Goal: Task Accomplishment & Management: Use online tool/utility

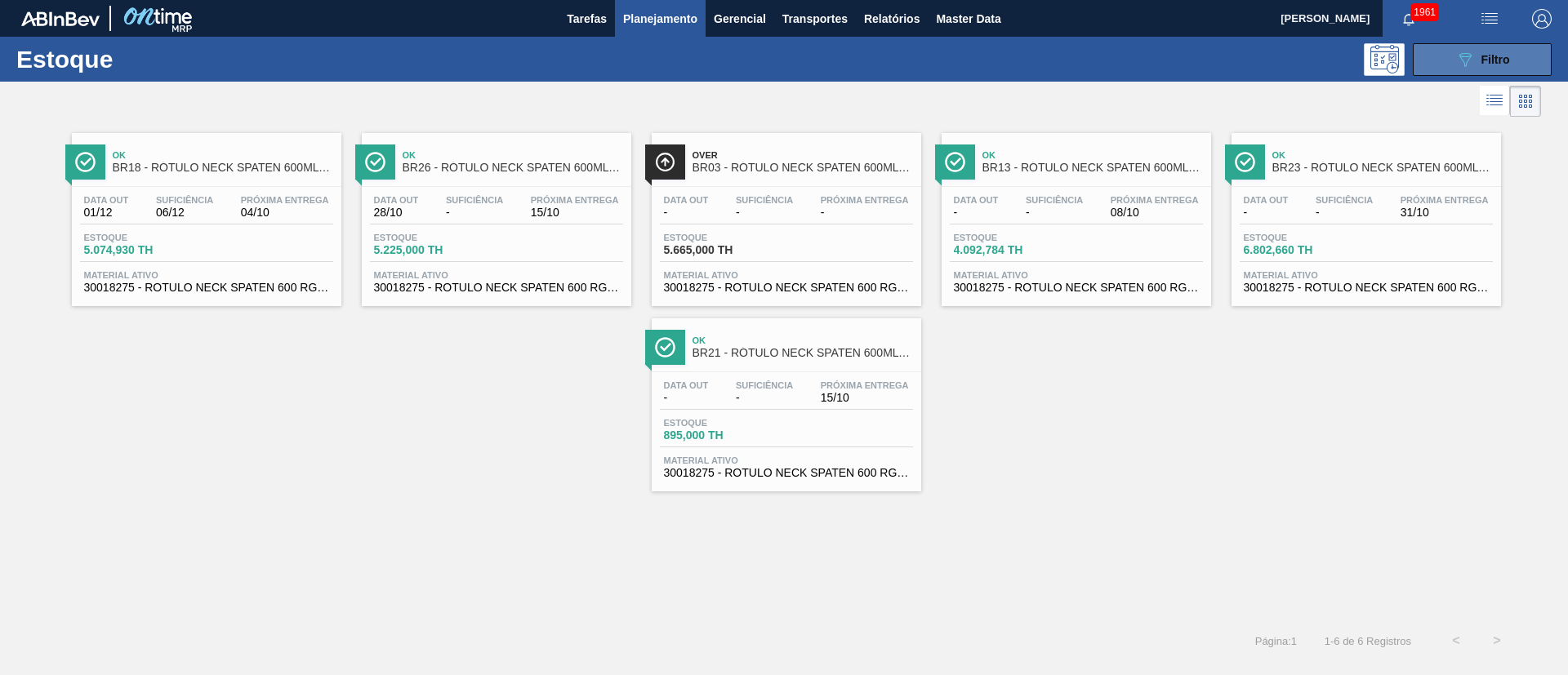
click at [1471, 53] on icon "089F7B8B-B2A5-4AFE-B5C0-19BA573D28AC" at bounding box center [1465, 59] width 19 height 19
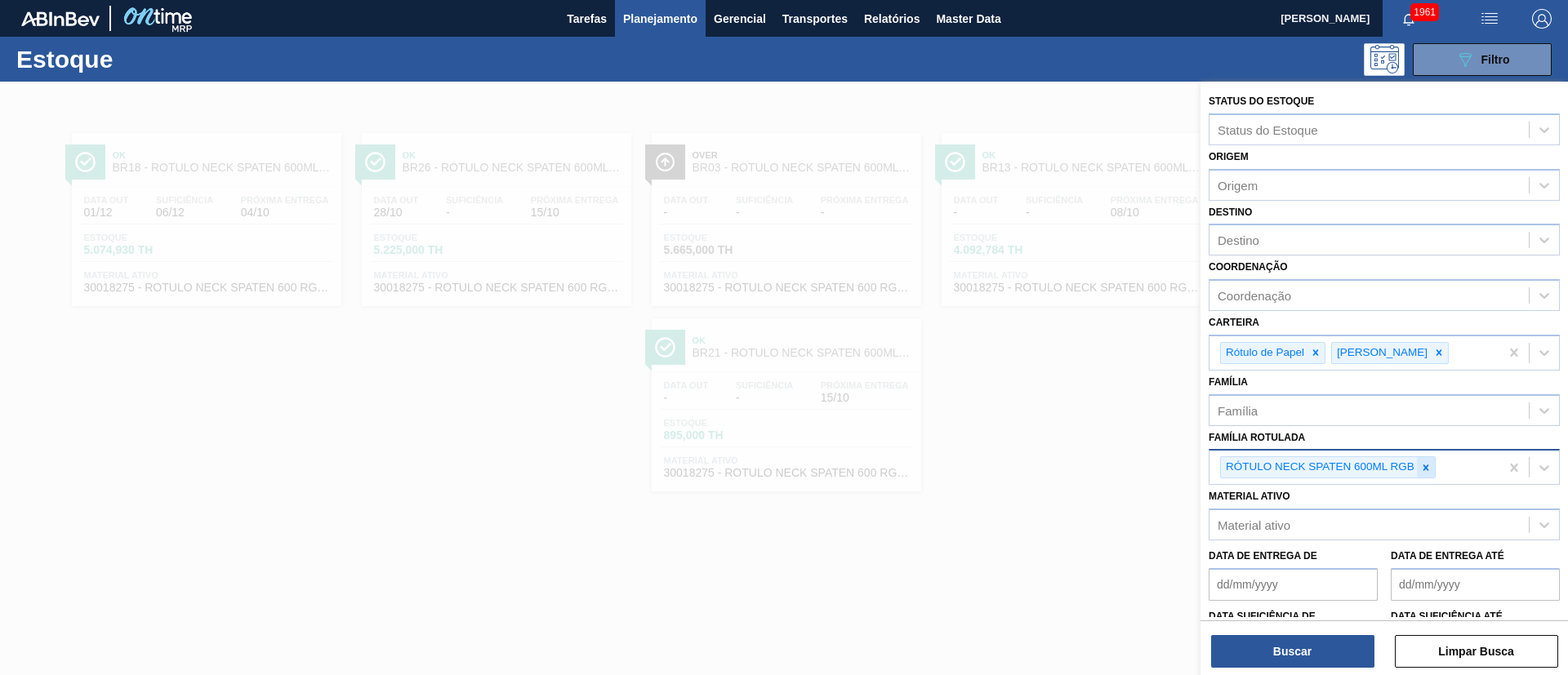
click at [1425, 466] on icon at bounding box center [1426, 467] width 6 height 6
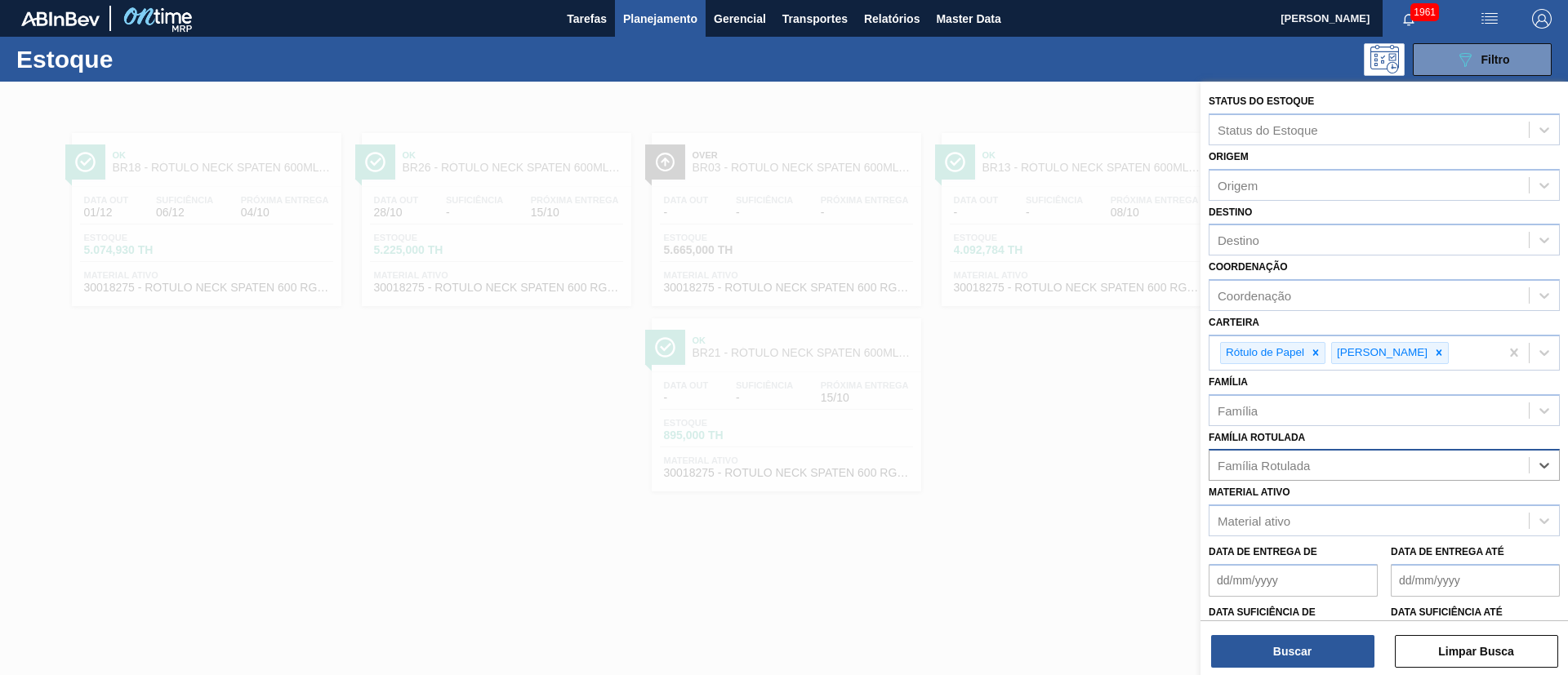
paste Rotulada "RÓTULO FRONT SPATEN 600ML"
type Rotulada "RÓTULO FRONT SPATEN 600ML"
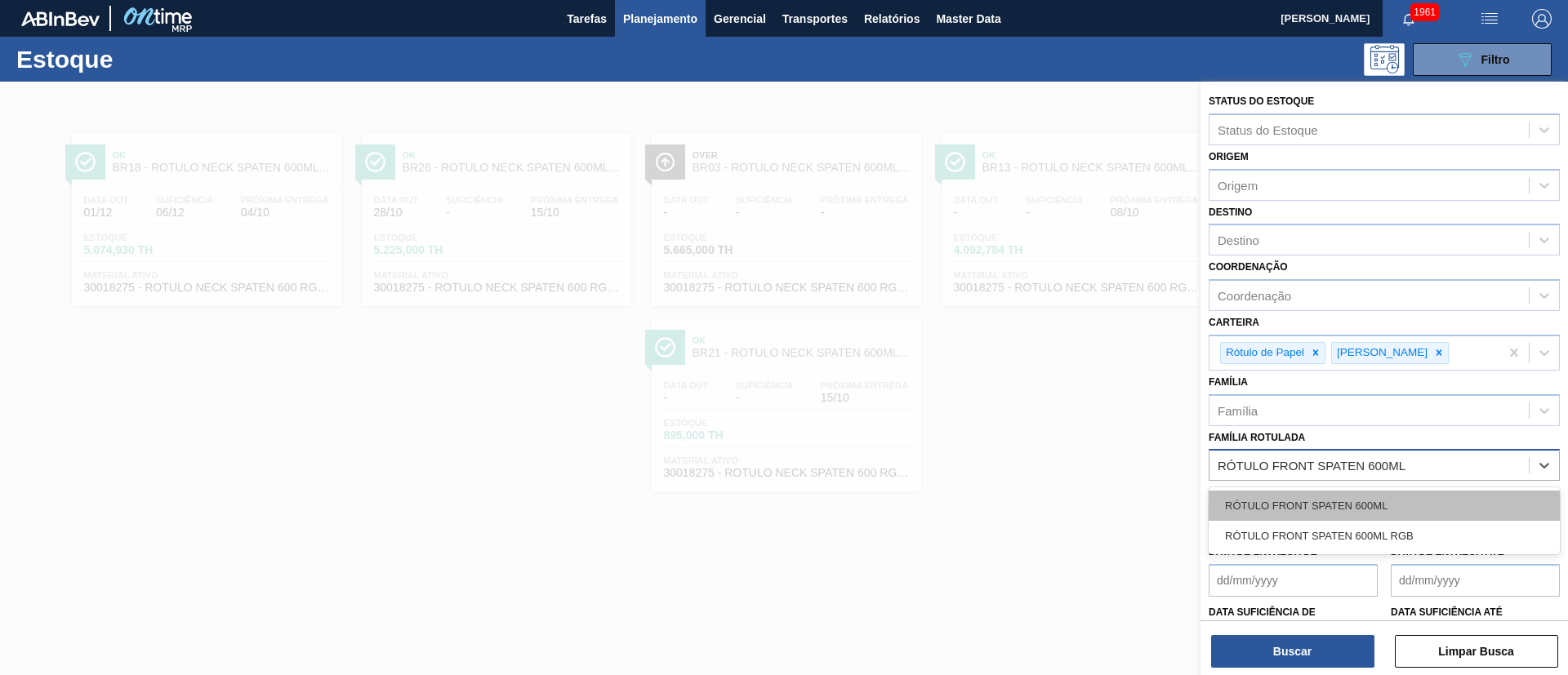
click at [1322, 509] on div "RÓTULO FRONT SPATEN 600ML" at bounding box center [1384, 506] width 351 height 30
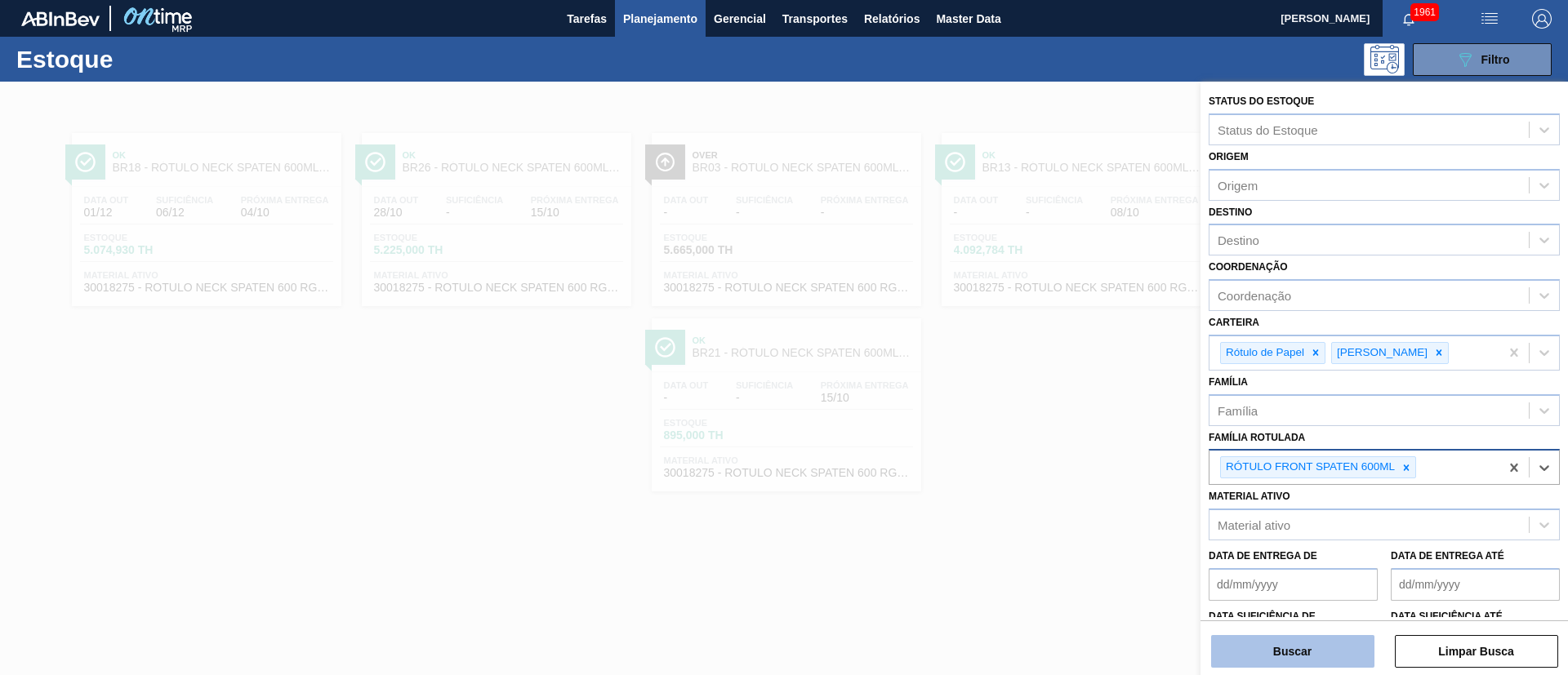
click at [1295, 642] on button "Buscar" at bounding box center [1292, 651] width 163 height 33
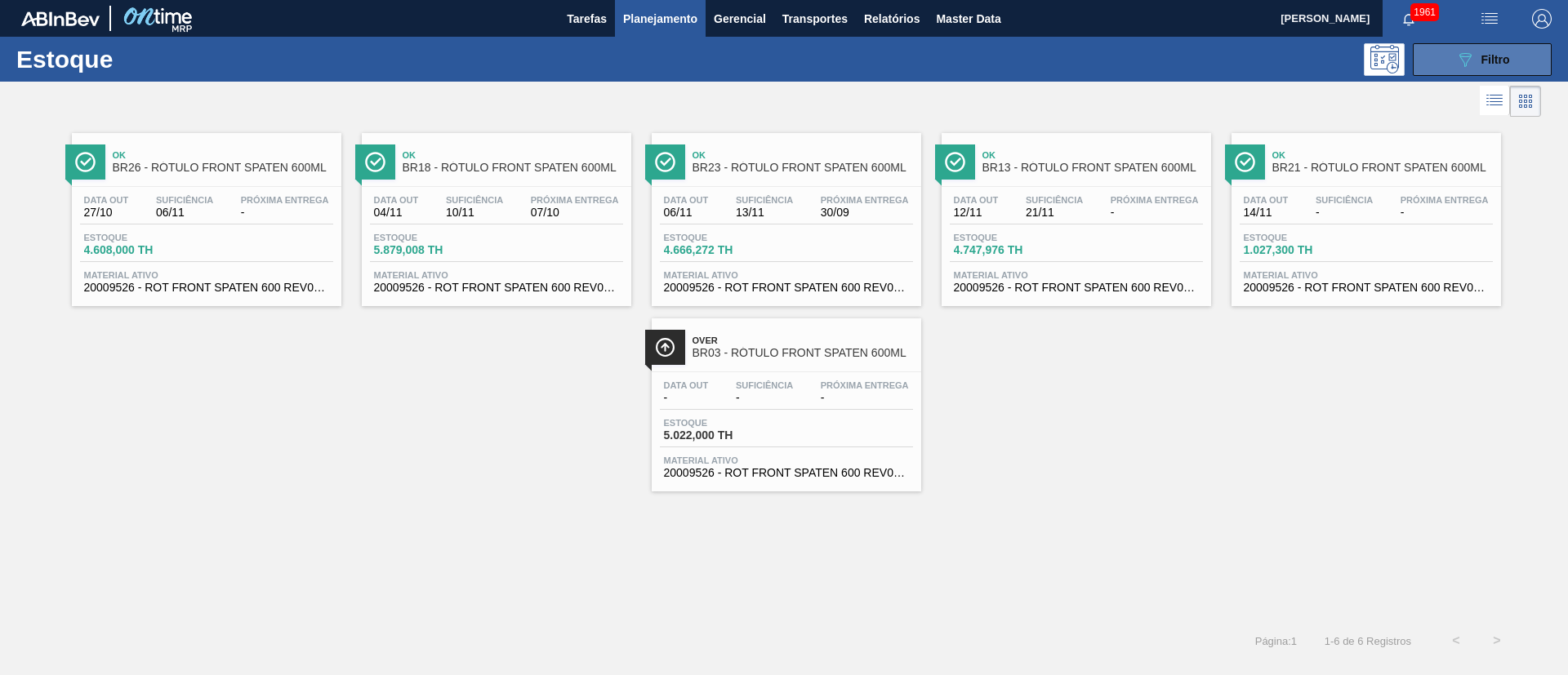
click at [1457, 59] on icon "089F7B8B-B2A5-4AFE-B5C0-19BA573D28AC" at bounding box center [1465, 59] width 19 height 19
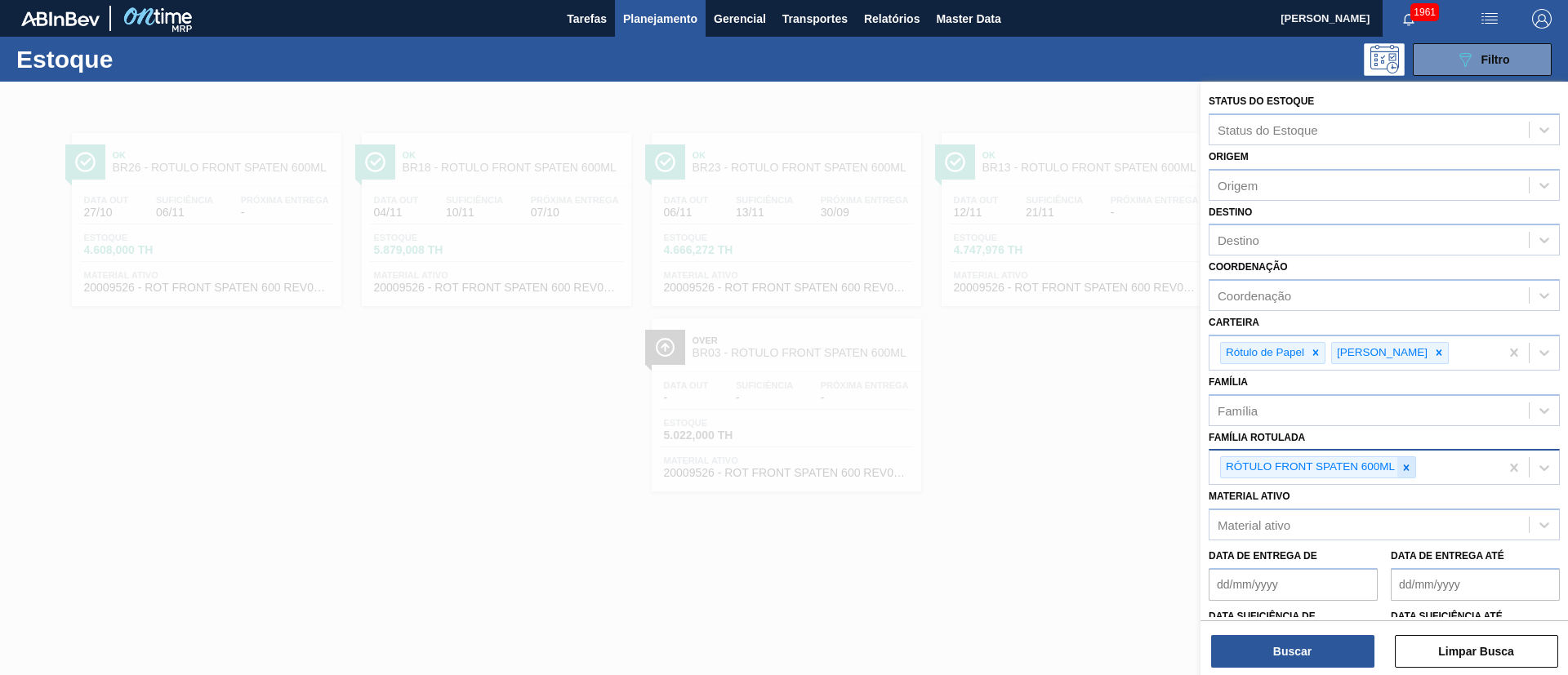
click at [1406, 466] on icon at bounding box center [1406, 468] width 12 height 12
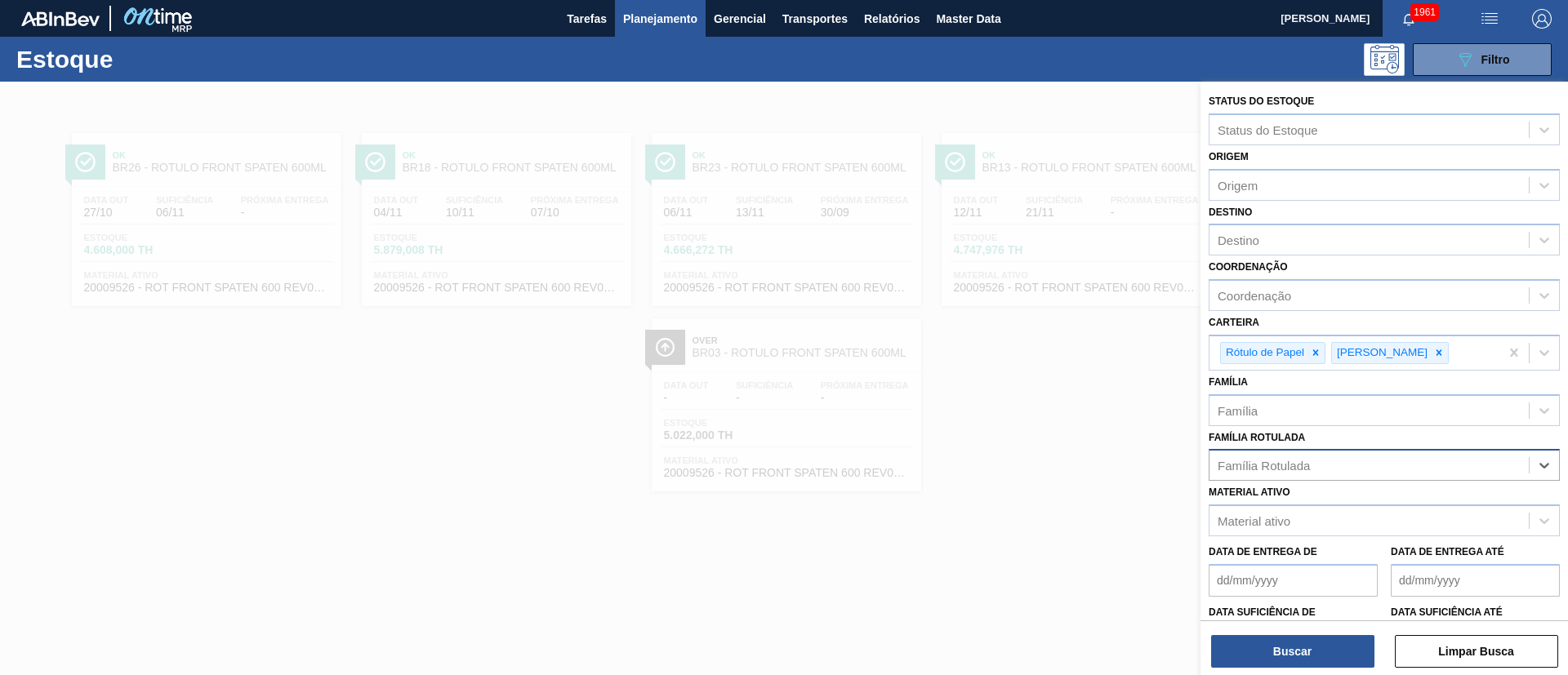
paste Rotulada "RÓTULO FRONT BC 300ML"
type Rotulada "RÓTULO FRONT BC 300ML"
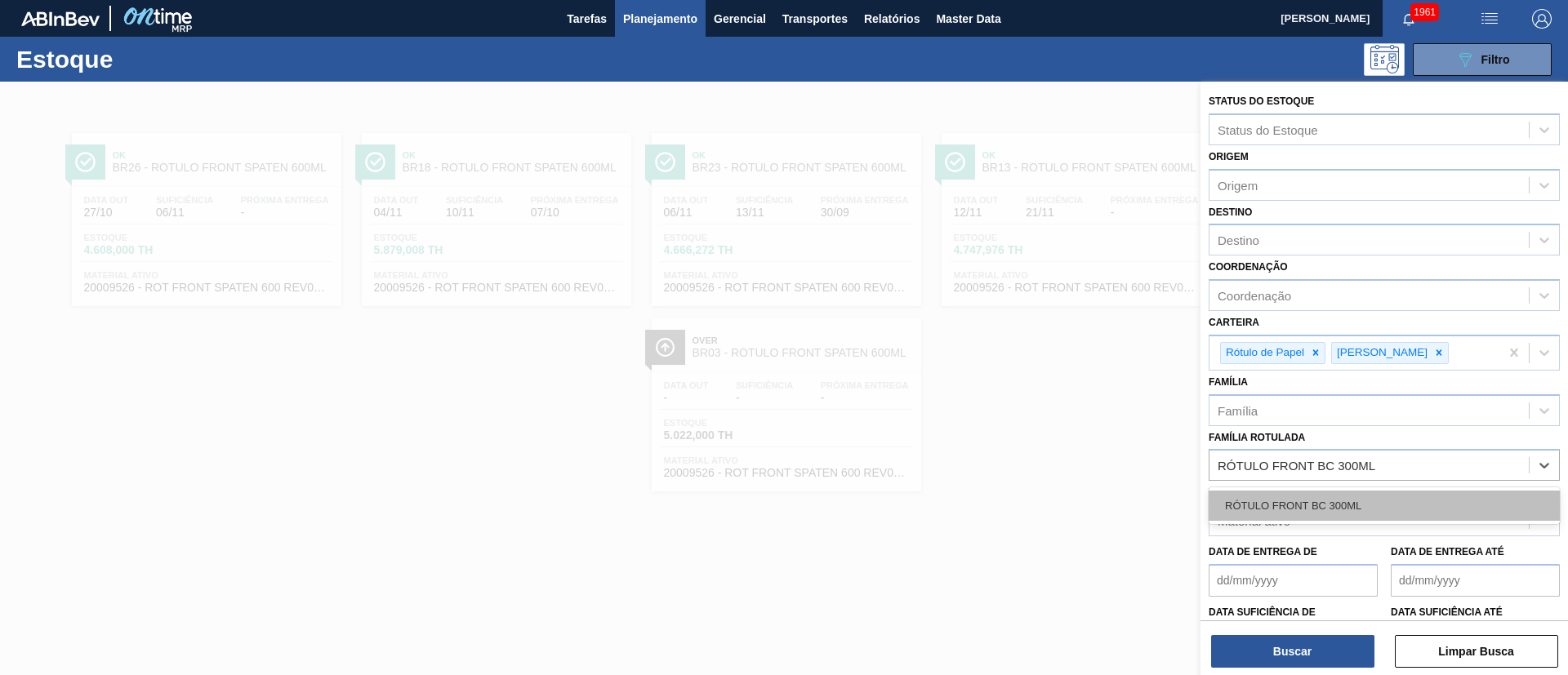
click at [1312, 495] on div "RÓTULO FRONT BC 300ML" at bounding box center [1384, 506] width 351 height 30
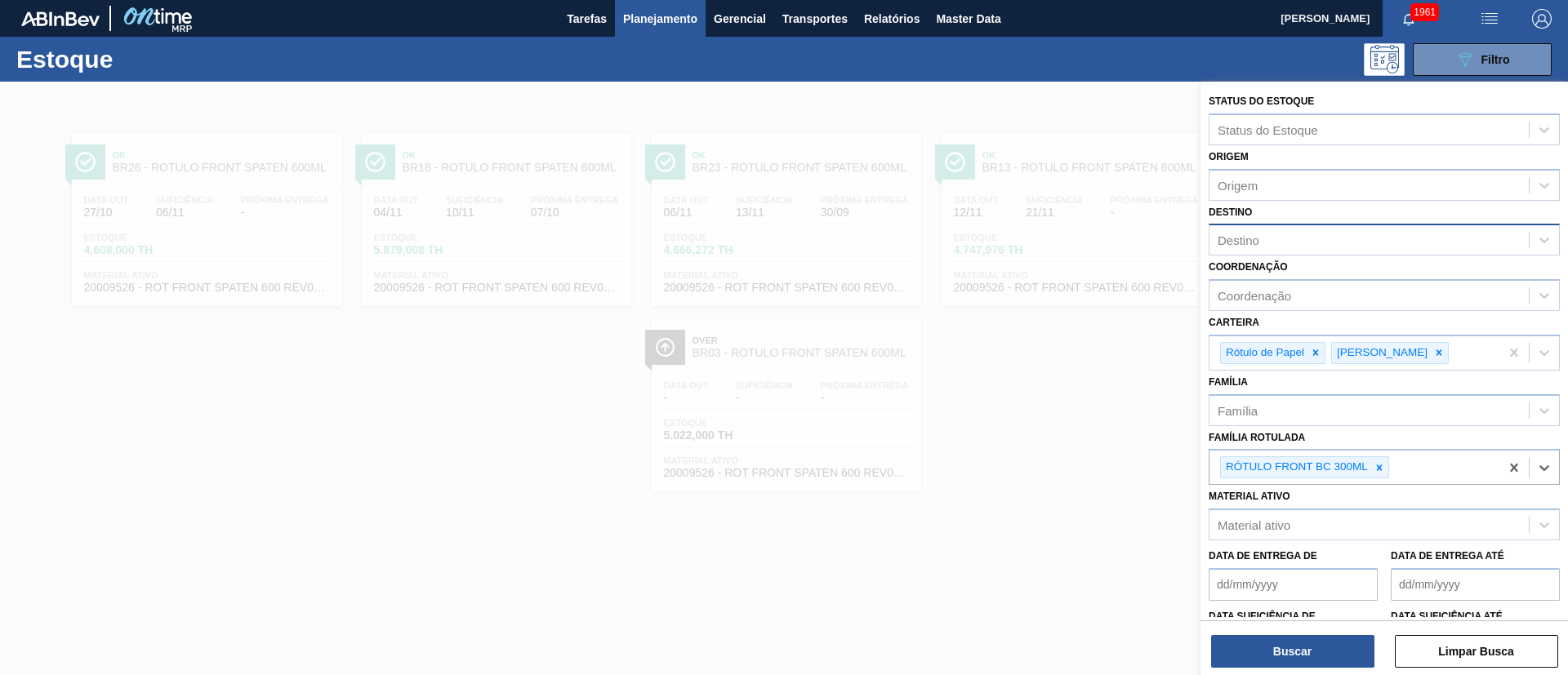
click at [1264, 238] on div "Destino" at bounding box center [1369, 240] width 319 height 23
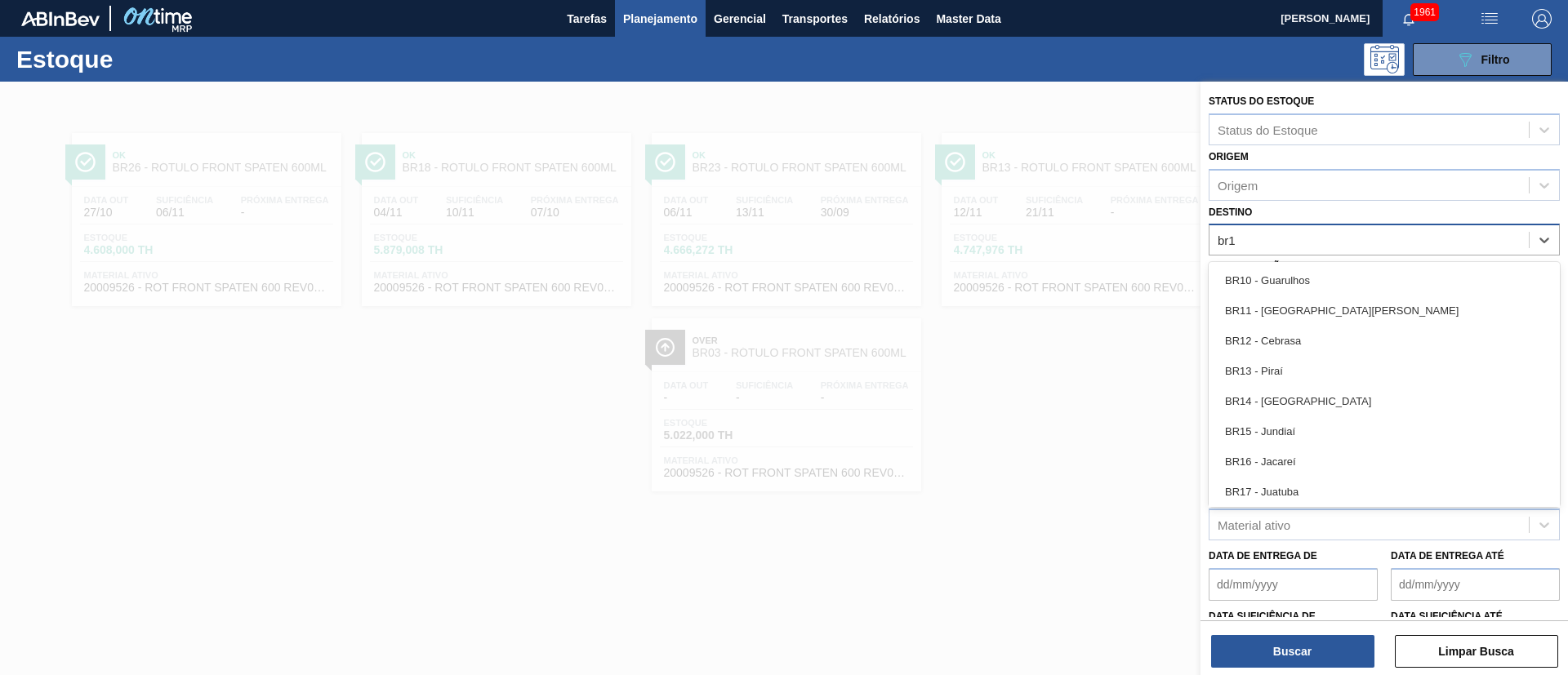
type input "br18"
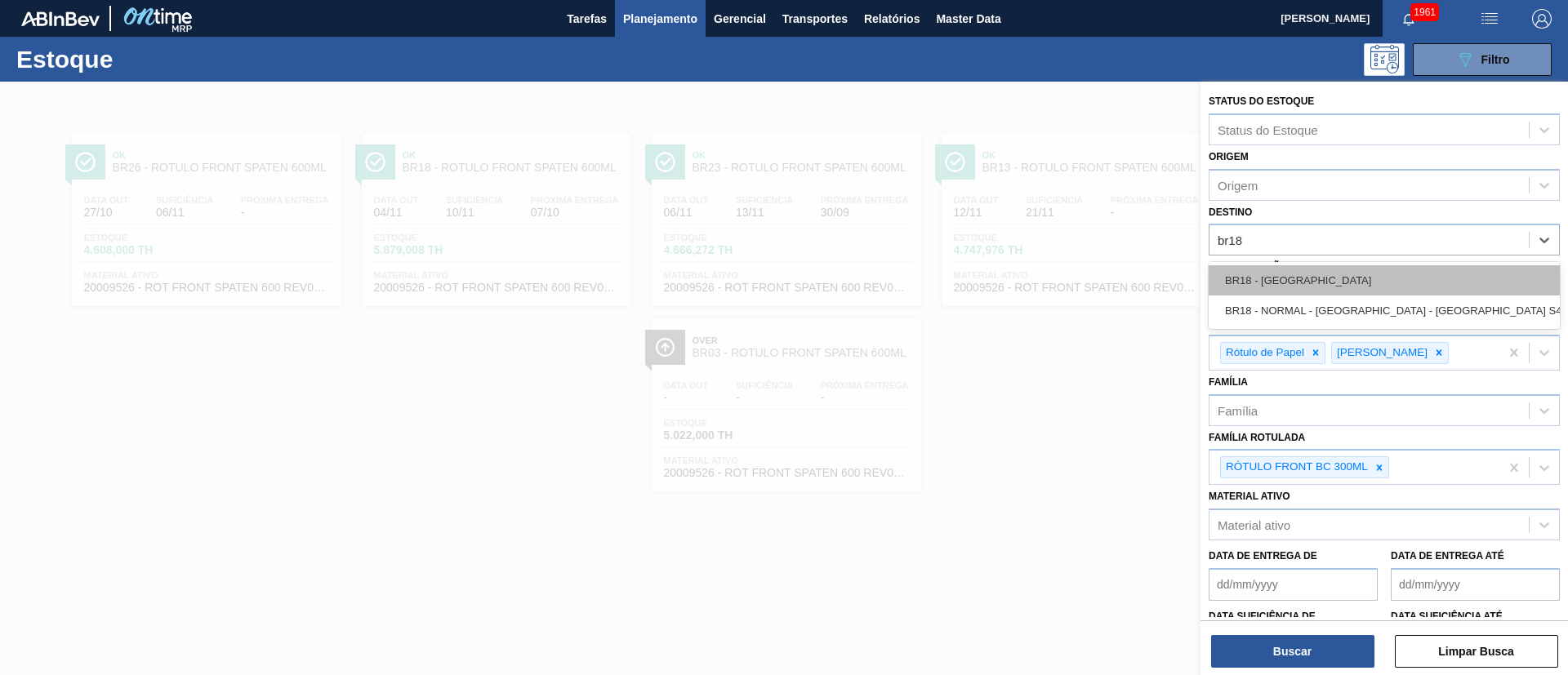
click at [1253, 279] on div "BR18 - [GEOGRAPHIC_DATA]" at bounding box center [1384, 281] width 351 height 30
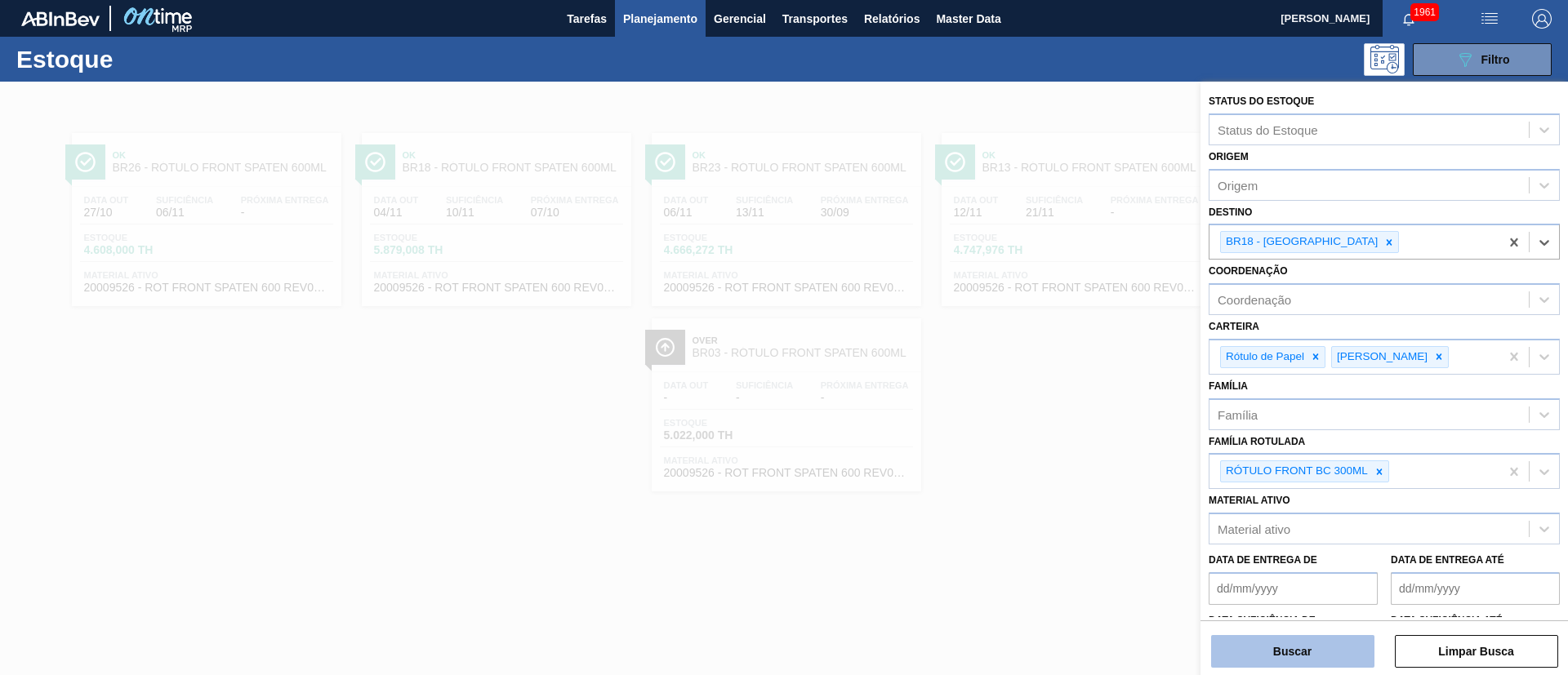
click at [1278, 648] on button "Buscar" at bounding box center [1292, 651] width 163 height 33
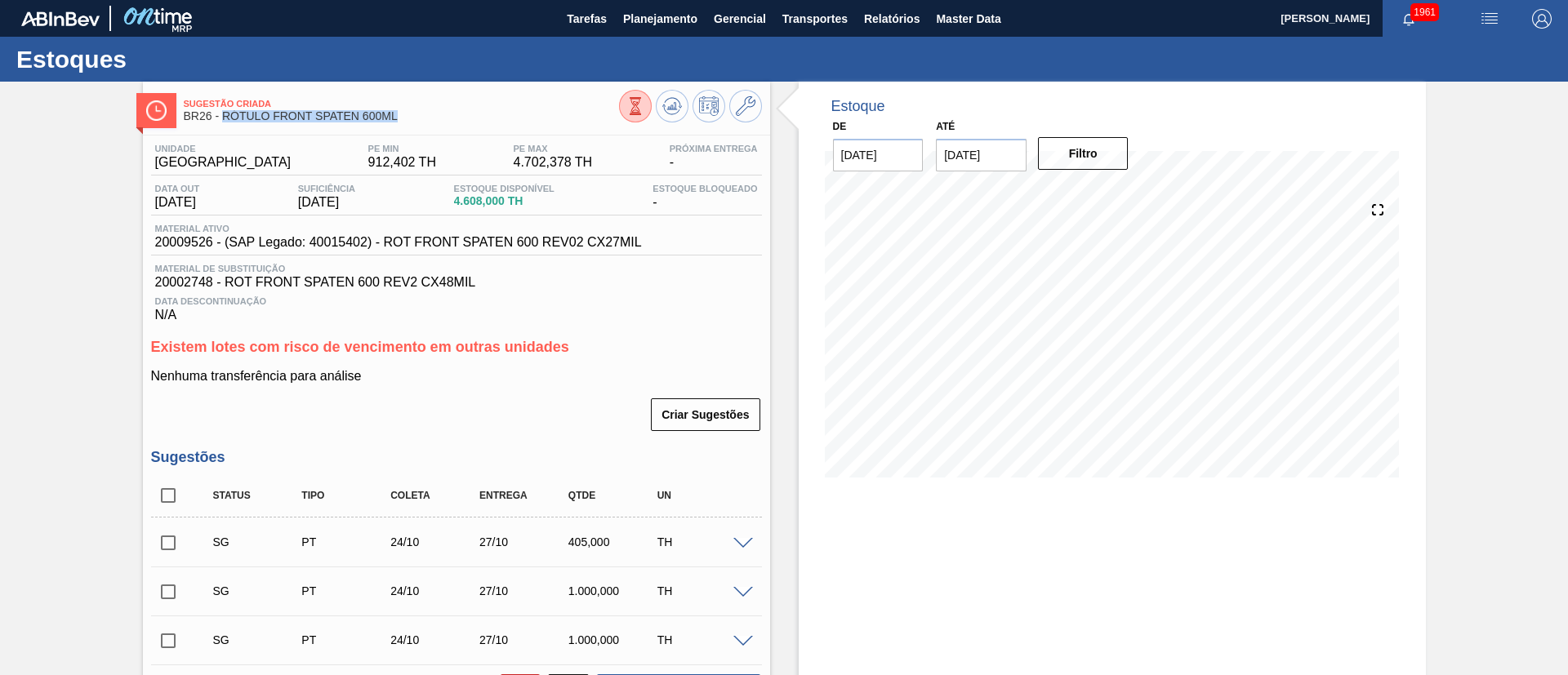
drag, startPoint x: 225, startPoint y: 113, endPoint x: 467, endPoint y: 112, distance: 242.0
click at [467, 112] on span "BR26 - RÓTULO FRONT SPATEN 600ML" at bounding box center [401, 116] width 435 height 13
click at [172, 243] on span "20009526 - (SAP Legado: 40015402) - ROT FRONT SPATEN 600 REV02 CX27MIL" at bounding box center [398, 243] width 487 height 15
click at [633, 107] on icon at bounding box center [635, 106] width 18 height 18
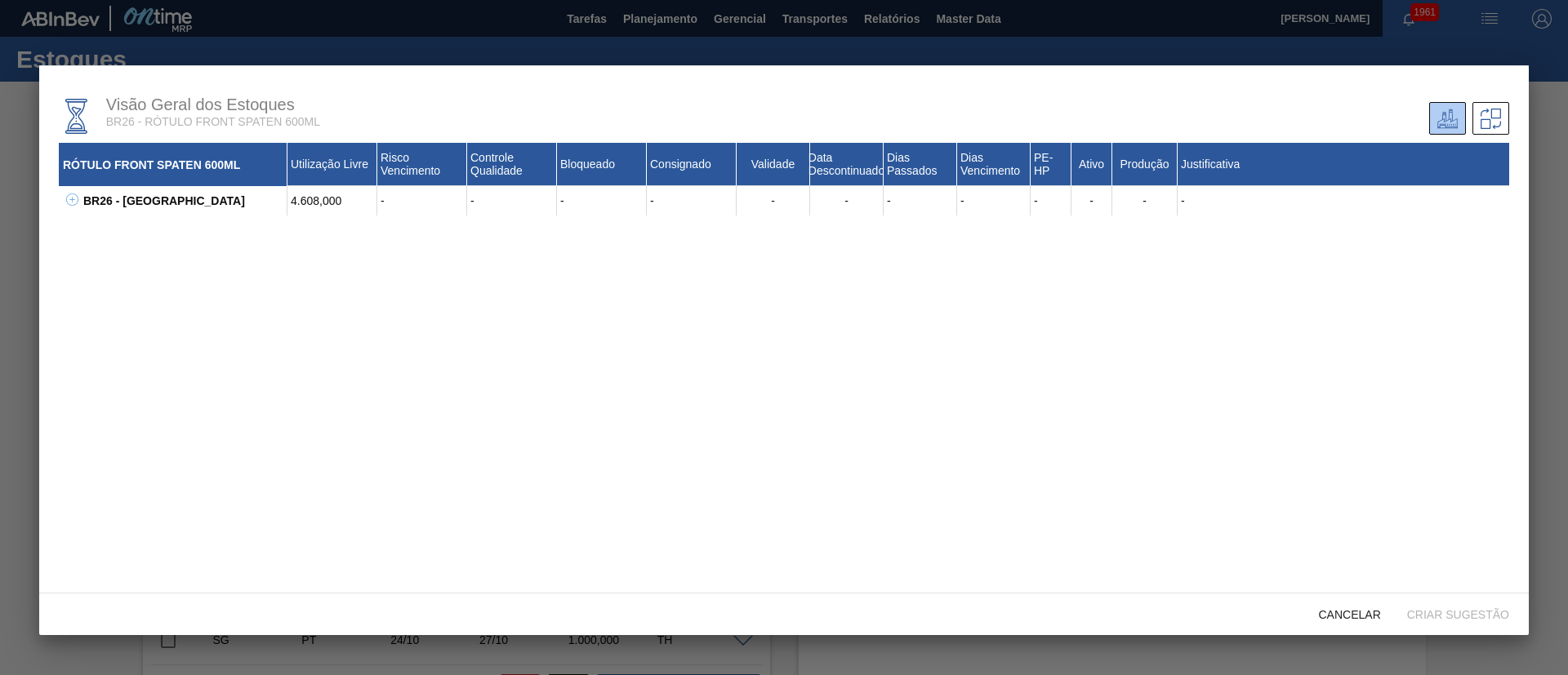
click at [77, 194] on icon at bounding box center [72, 199] width 13 height 13
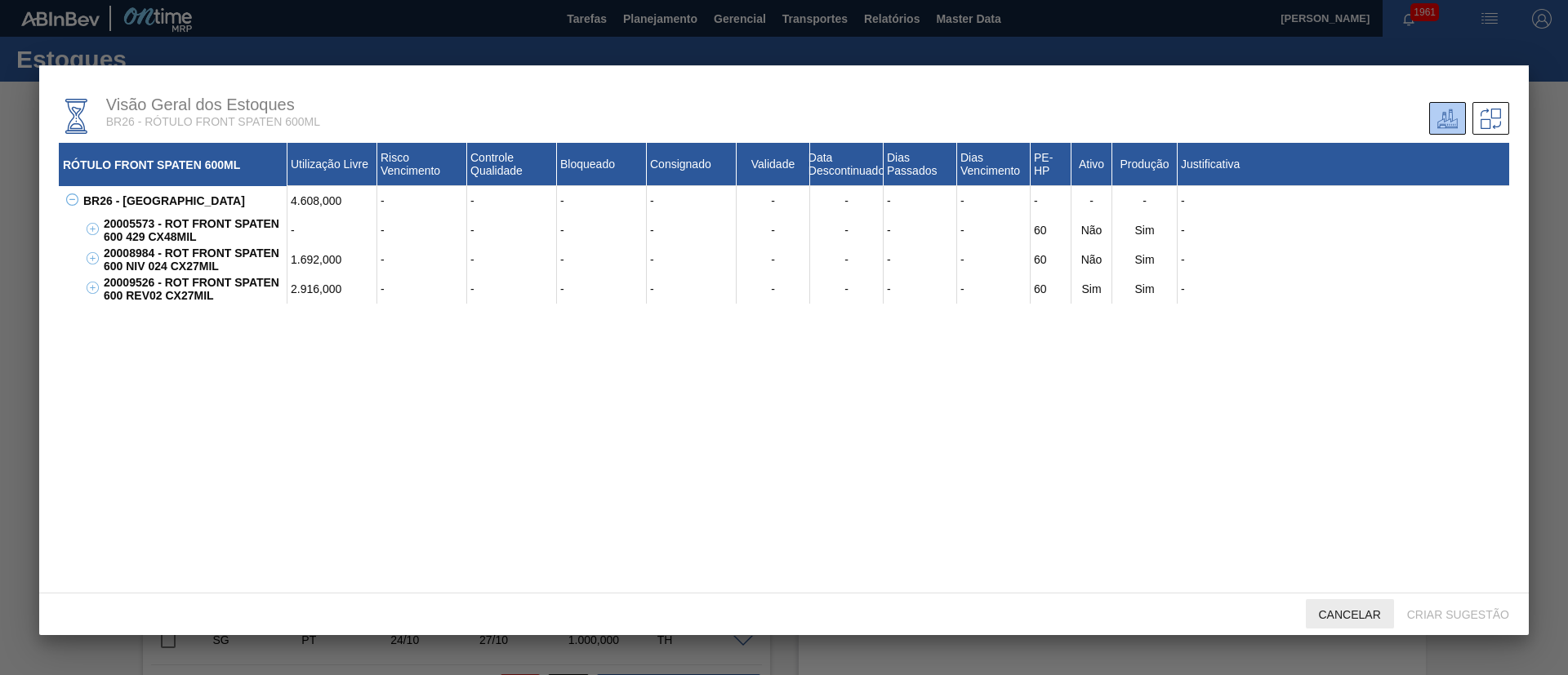
click at [1356, 616] on span "Cancelar" at bounding box center [1349, 615] width 88 height 13
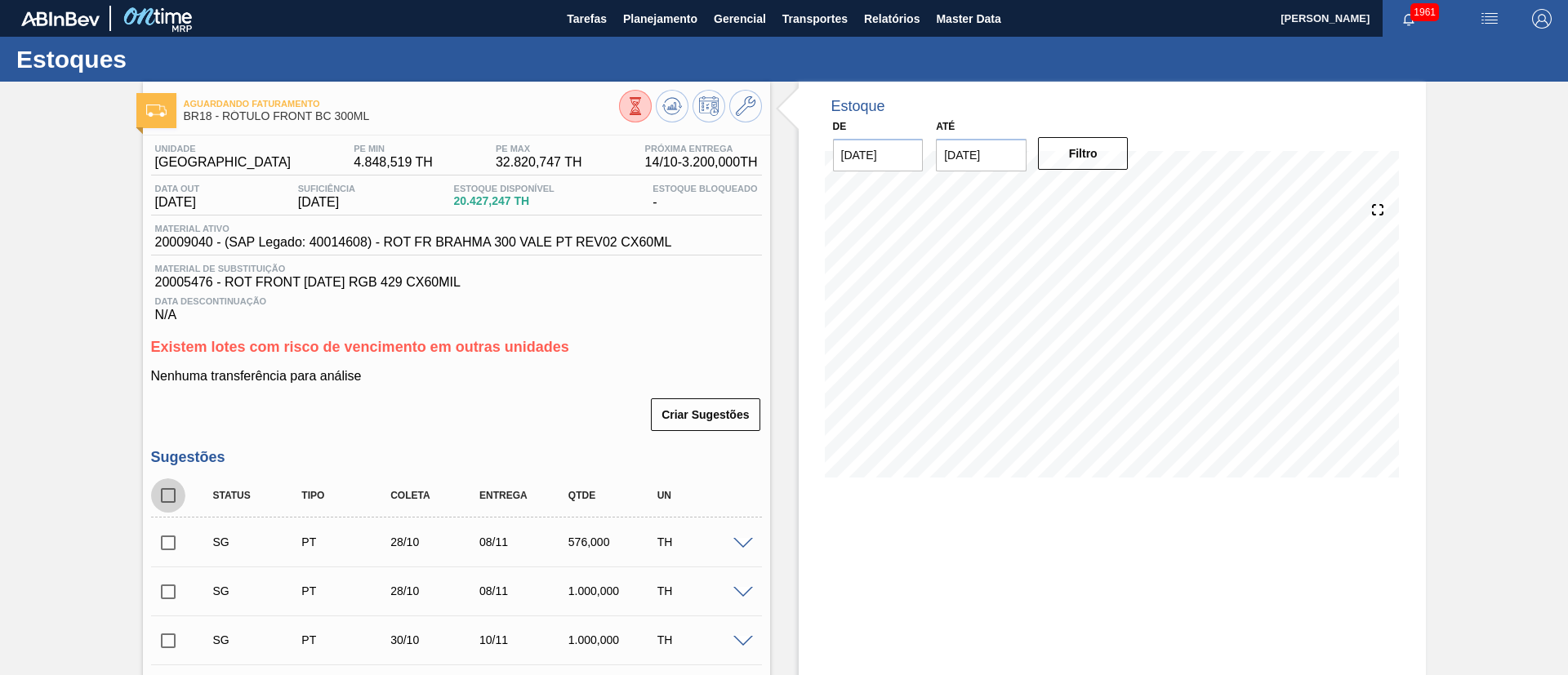
click at [168, 485] on input "checkbox" at bounding box center [168, 495] width 34 height 34
checkbox input "true"
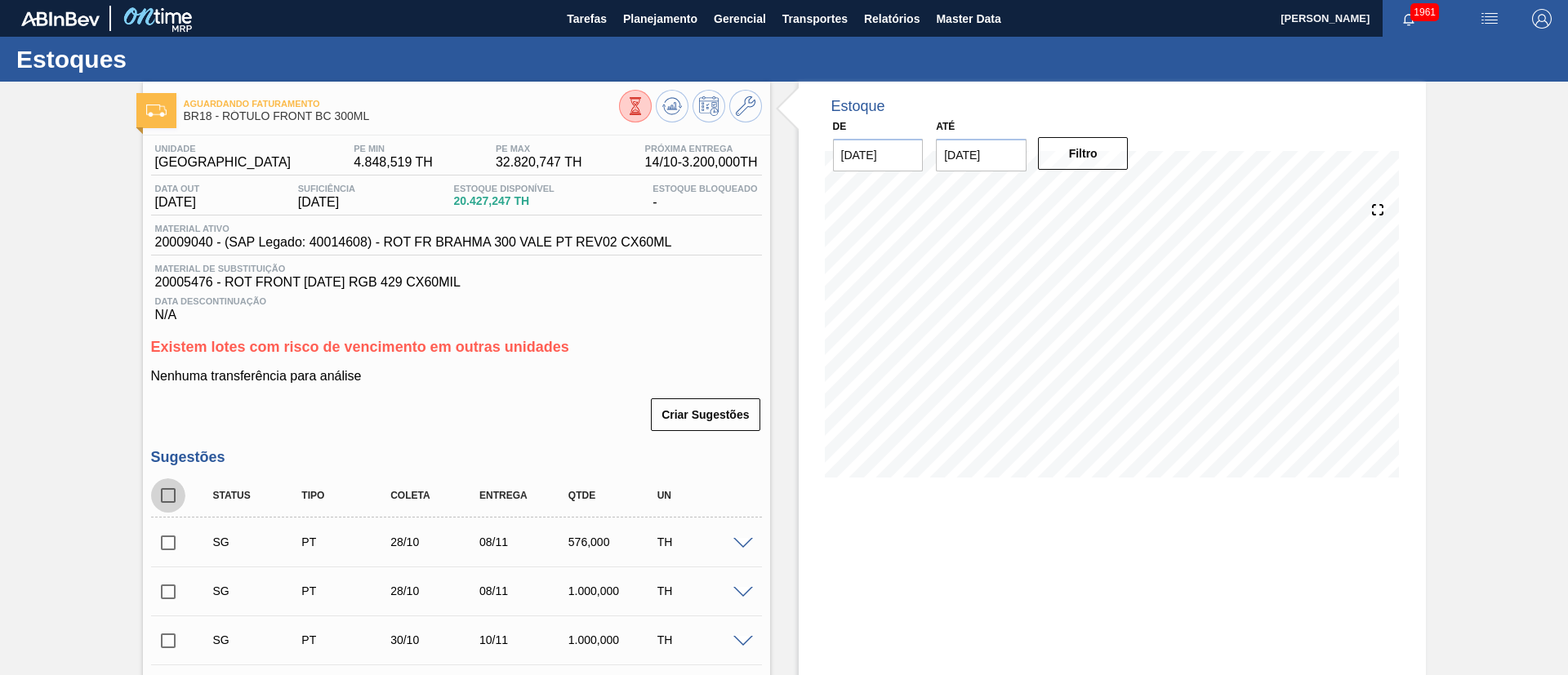
checkbox input "true"
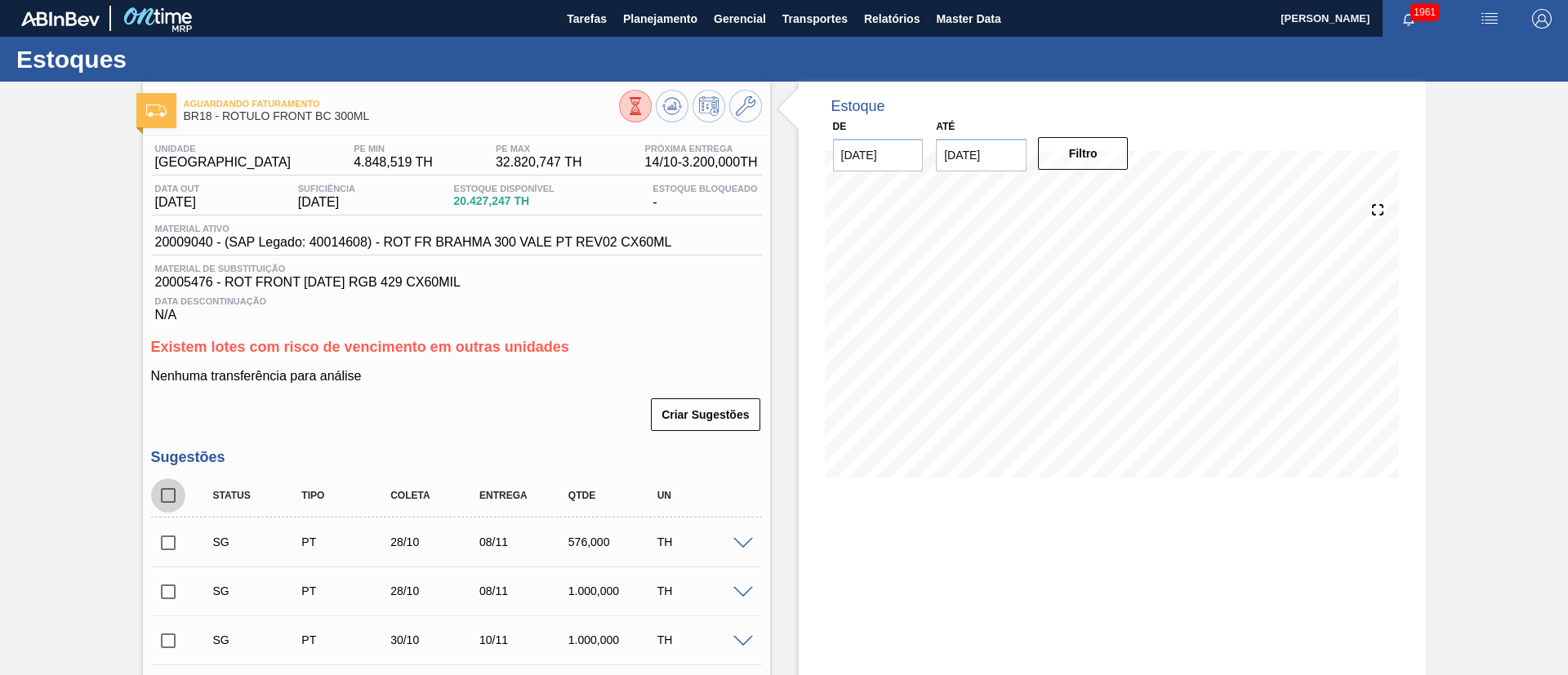
checkbox input "true"
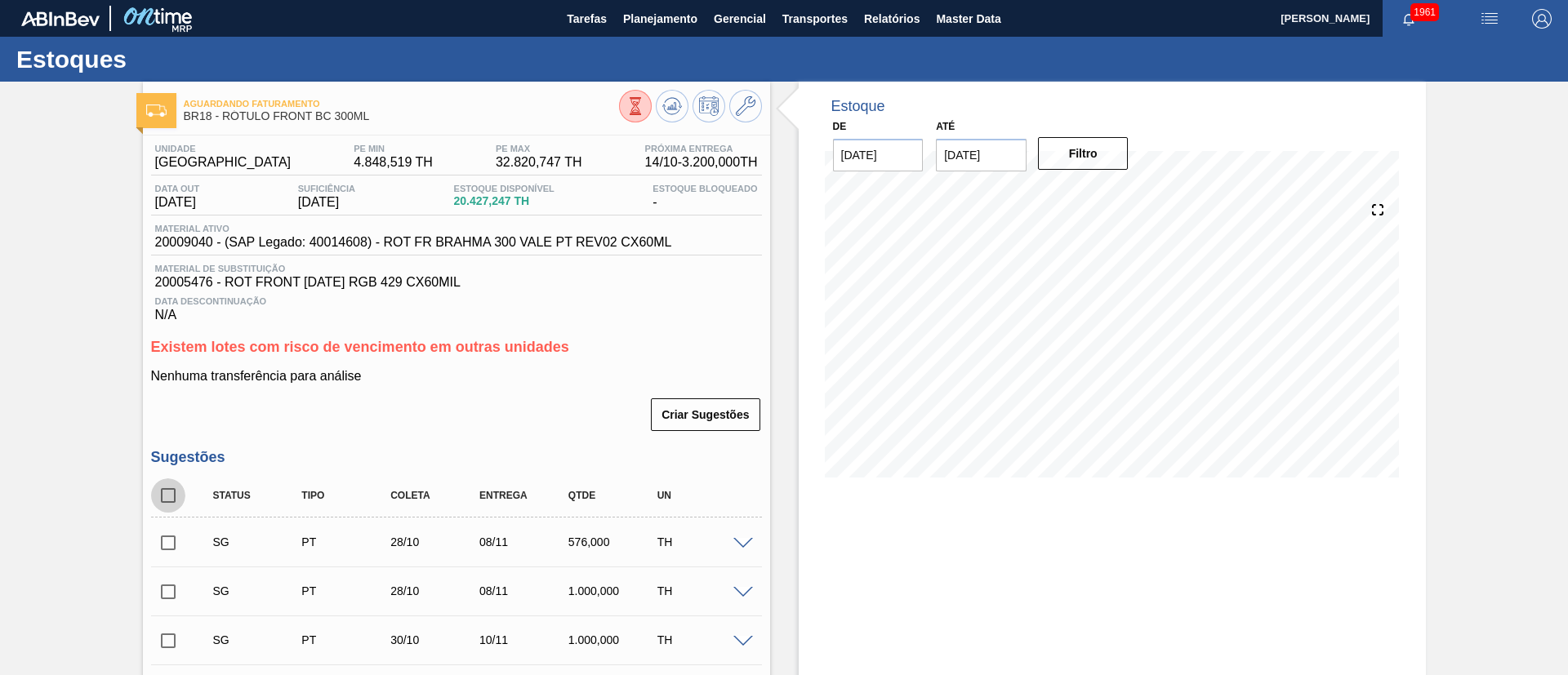
checkbox input "true"
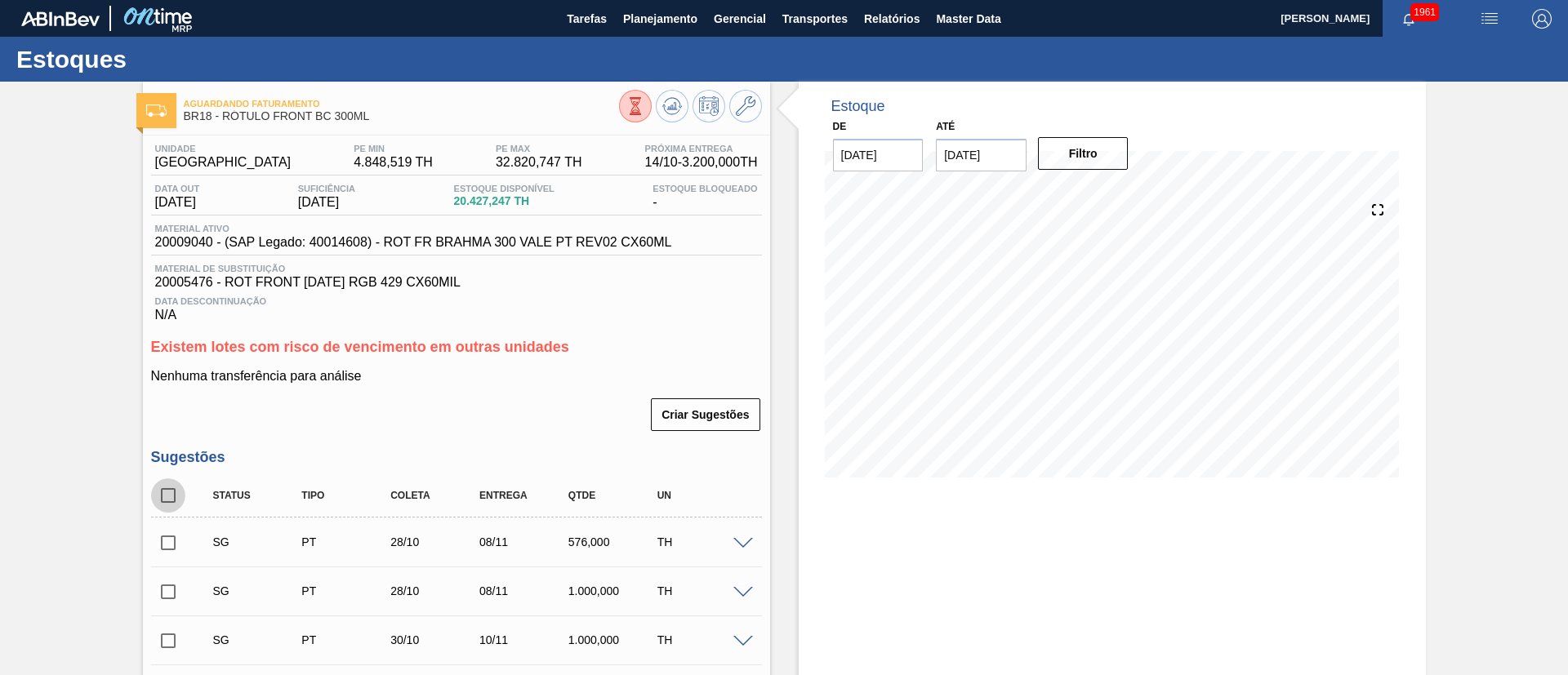
checkbox input "true"
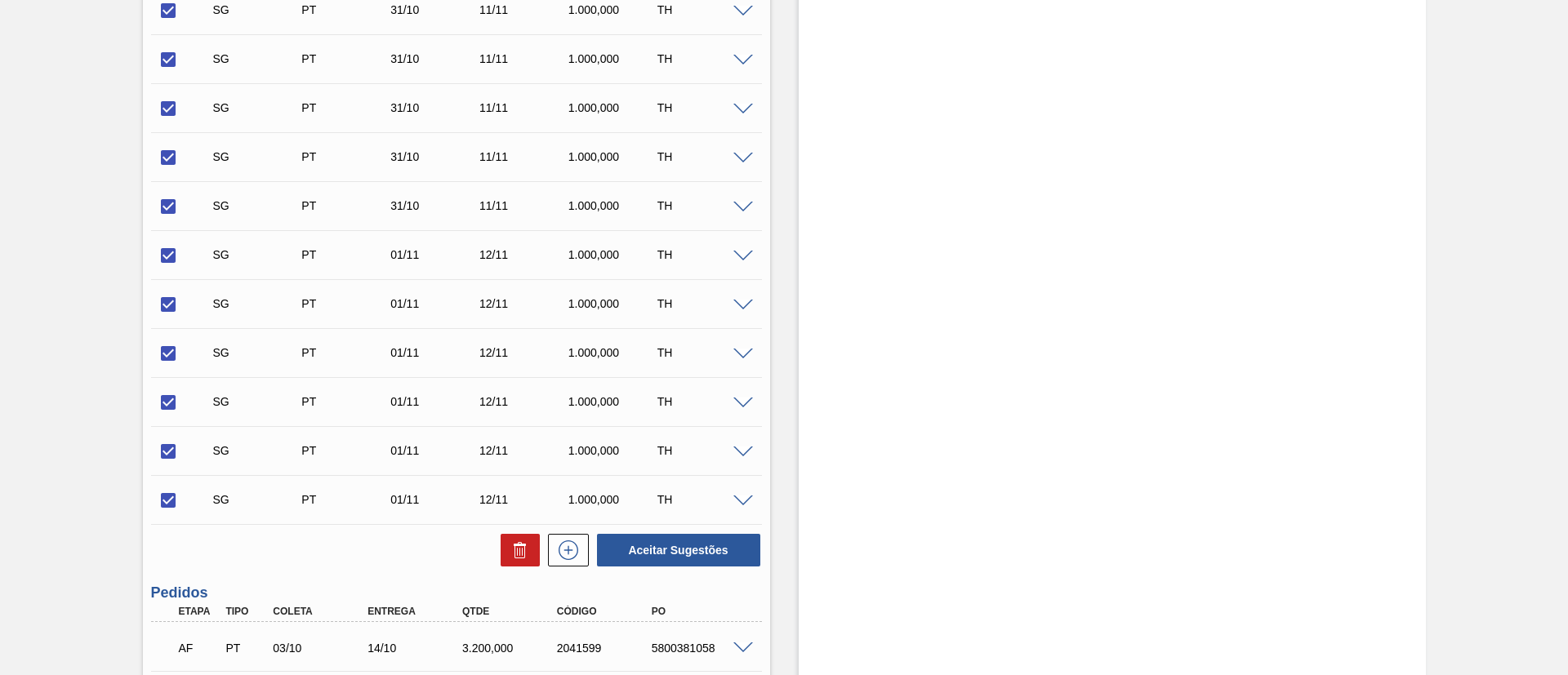
scroll to position [980, 0]
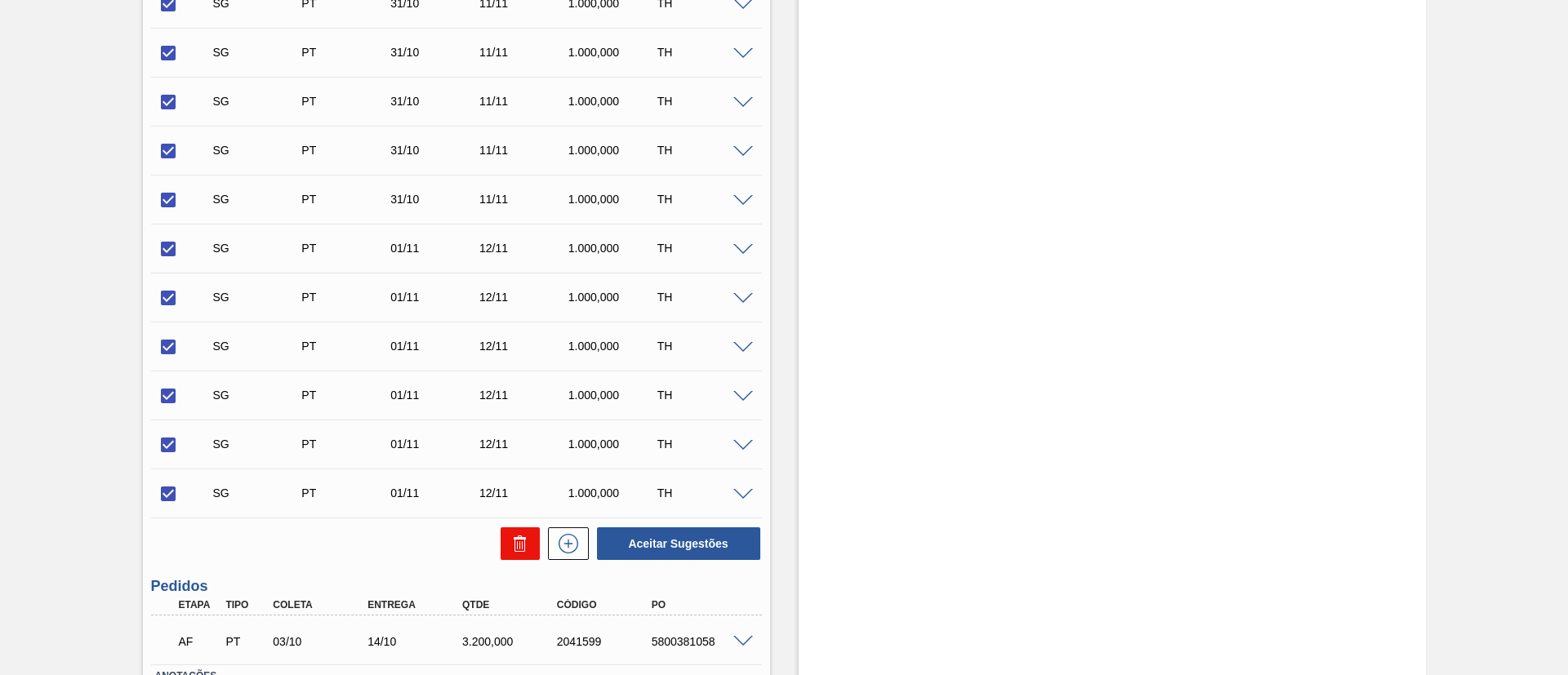
click at [517, 538] on icon at bounding box center [520, 538] width 13 height 3
checkbox input "false"
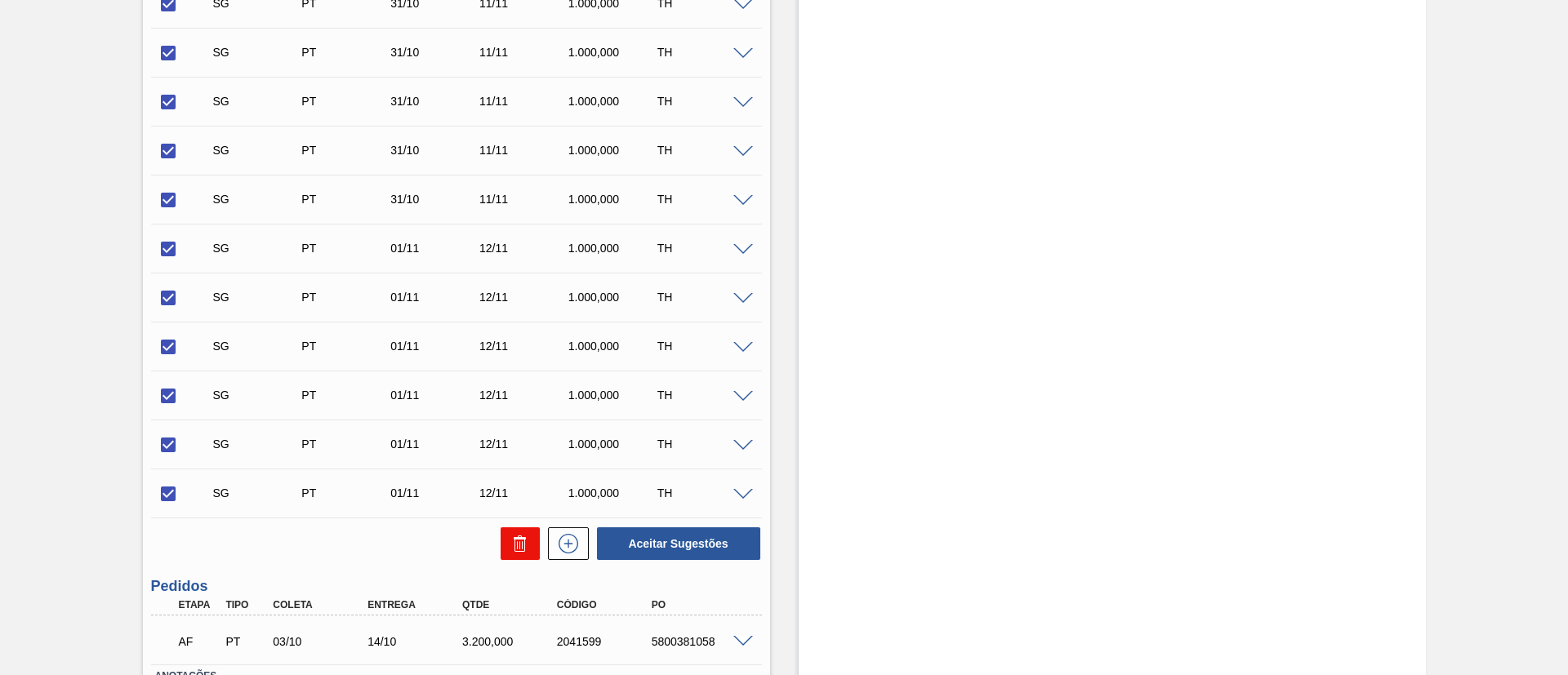
checkbox input "false"
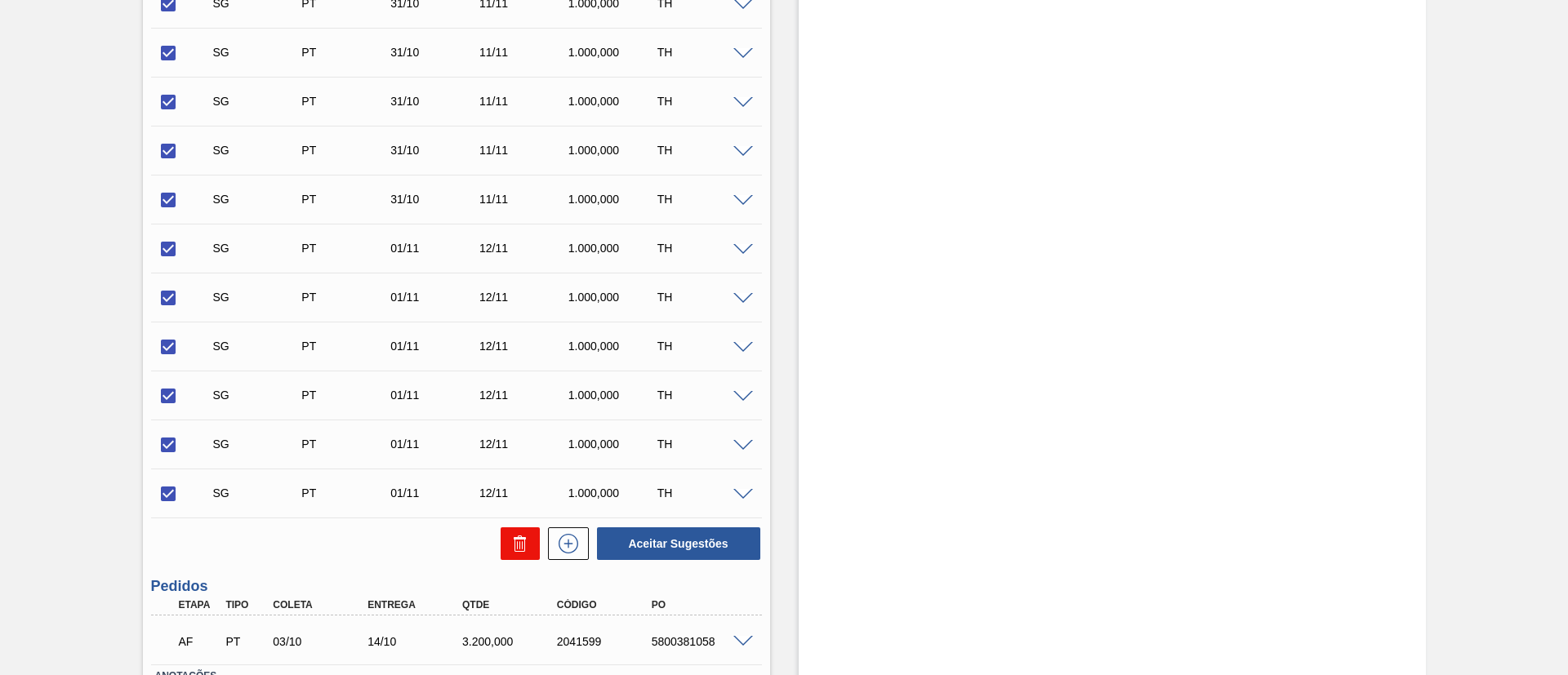
checkbox input "false"
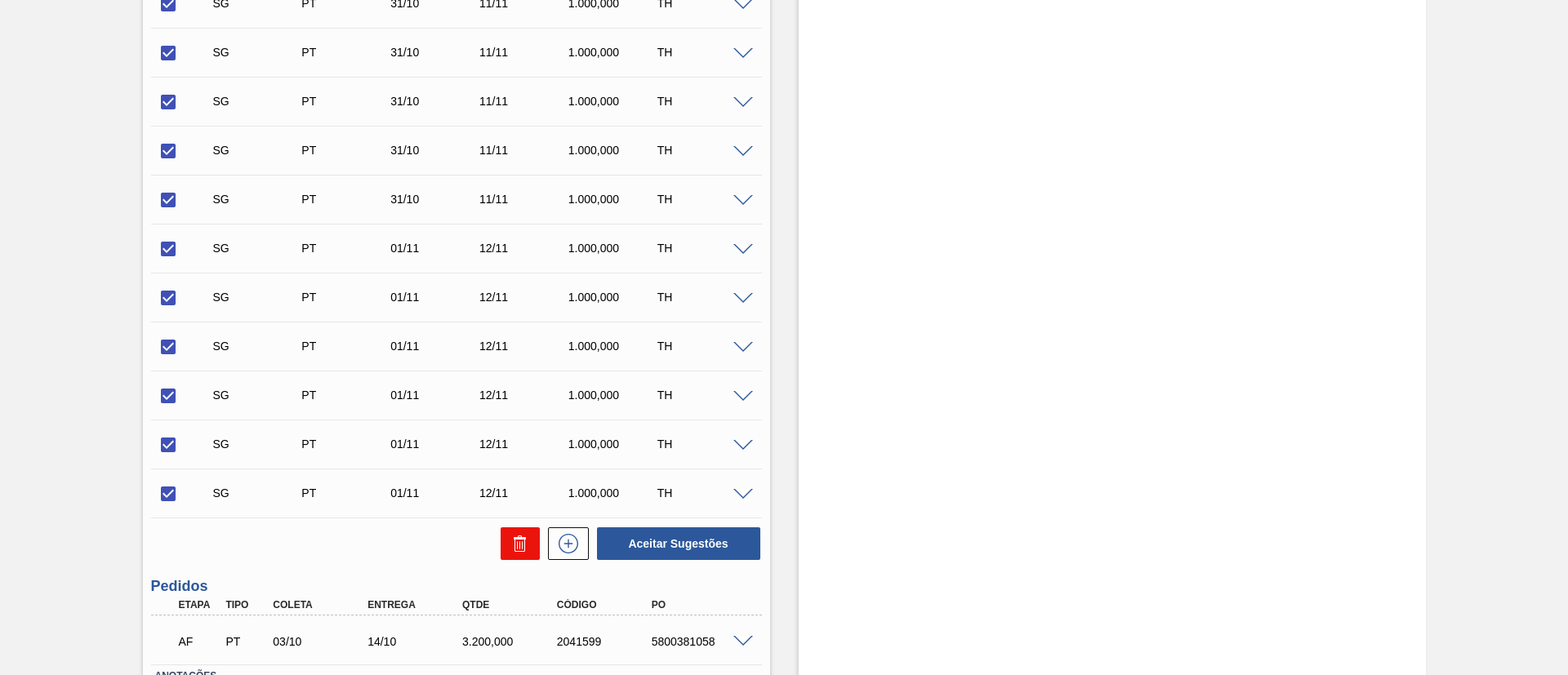
checkbox input "false"
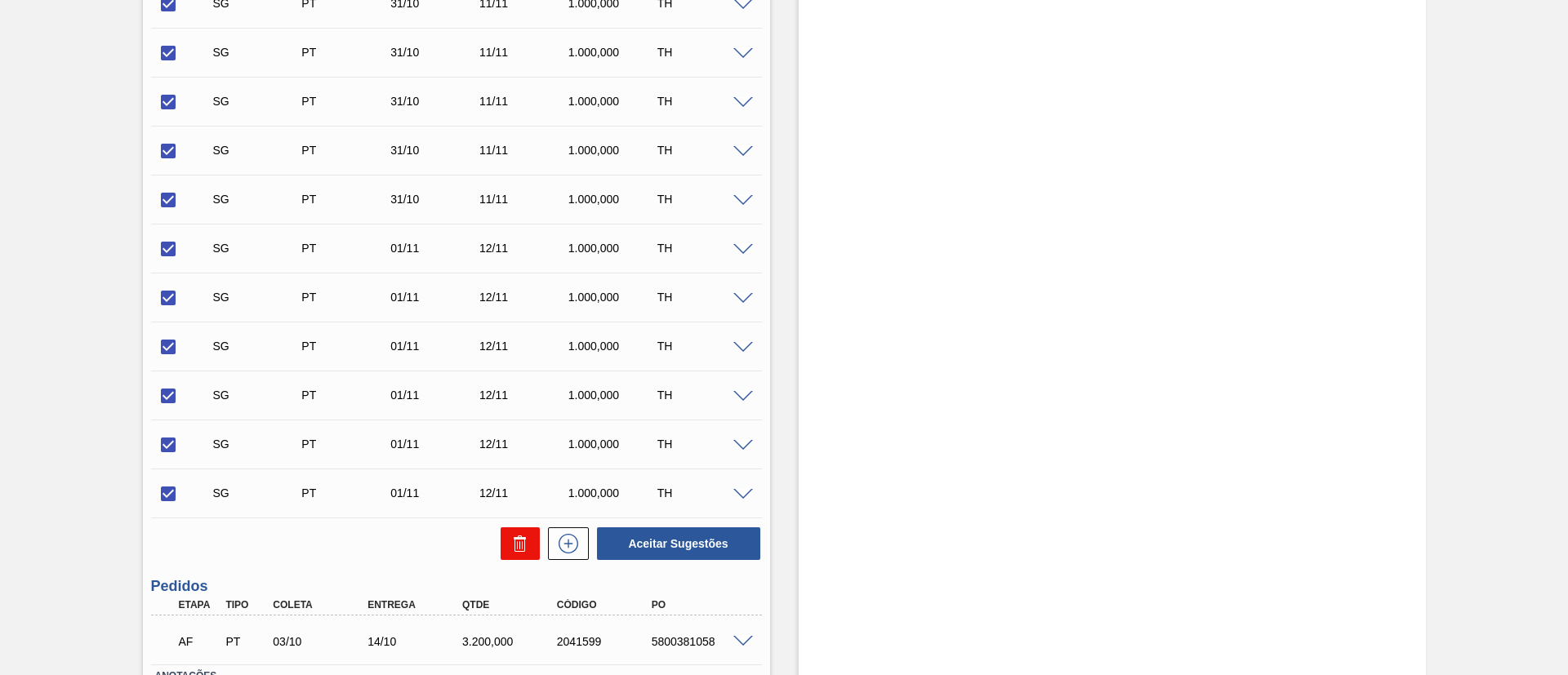
checkbox input "false"
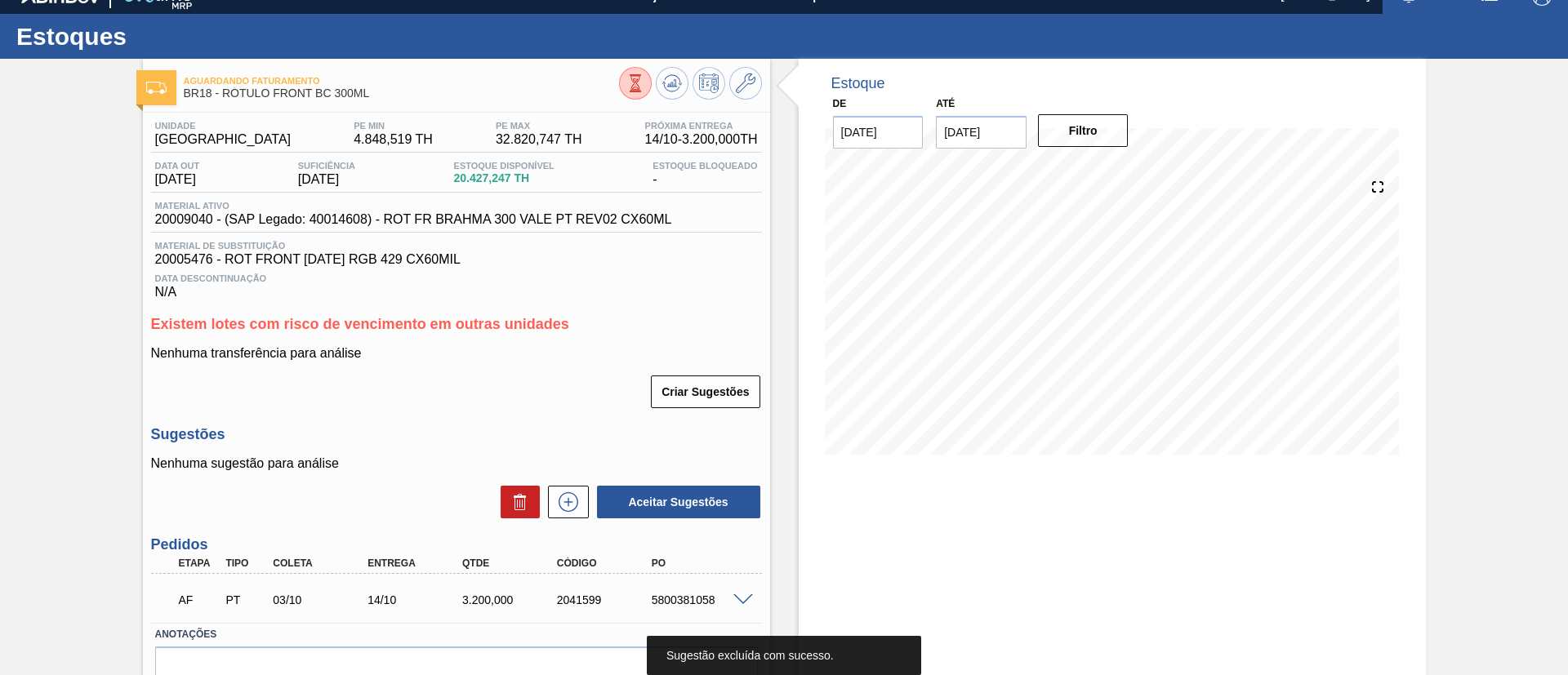
scroll to position [0, 0]
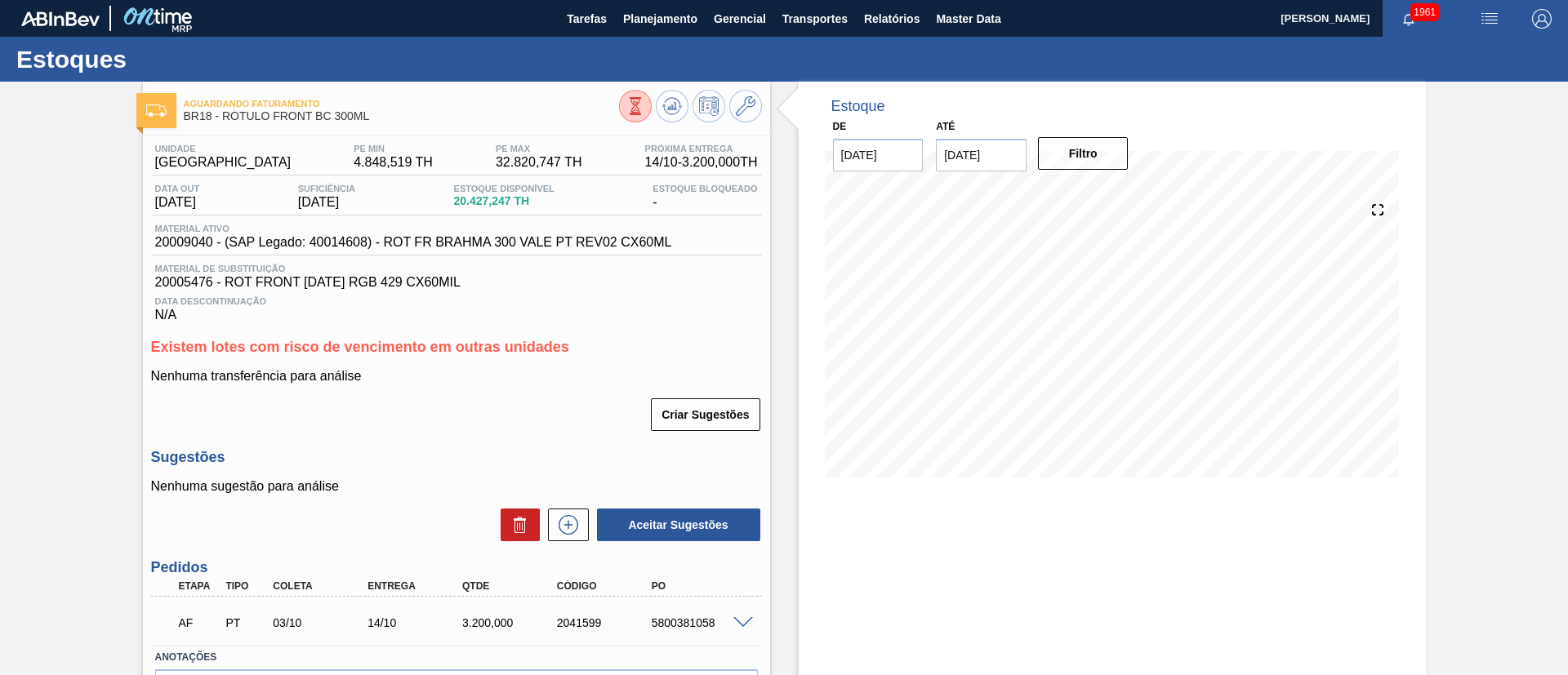
click at [143, 181] on div "Unidade Pernambuco PE MIN 4.848,519 TH PE MAX 32.820,747 TH Próxima Entrega 14/…" at bounding box center [457, 453] width 627 height 636
click at [627, 108] on icon at bounding box center [635, 106] width 18 height 18
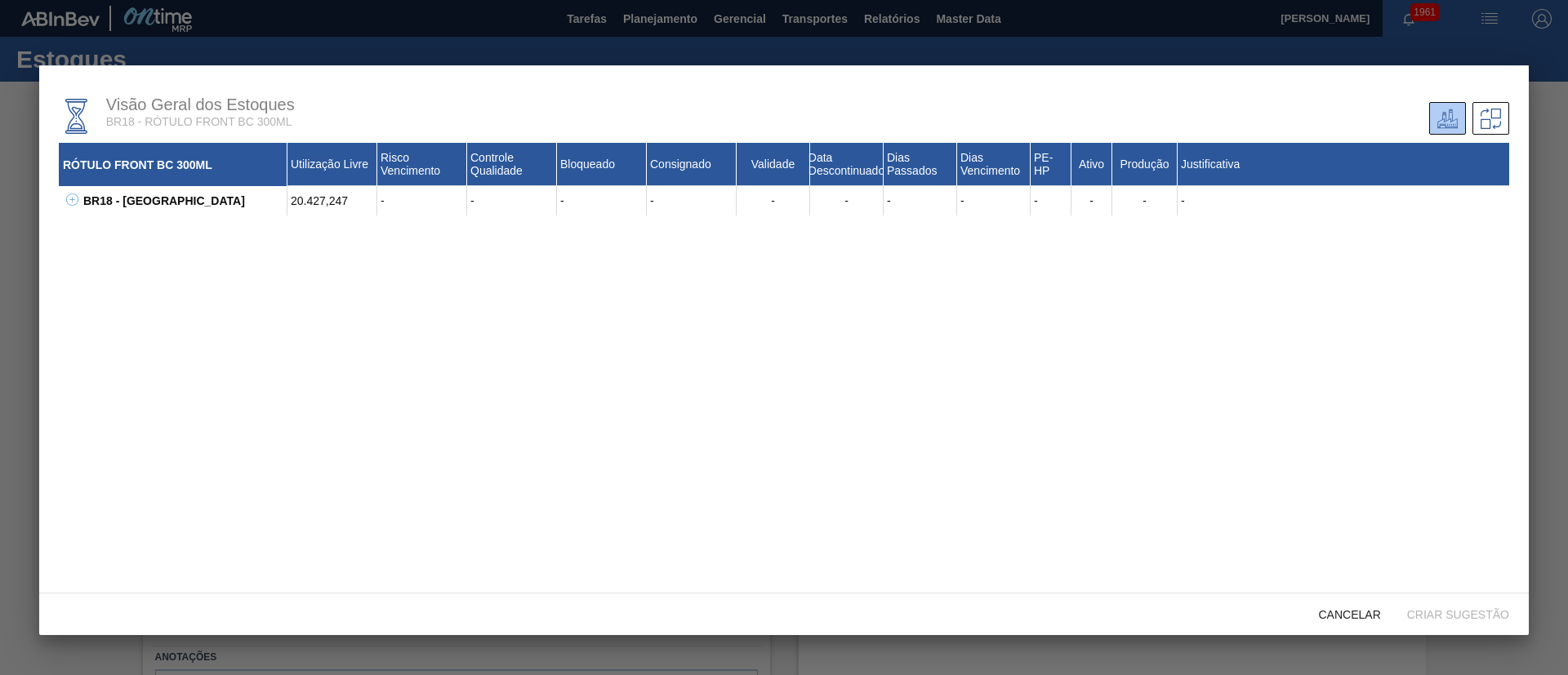
click at [78, 200] on icon at bounding box center [72, 199] width 13 height 13
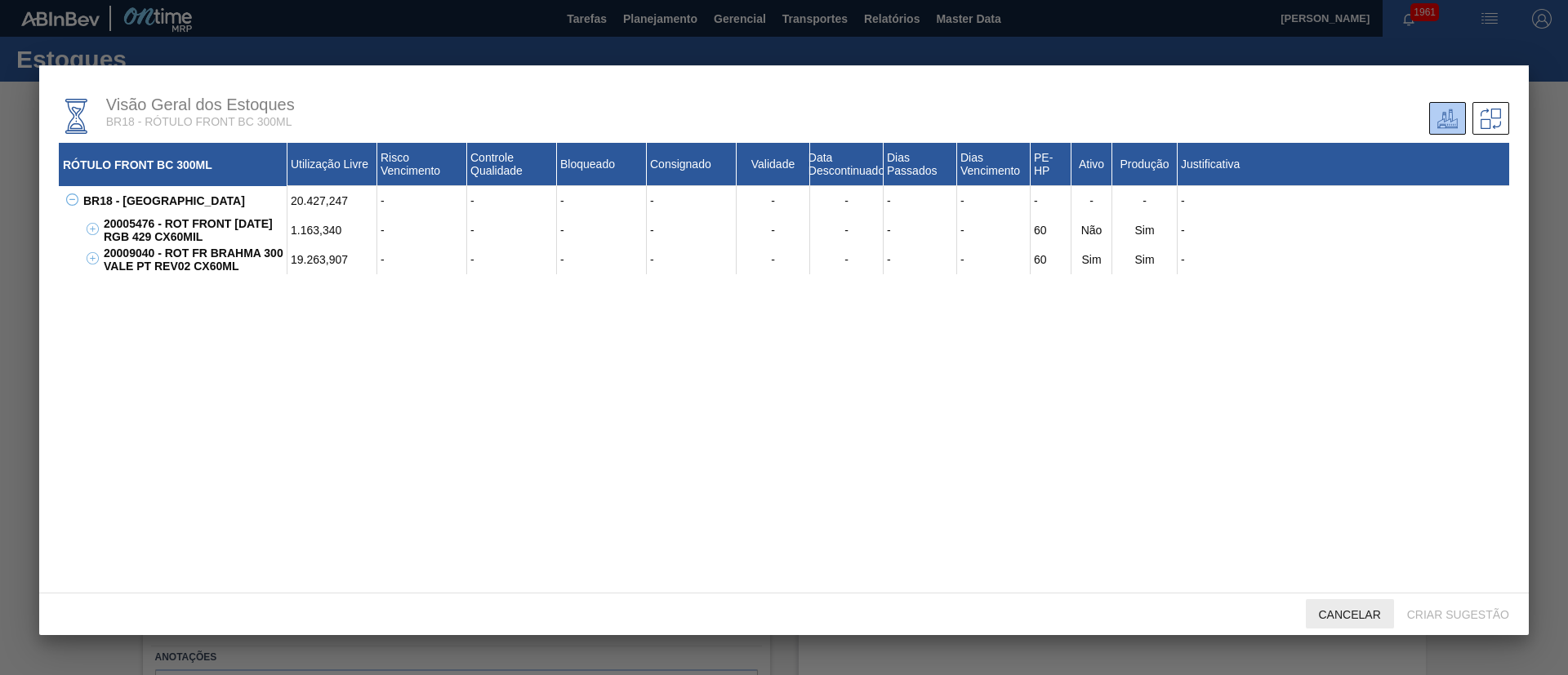
click at [1333, 610] on span "Cancelar" at bounding box center [1349, 615] width 88 height 13
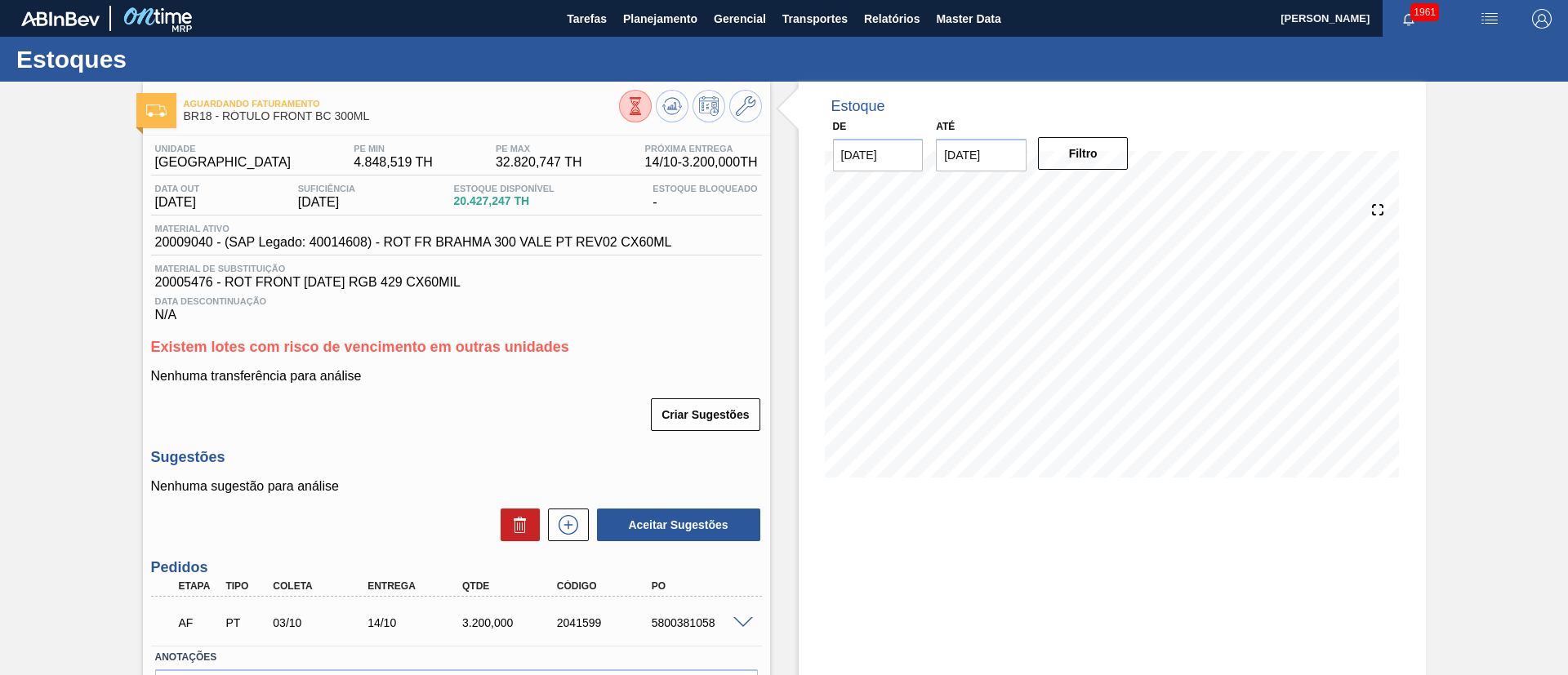
click at [623, 95] on button at bounding box center [635, 106] width 33 height 33
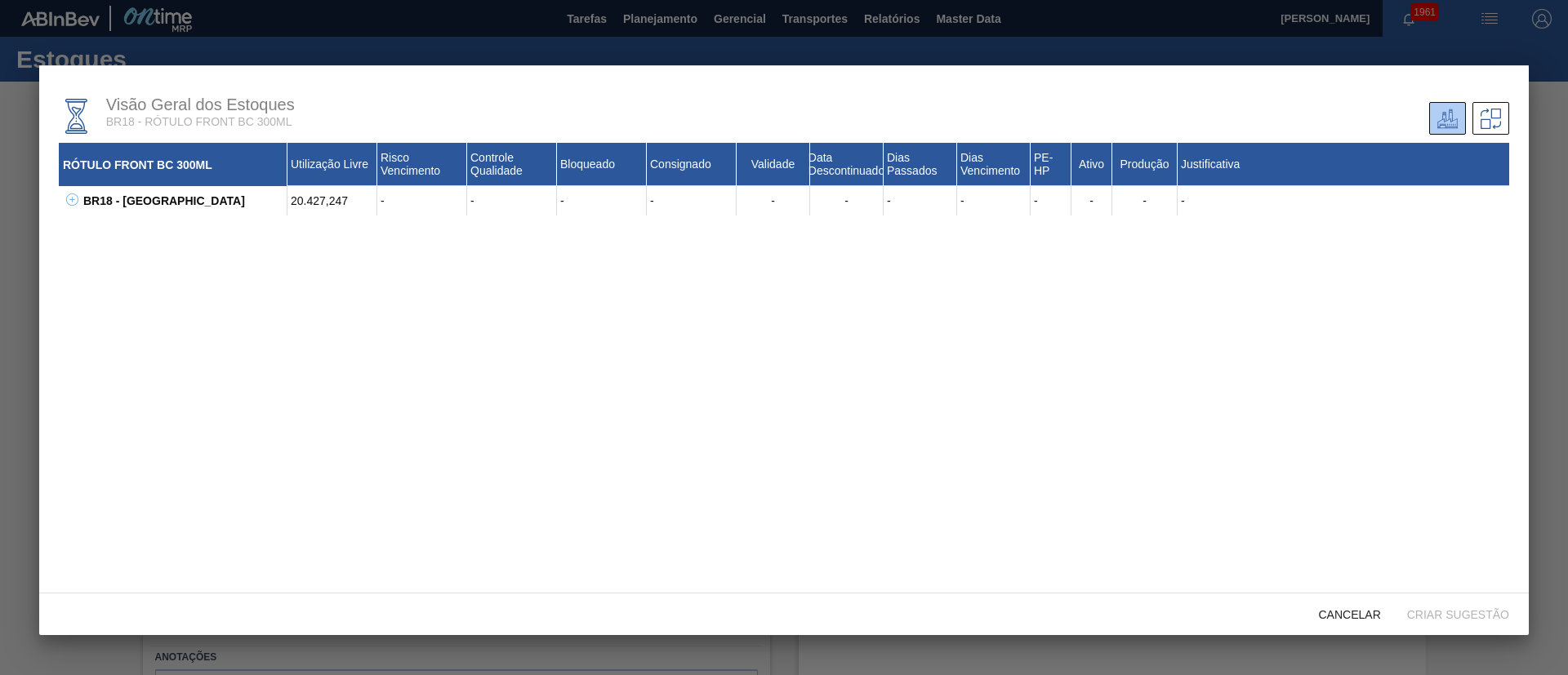
click at [73, 204] on icon at bounding box center [72, 199] width 13 height 13
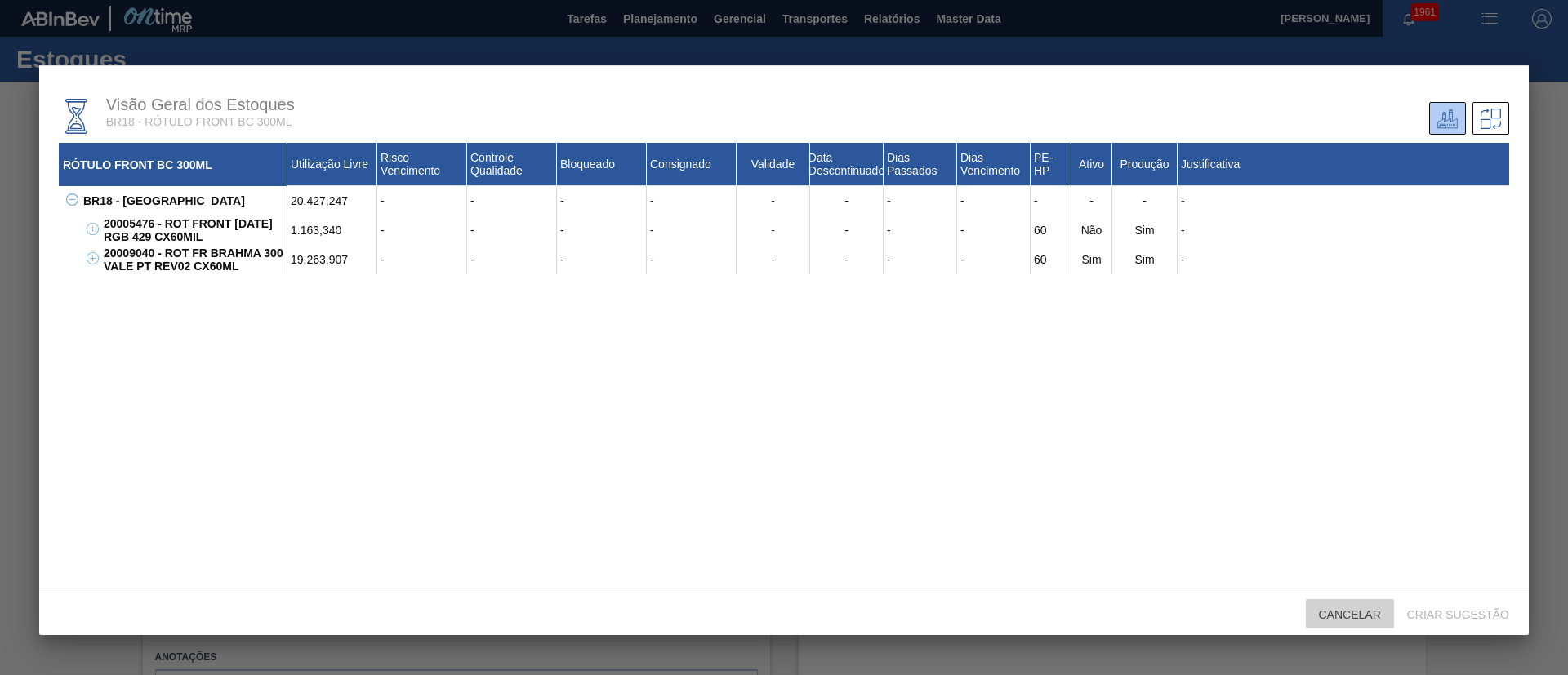
click at [1334, 613] on span "Cancelar" at bounding box center [1349, 615] width 88 height 13
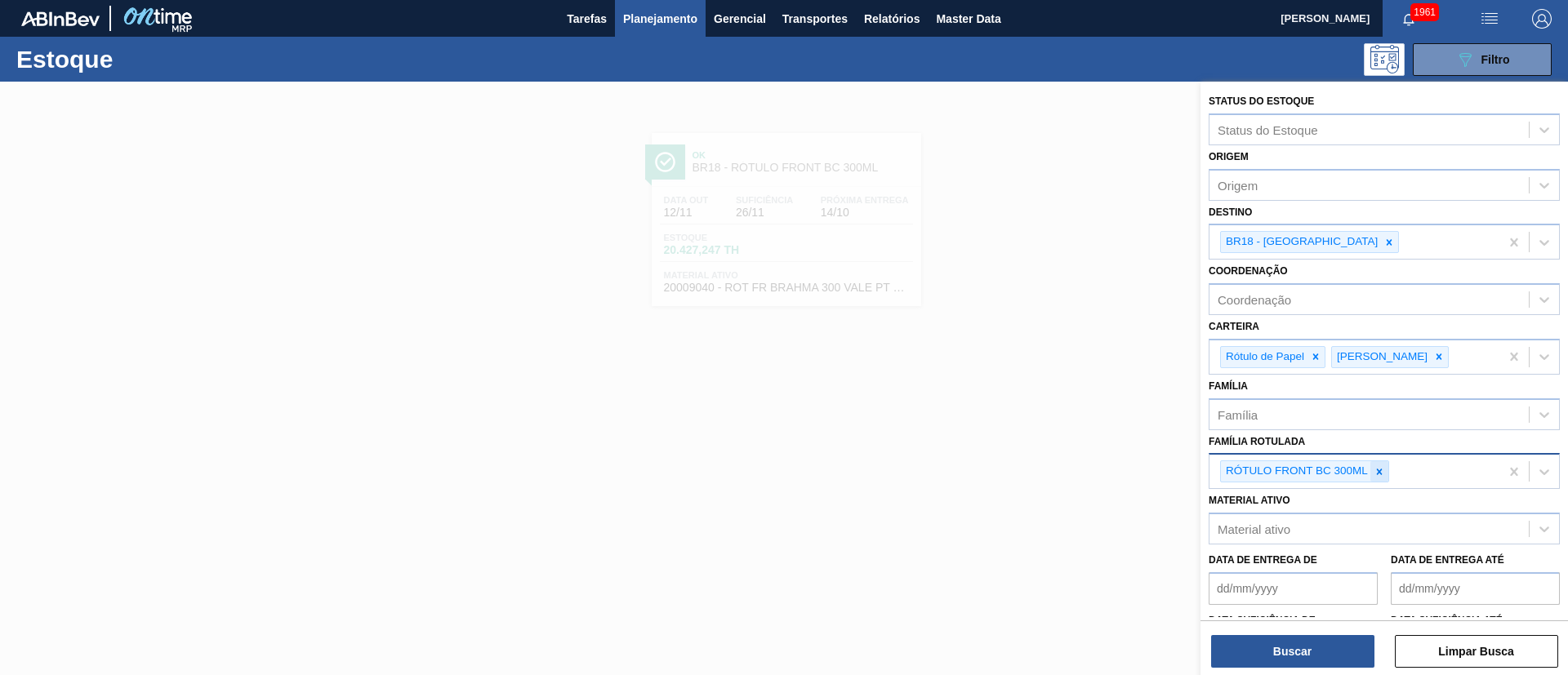
click at [1370, 476] on div at bounding box center [1379, 471] width 18 height 20
paste Rotulada "RÓTULO BACK STELLA 330ML"
type Rotulada "RÓTULO BACK STELLA 330ML"
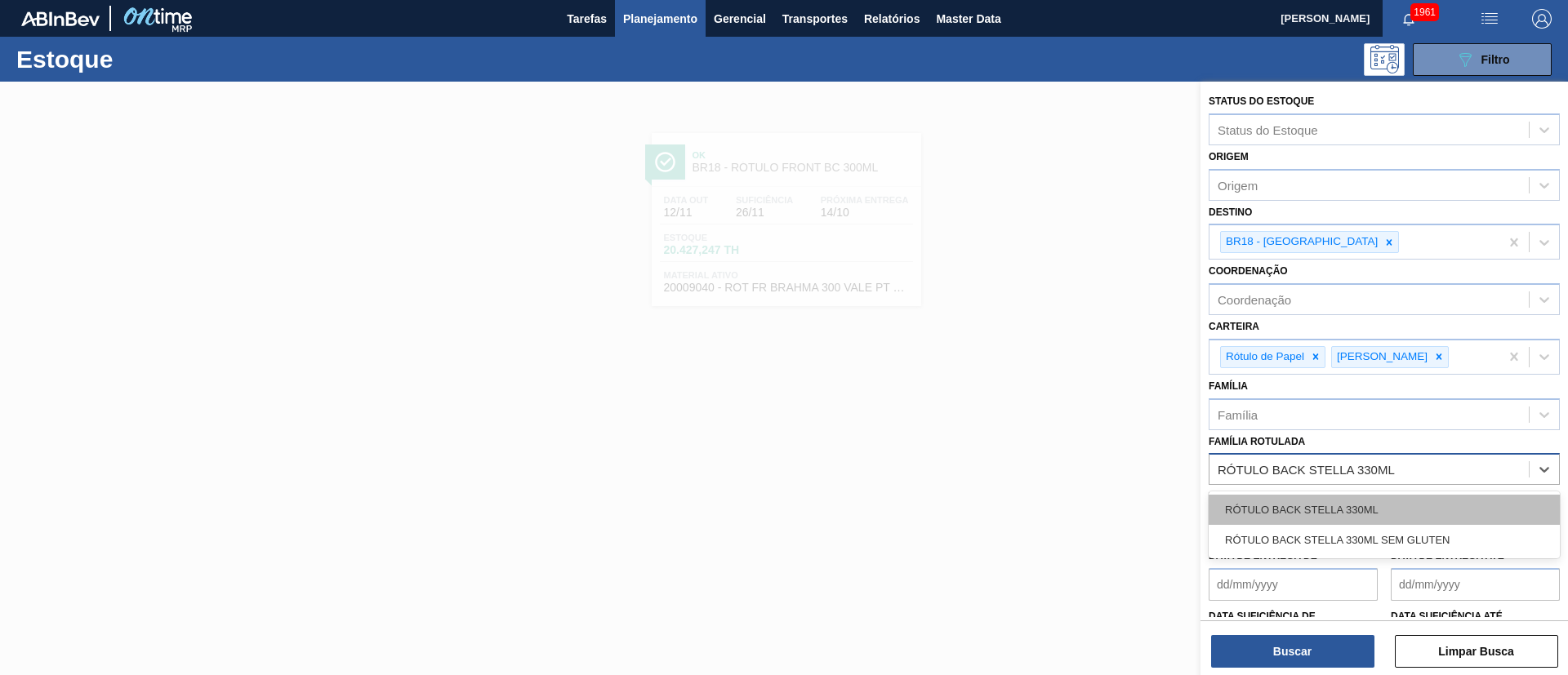
click at [1300, 508] on div "RÓTULO BACK STELLA 330ML" at bounding box center [1384, 510] width 351 height 30
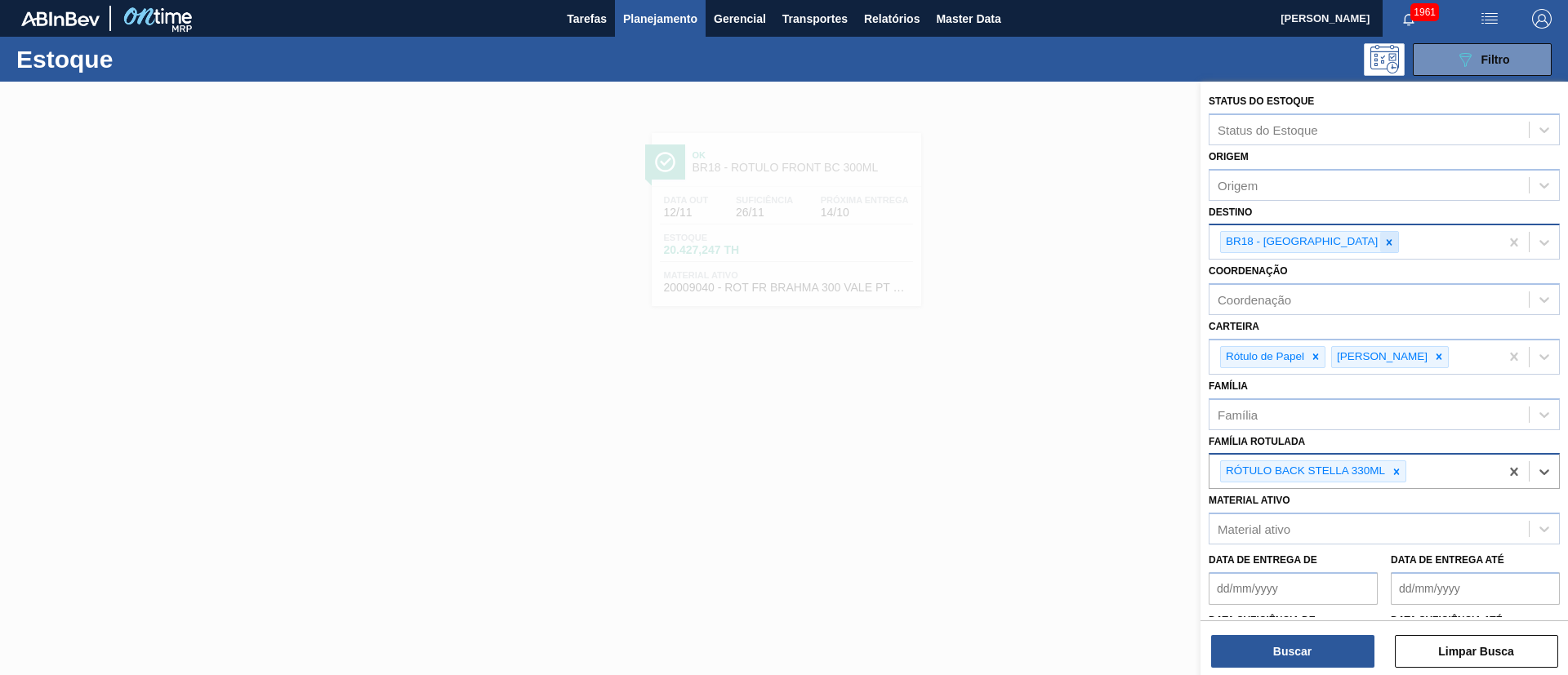
click at [1384, 246] on icon at bounding box center [1389, 243] width 12 height 12
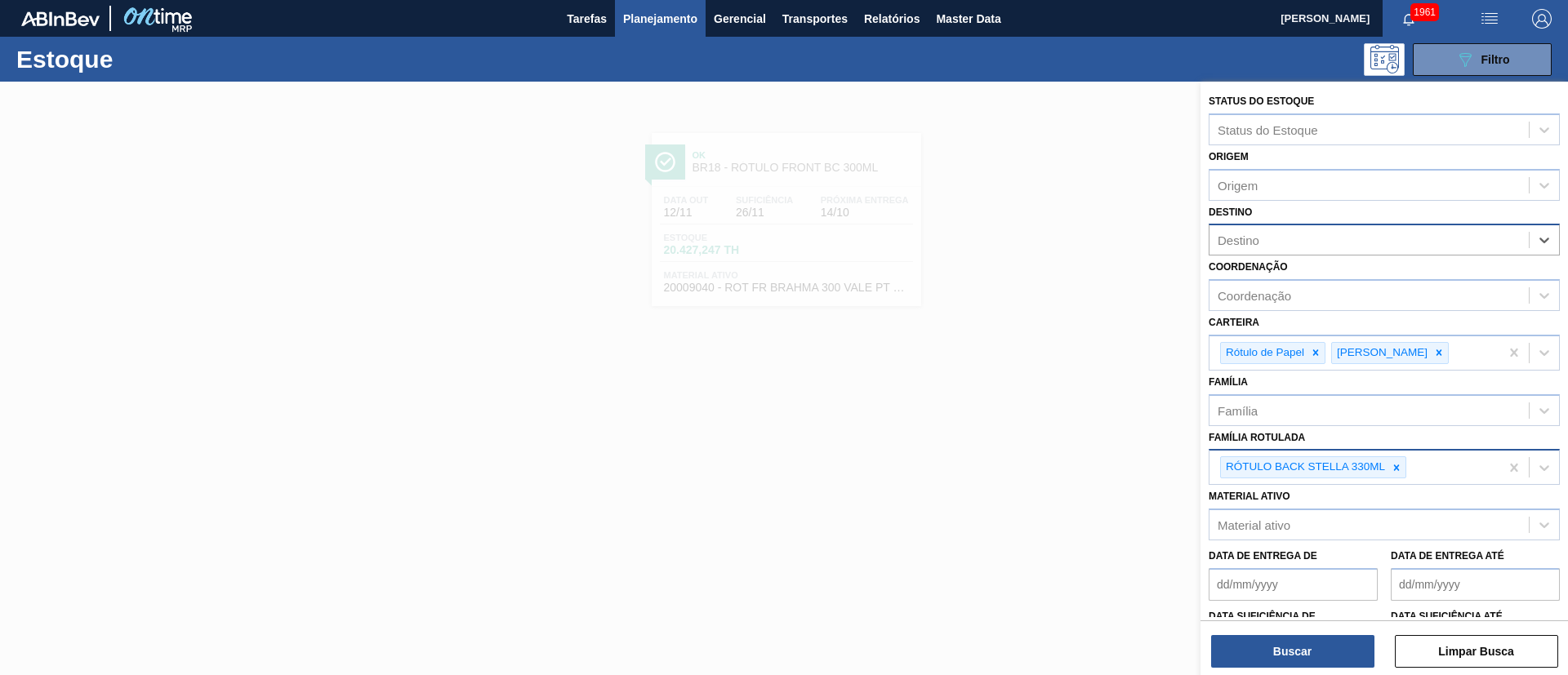
click at [1450, 466] on div "RÓTULO BACK STELLA 330ML" at bounding box center [1354, 467] width 290 height 33
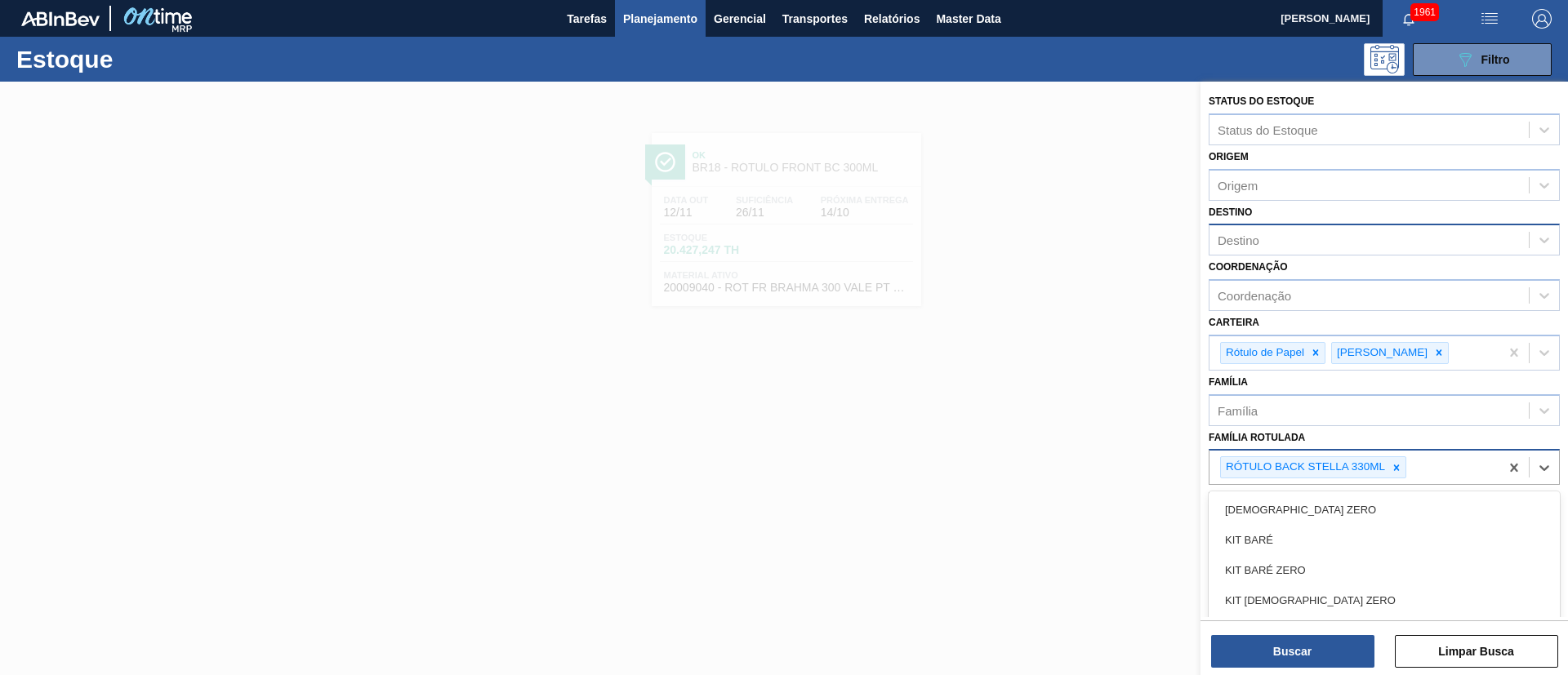
paste Rotulada "RÓTULO NECK STELLA 330ML"
type Rotulada "RÓTULO NECK STELLA 330ML"
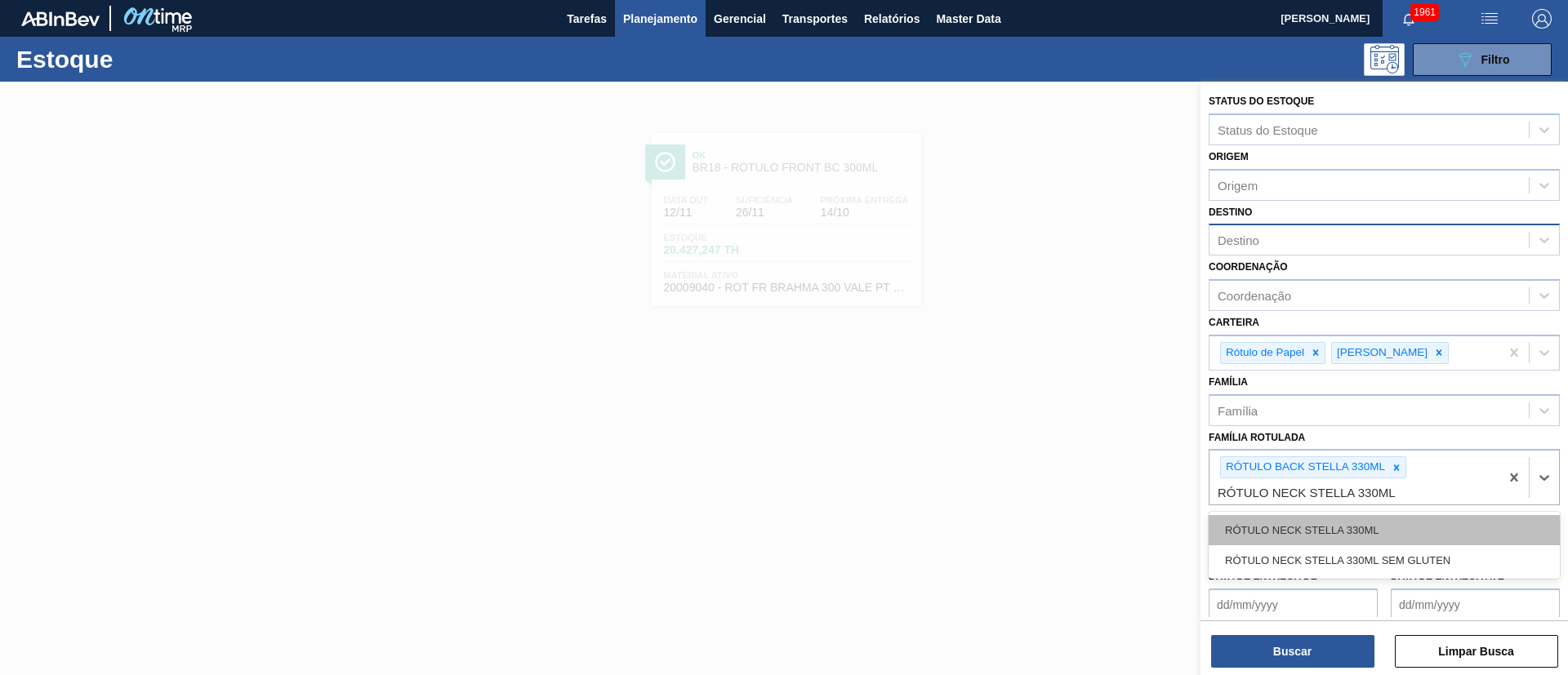
click at [1312, 520] on div "RÓTULO NECK STELLA 330ML" at bounding box center [1384, 530] width 351 height 30
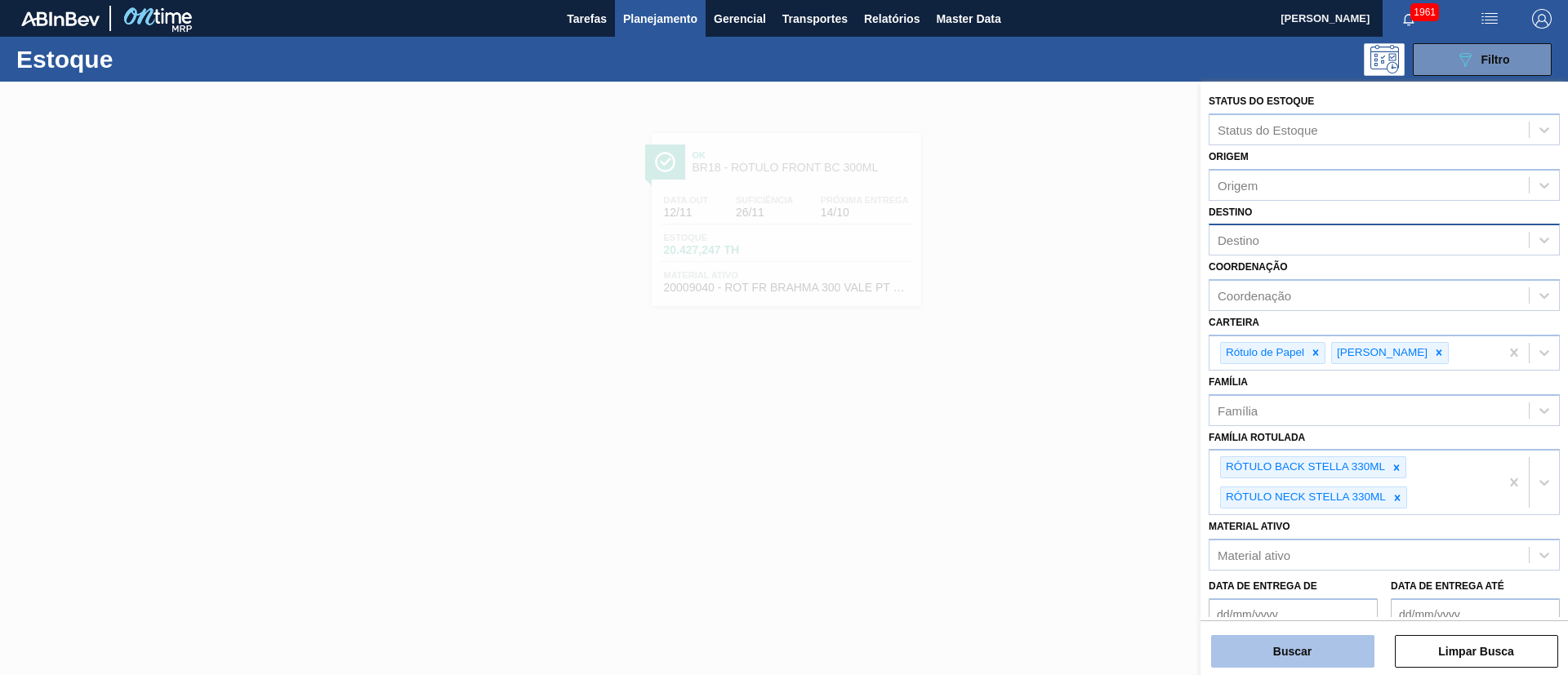
click at [1296, 637] on button "Buscar" at bounding box center [1292, 651] width 163 height 33
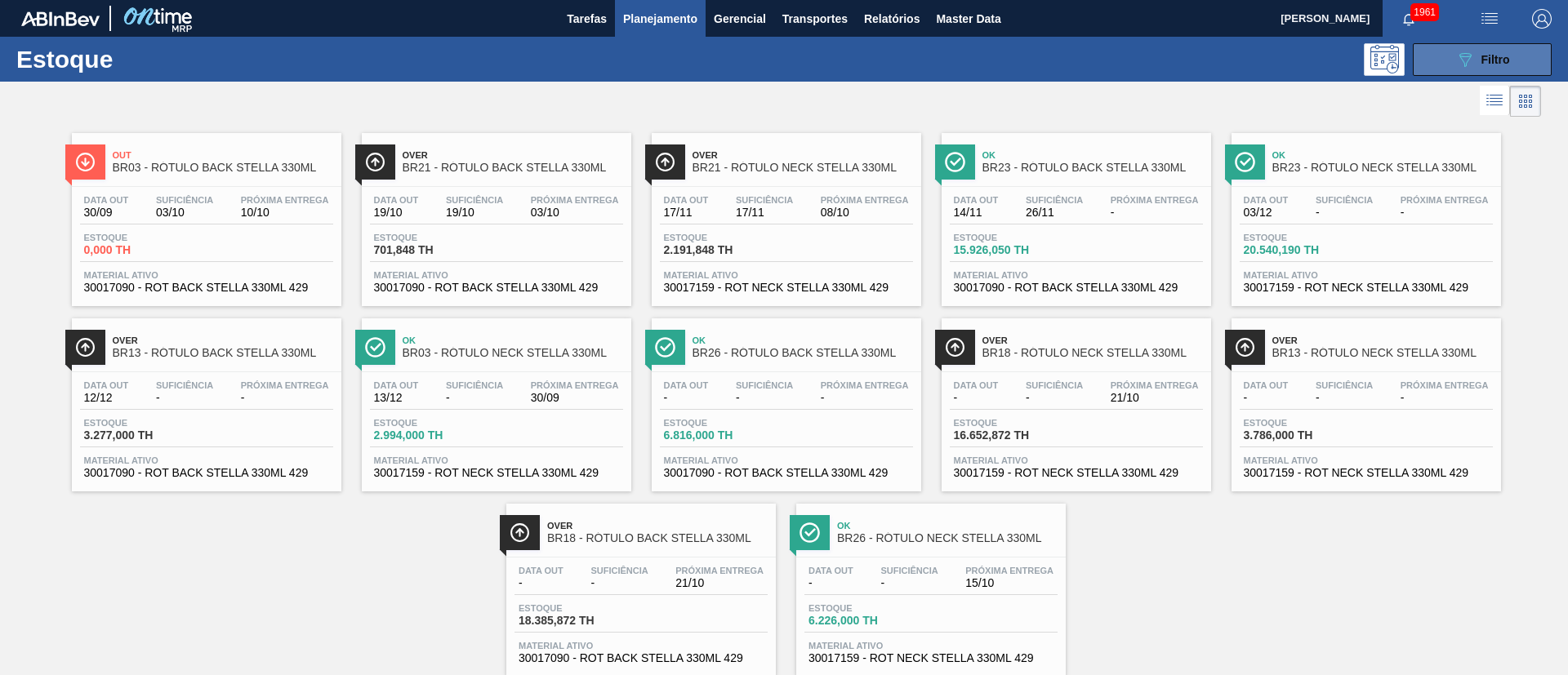
click at [1472, 51] on div "089F7B8B-B2A5-4AFE-B5C0-19BA573D28AC Filtro" at bounding box center [1483, 59] width 54 height 19
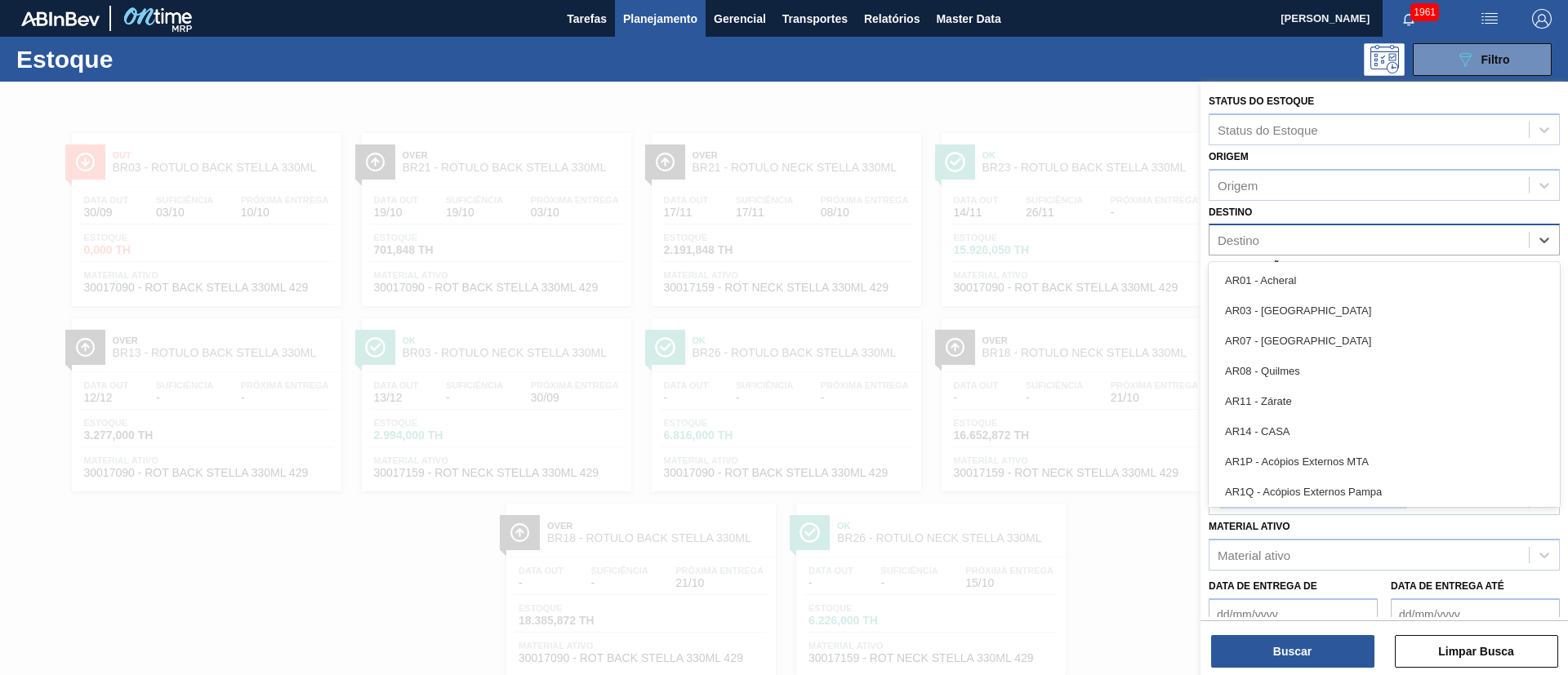
click at [1262, 234] on div "Destino" at bounding box center [1369, 240] width 319 height 23
type input "BR03"
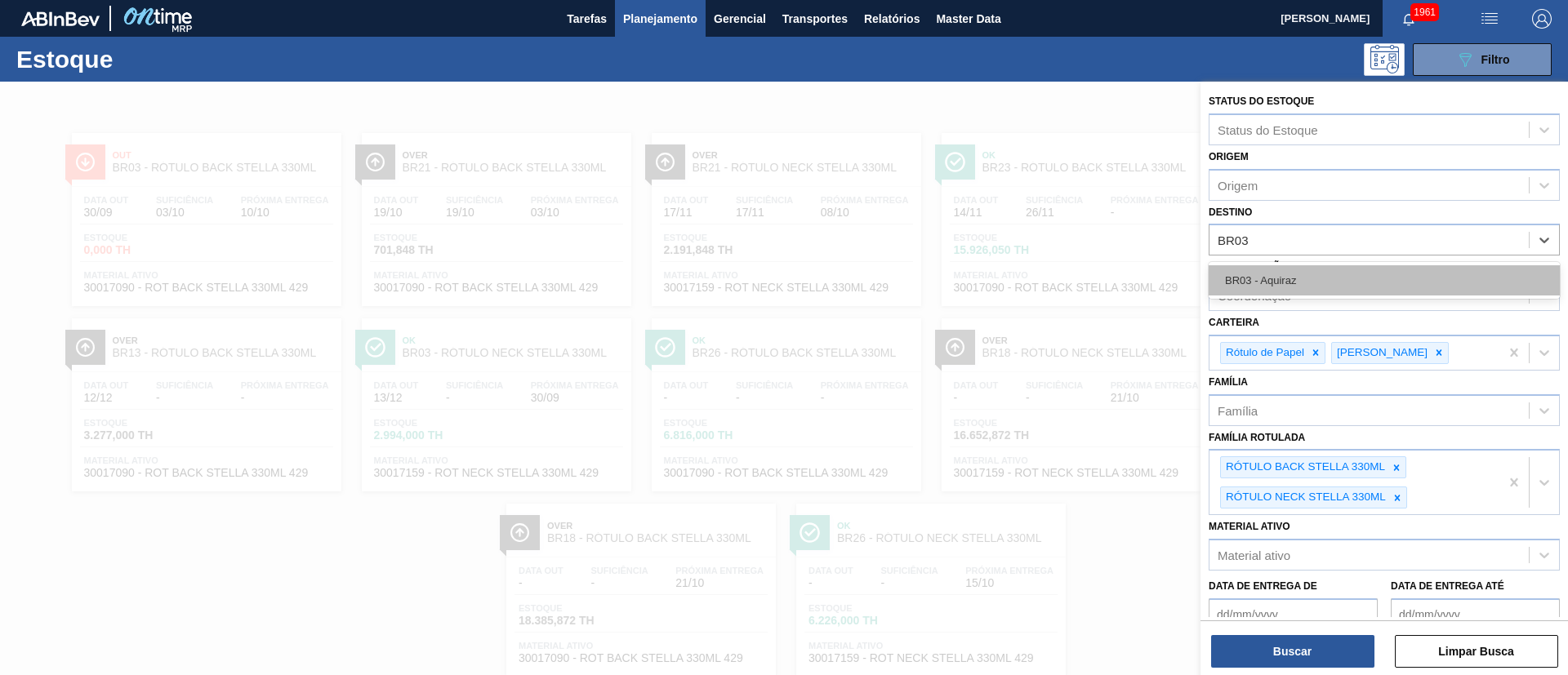
click at [1269, 277] on div "BR03 - Aquiraz" at bounding box center [1384, 281] width 351 height 30
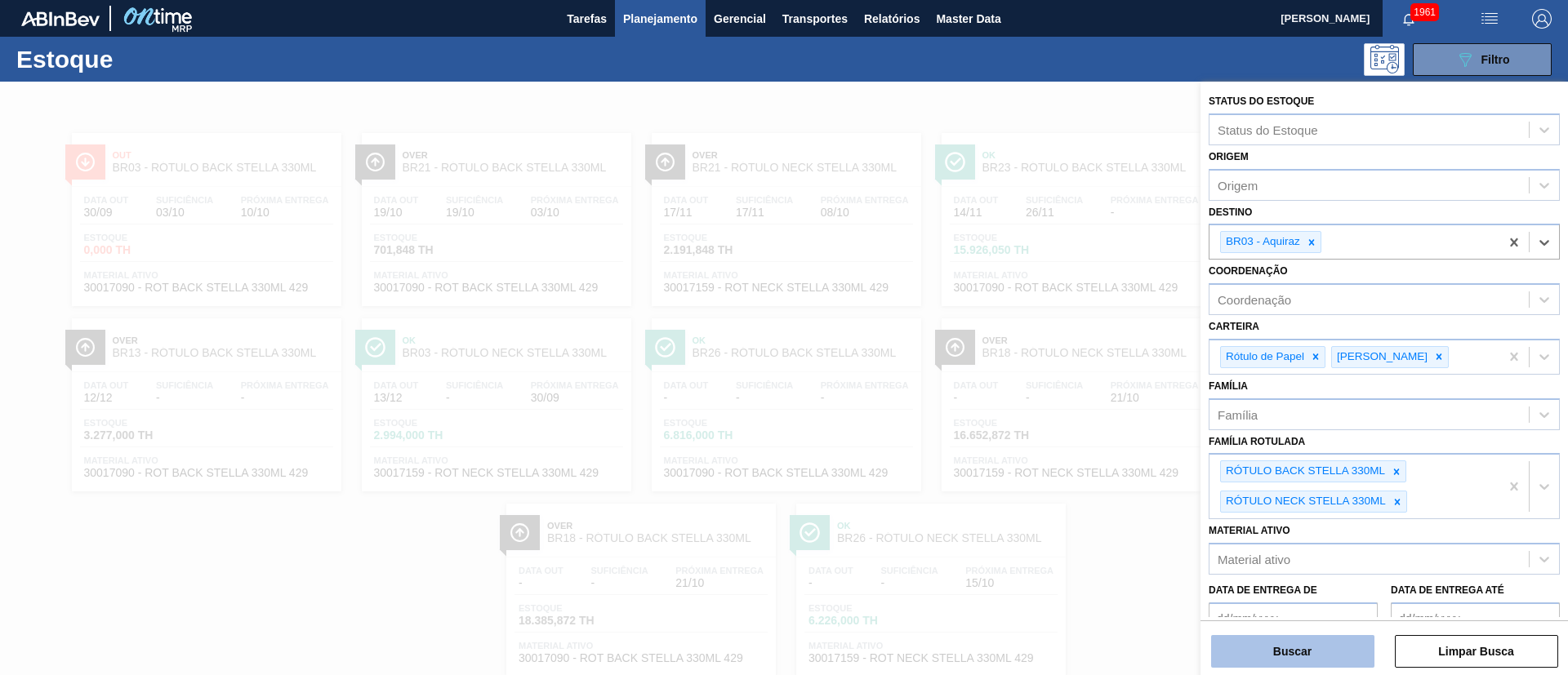
click at [1265, 656] on button "Buscar" at bounding box center [1292, 651] width 163 height 33
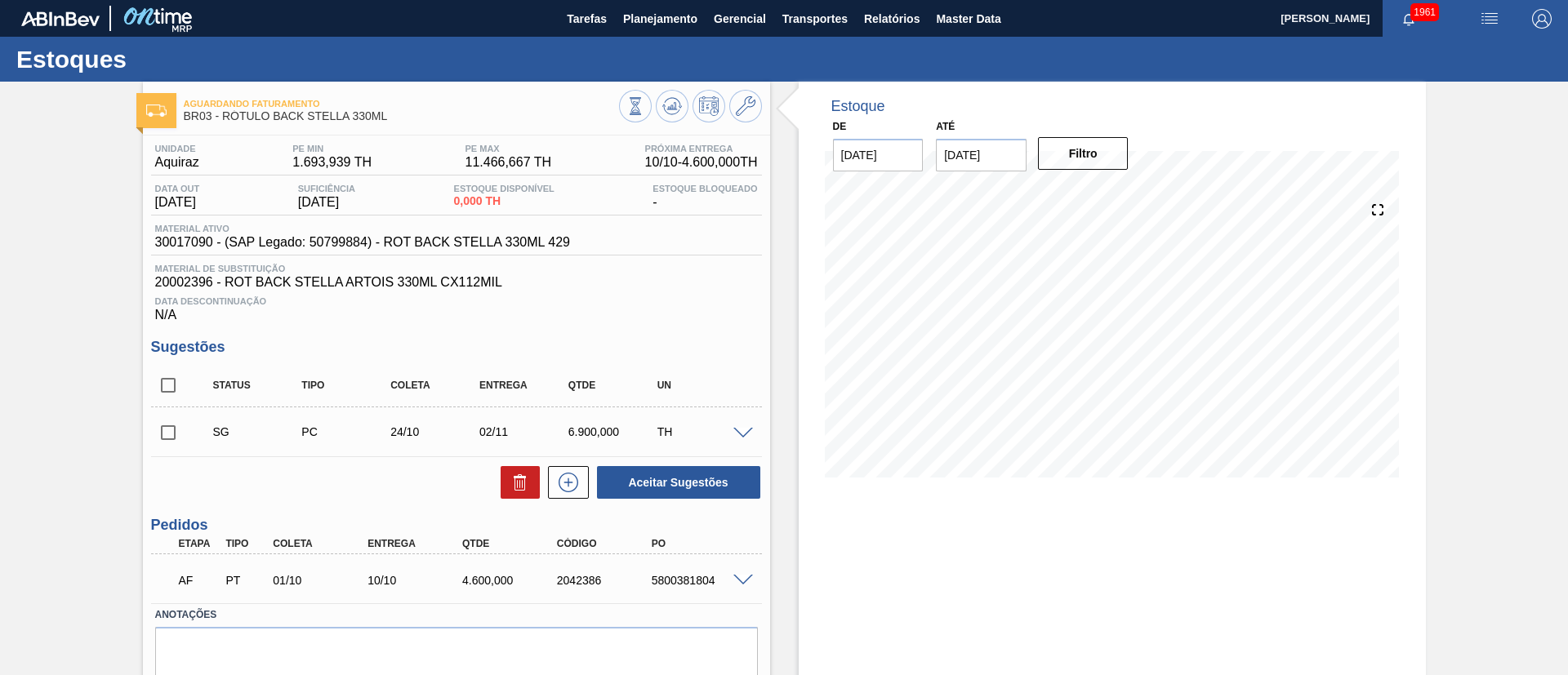
click at [164, 381] on input "checkbox" at bounding box center [168, 385] width 34 height 34
checkbox input "true"
click at [520, 472] on icon at bounding box center [520, 482] width 19 height 19
checkbox input "false"
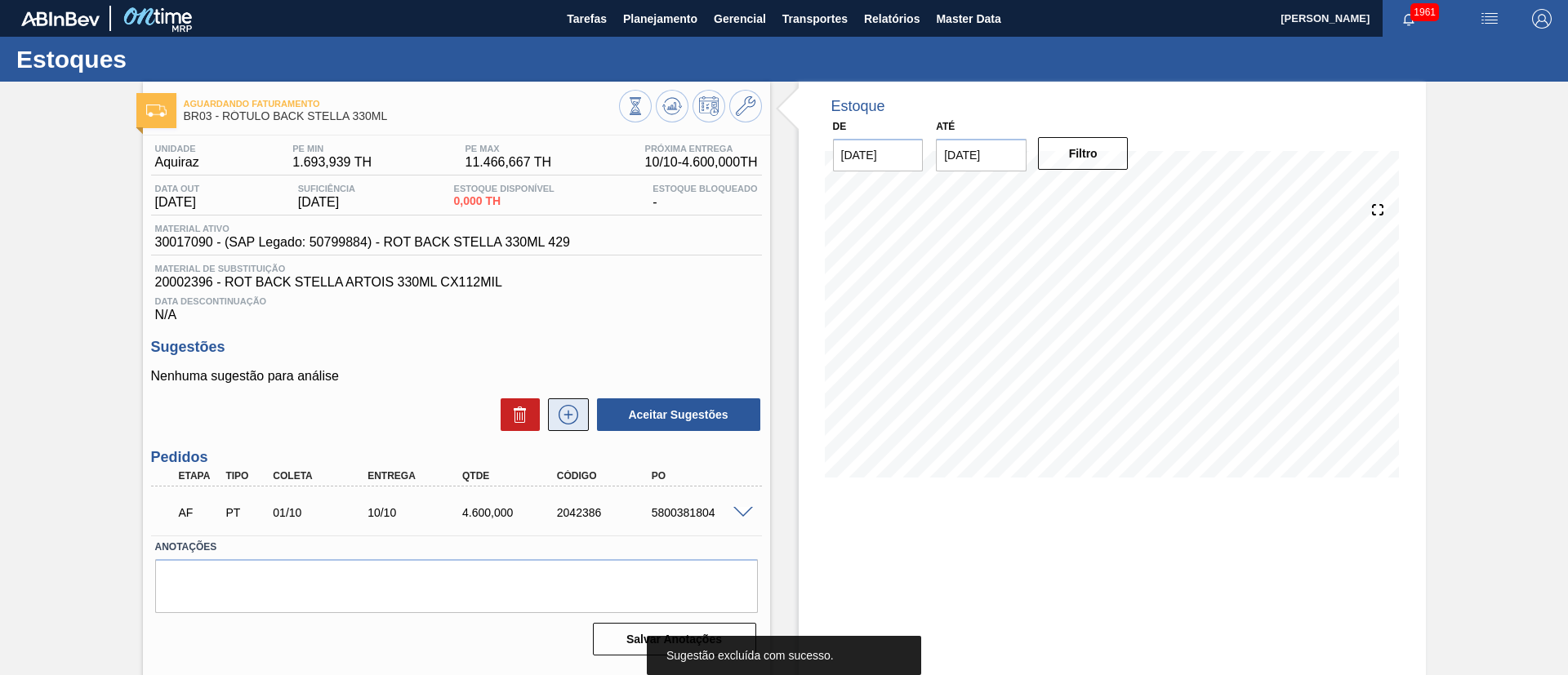
click at [560, 410] on icon at bounding box center [568, 414] width 26 height 19
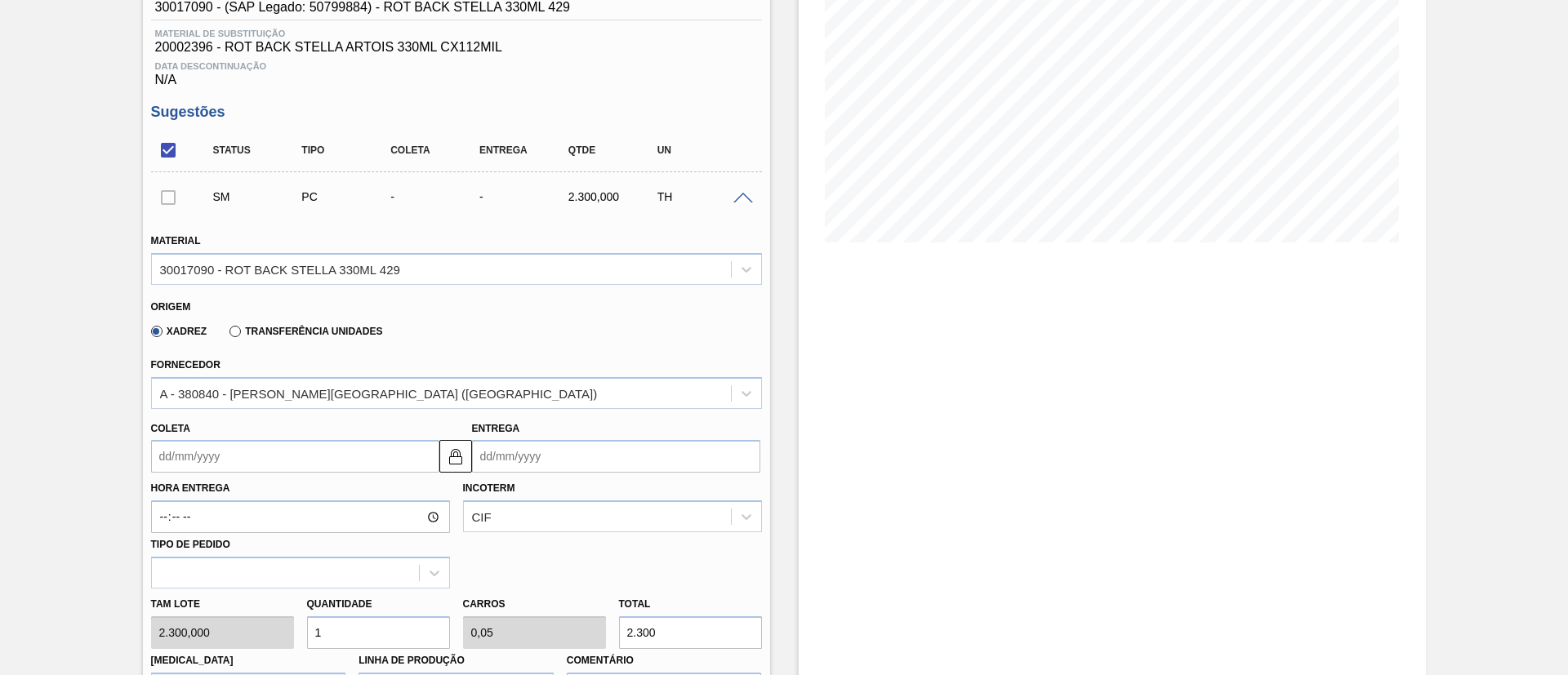
scroll to position [245, 0]
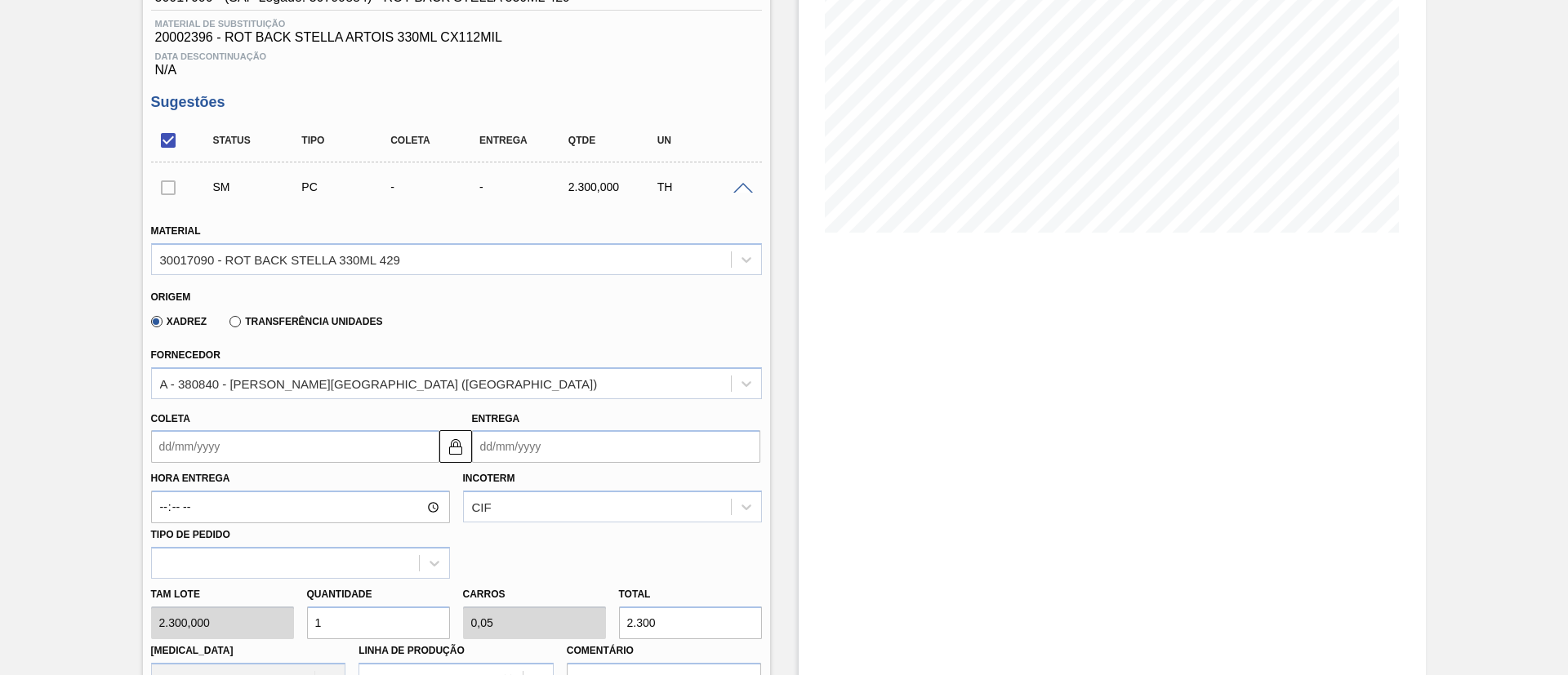
click at [313, 324] on label "Transferência Unidades" at bounding box center [306, 322] width 153 height 12
click at [227, 325] on input "Transferência Unidades" at bounding box center [227, 325] width 0 height 0
click at [227, 444] on input "Coleta" at bounding box center [295, 446] width 288 height 33
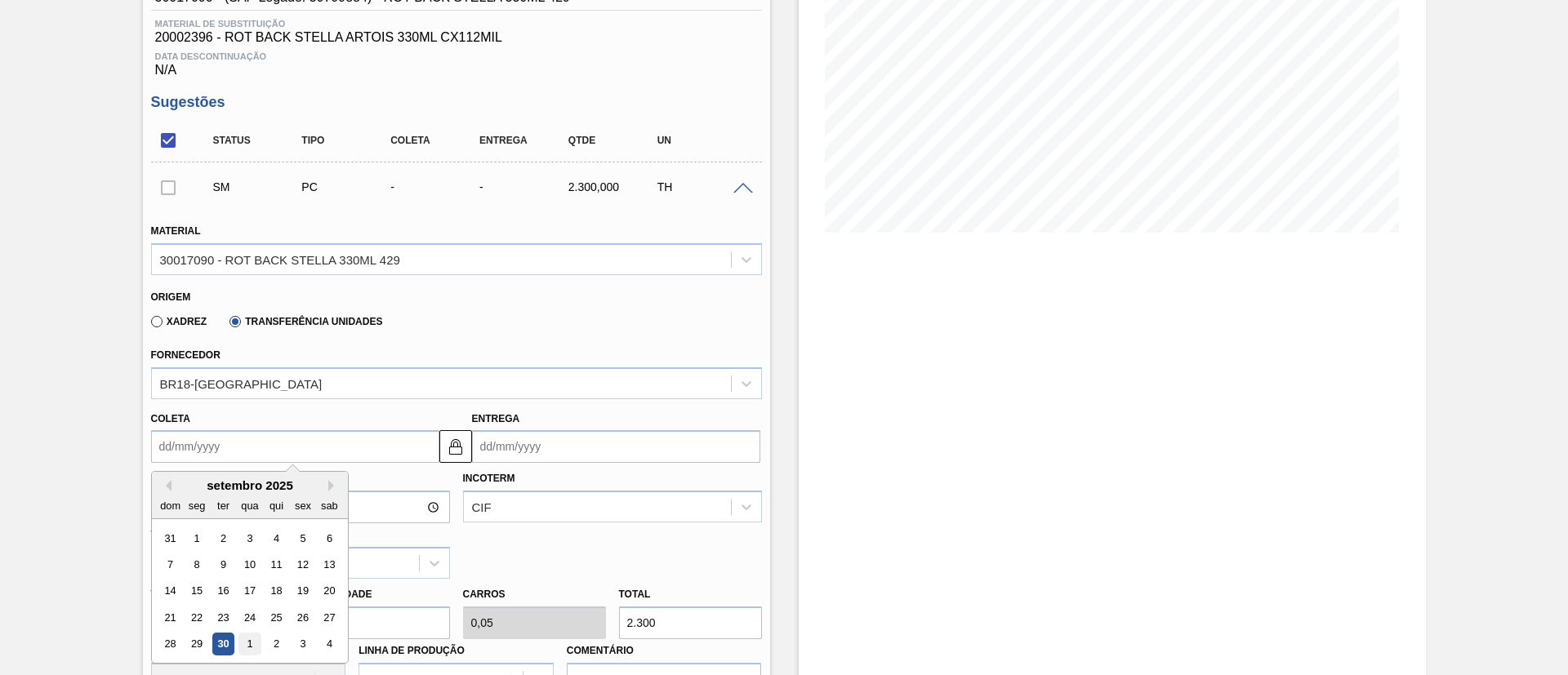
click at [256, 638] on div "1" at bounding box center [250, 644] width 22 height 22
type input "[DATE]"
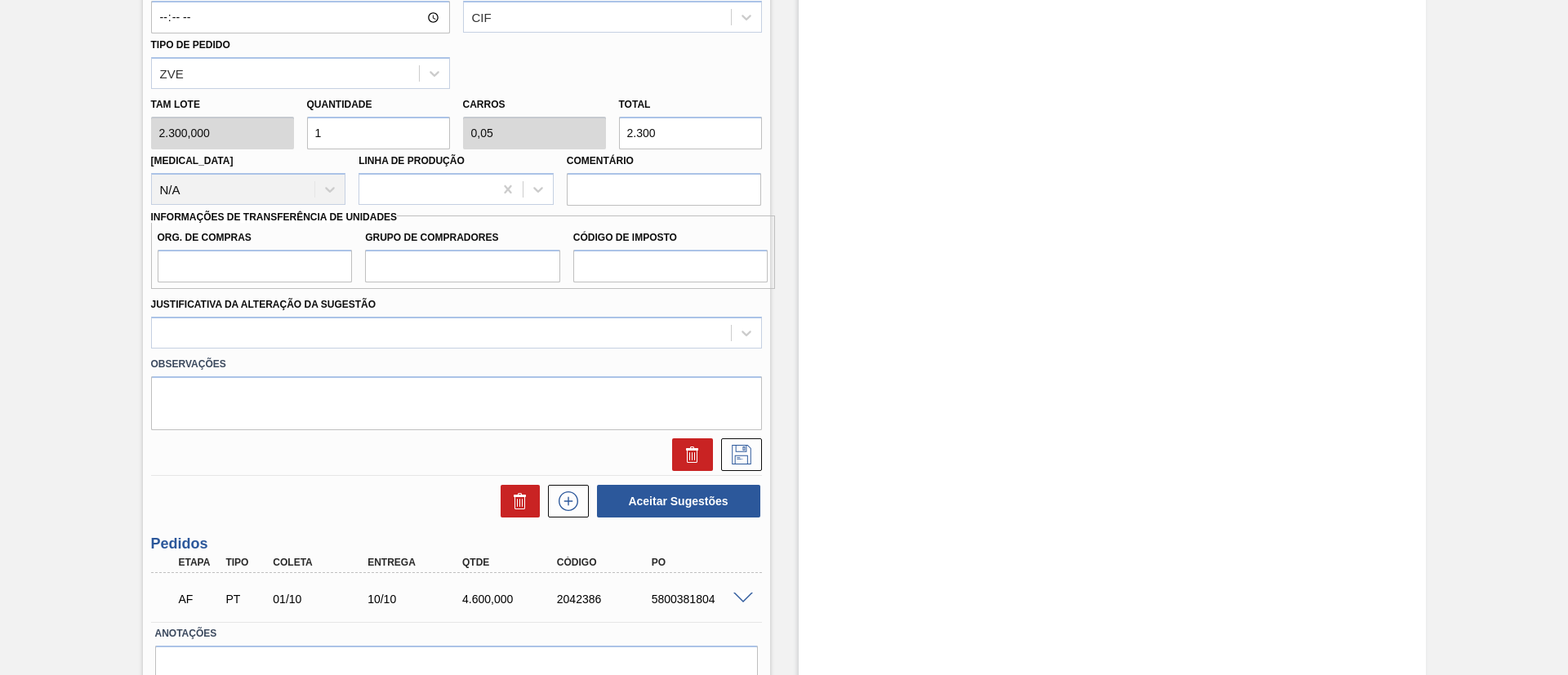
scroll to position [490, 0]
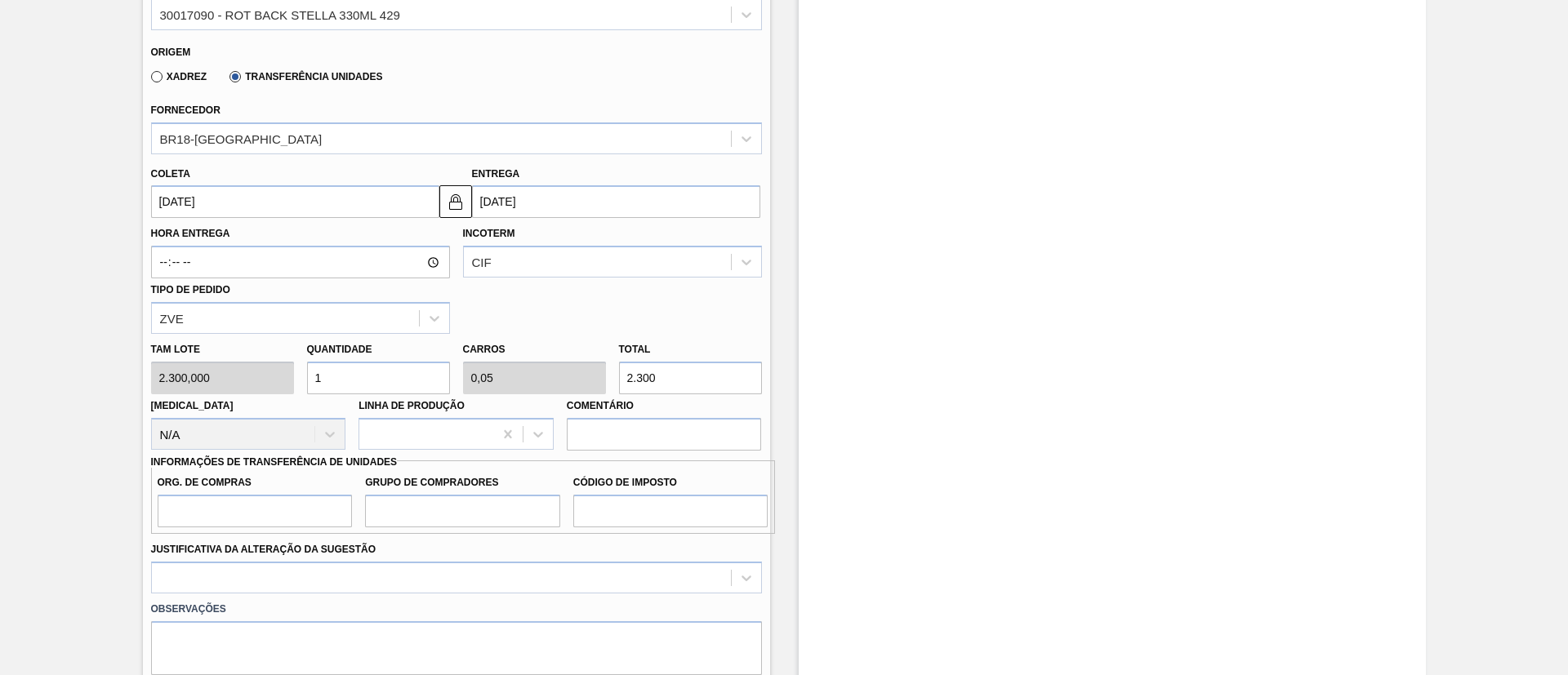
click at [603, 377] on div "[PERSON_NAME] 2.300,000 Quantidade 1 Carros 0,05 Total 2.300 [MEDICAL_DATA] N/A…" at bounding box center [457, 392] width 624 height 116
type input "0,002"
type input "0"
type input "4"
type input "0,02"
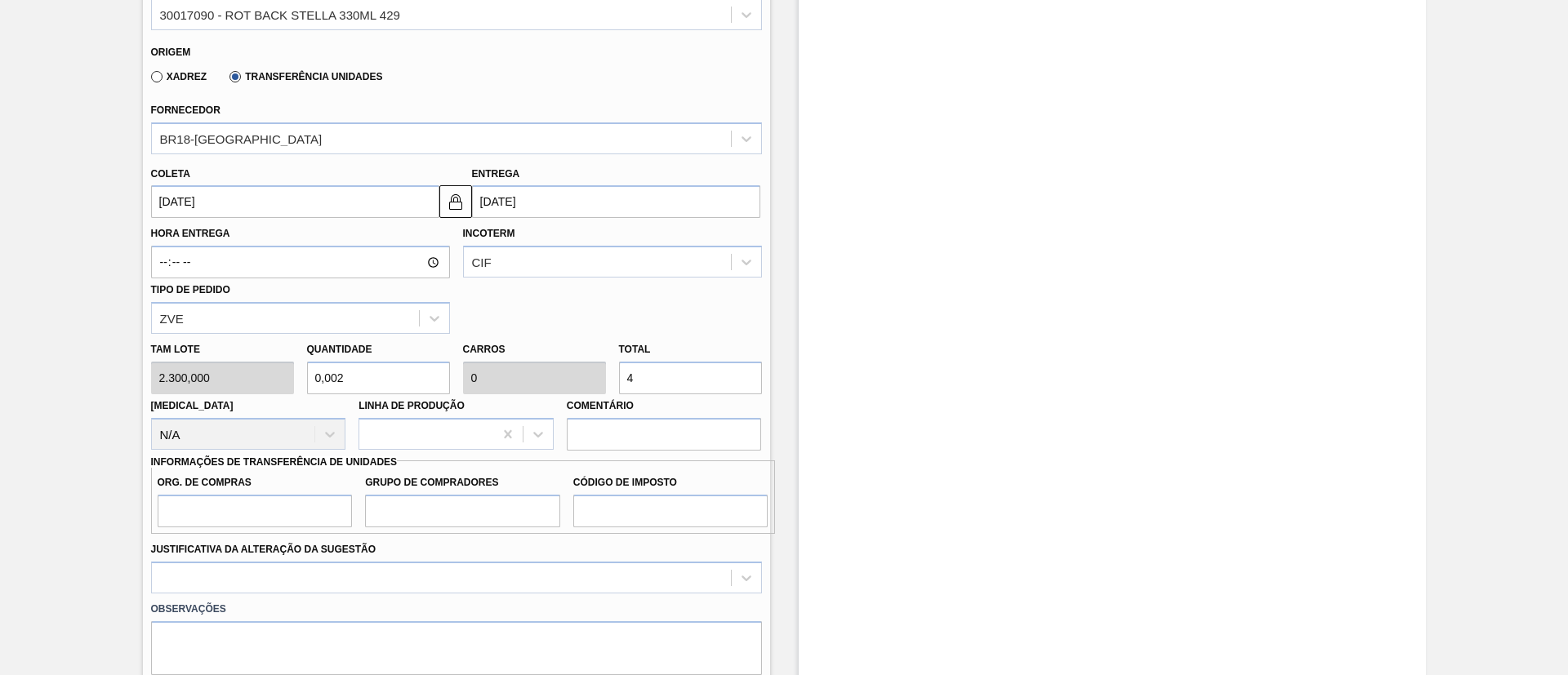
type input "0,001"
type input "46"
type input "0,2"
type input "0,01"
type input "460"
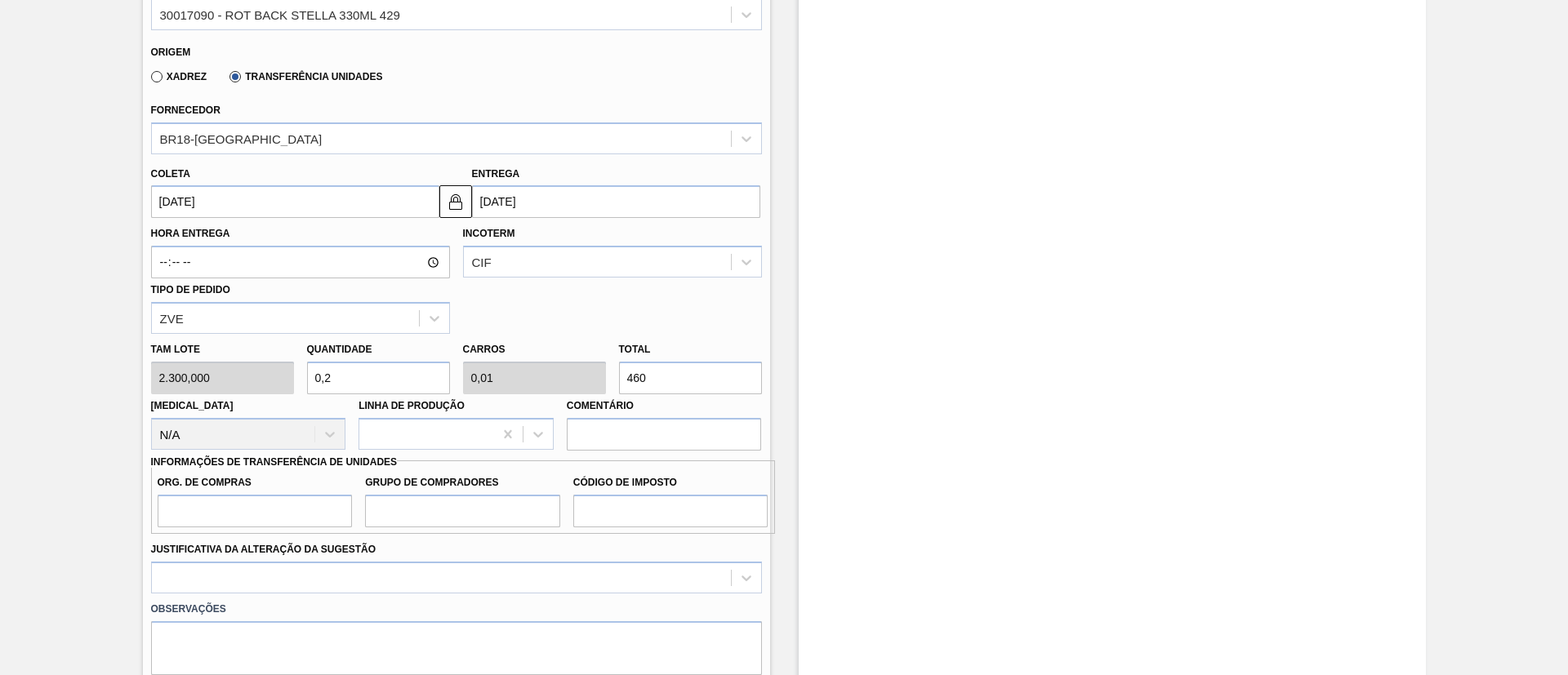
type input "2"
type input "0,1"
type input "4.600"
drag, startPoint x: 226, startPoint y: 504, endPoint x: 258, endPoint y: 527, distance: 39.4
click at [225, 504] on input "Org. de Compras" at bounding box center [255, 511] width 195 height 33
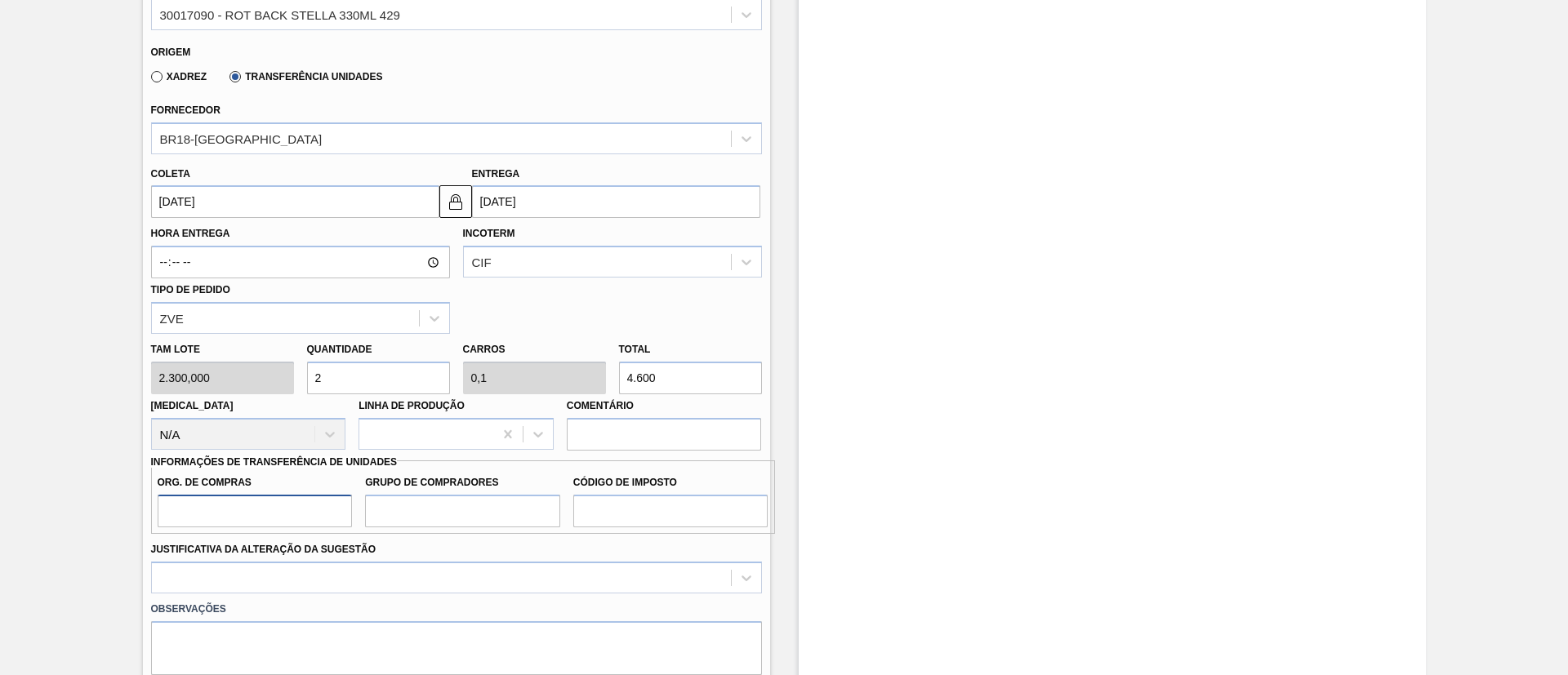
type input "BR00"
drag, startPoint x: 433, startPoint y: 518, endPoint x: 458, endPoint y: 518, distance: 25.0
click at [433, 518] on input "Grupo de Compradores" at bounding box center [463, 511] width 195 height 33
type input "A01"
click at [604, 502] on input "Código de Imposto" at bounding box center [670, 511] width 195 height 33
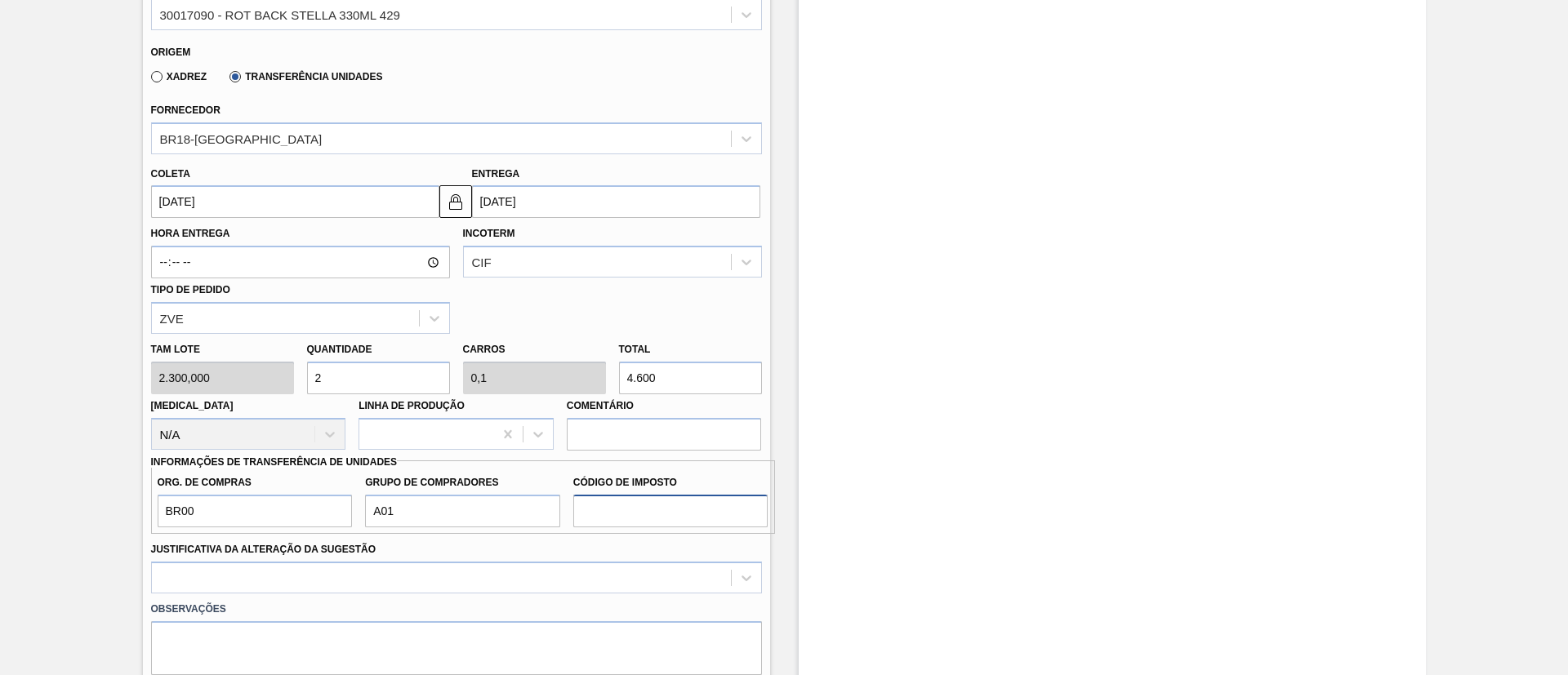
type input "I1"
click at [474, 562] on div at bounding box center [456, 578] width 611 height 32
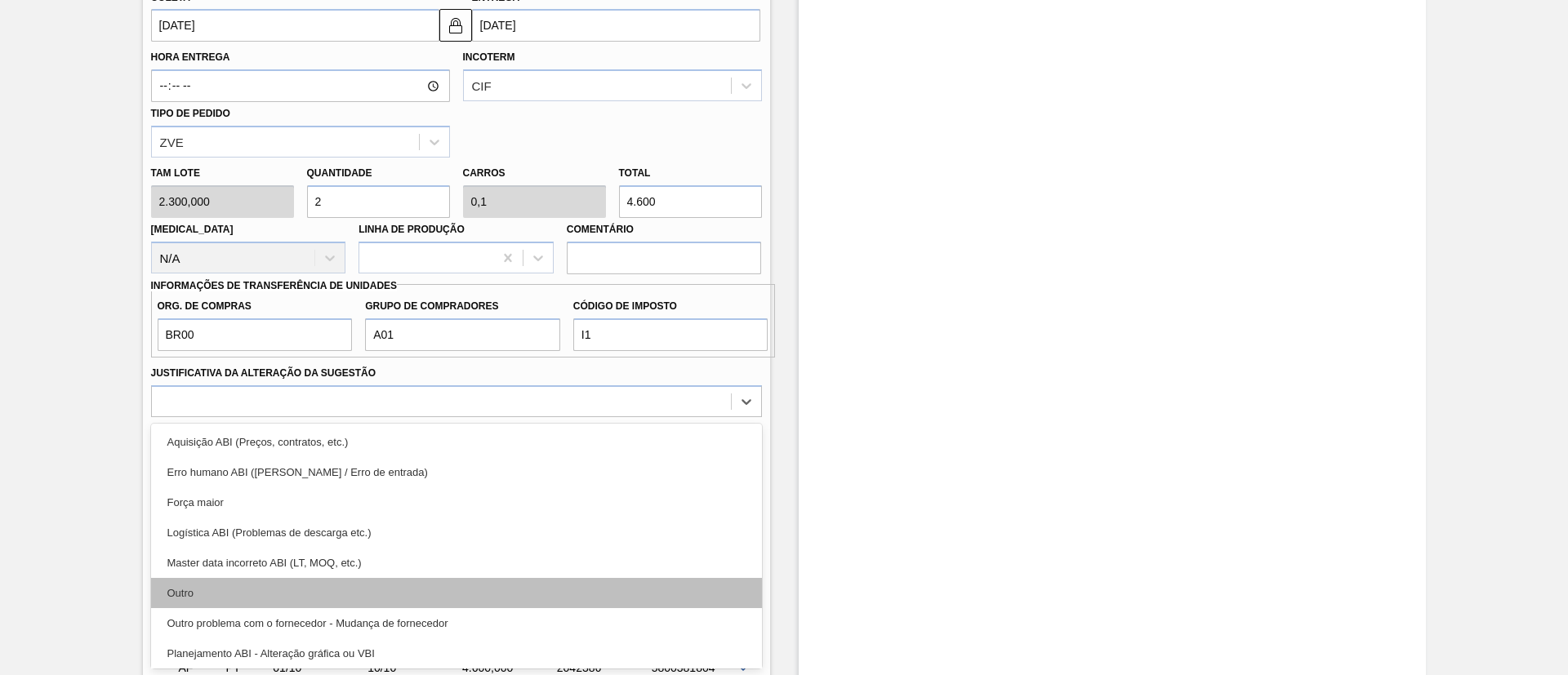
click at [225, 580] on div "Outro" at bounding box center [456, 593] width 611 height 30
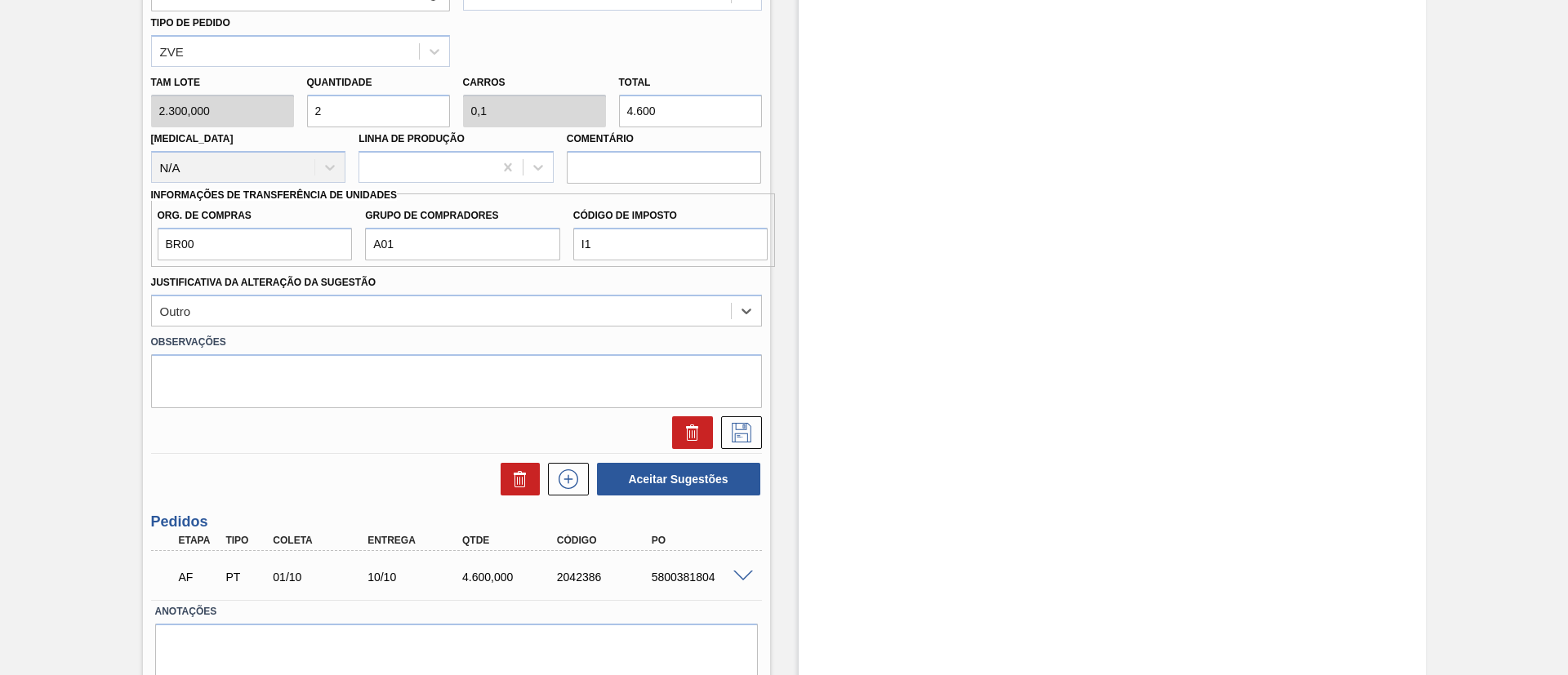
scroll to position [788, 0]
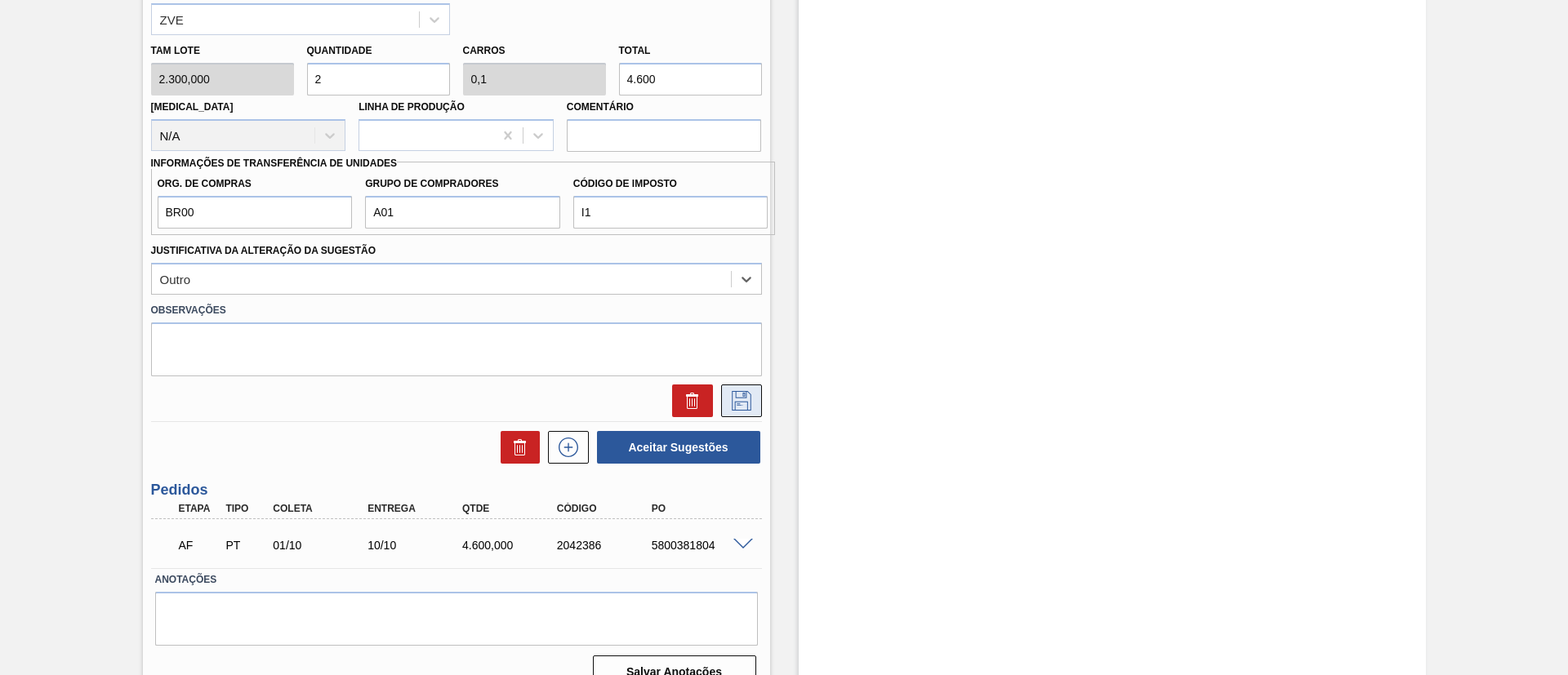
click at [737, 399] on icon at bounding box center [741, 400] width 26 height 19
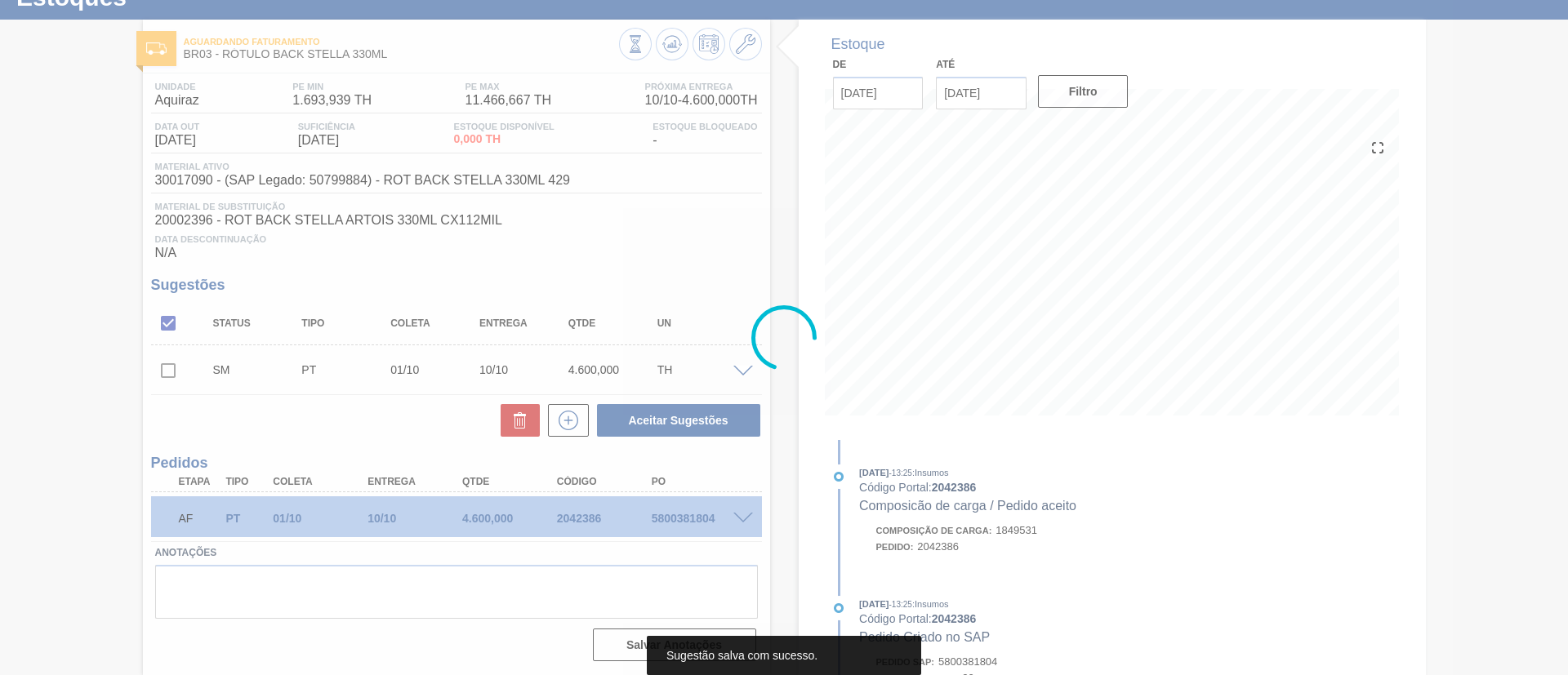
scroll to position [62, 0]
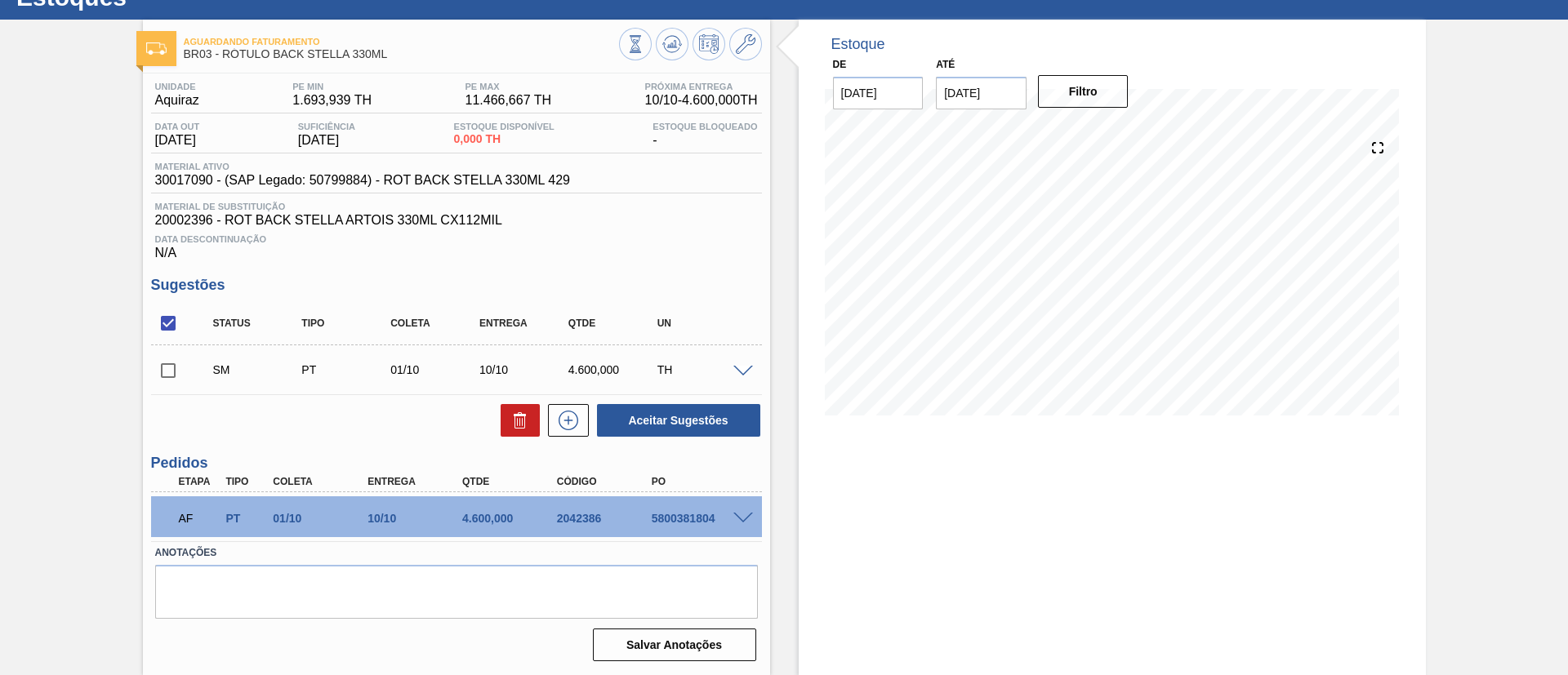
click at [173, 367] on input "checkbox" at bounding box center [168, 370] width 34 height 34
checkbox input "true"
click at [633, 424] on button "Aceitar Sugestões" at bounding box center [678, 420] width 163 height 33
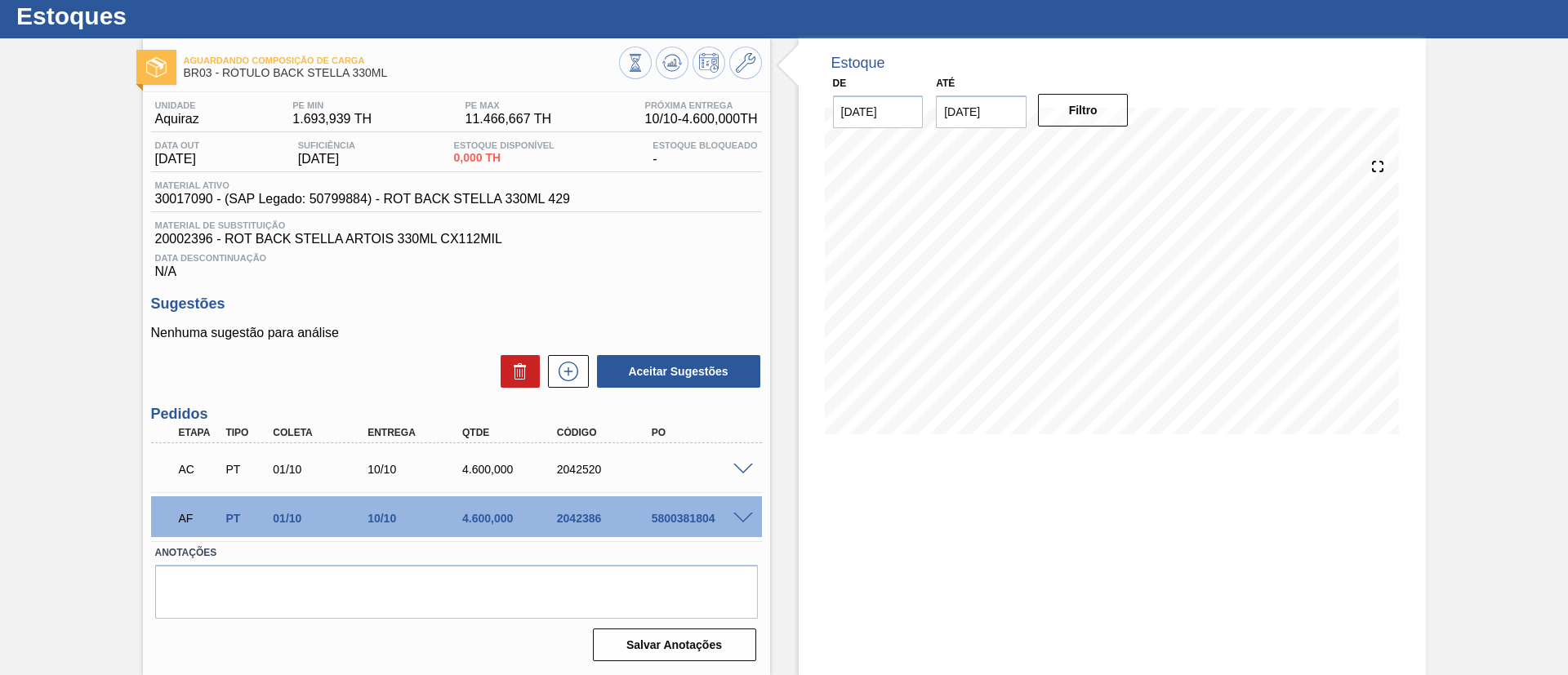
scroll to position [44, 0]
click at [750, 518] on span at bounding box center [743, 518] width 19 height 13
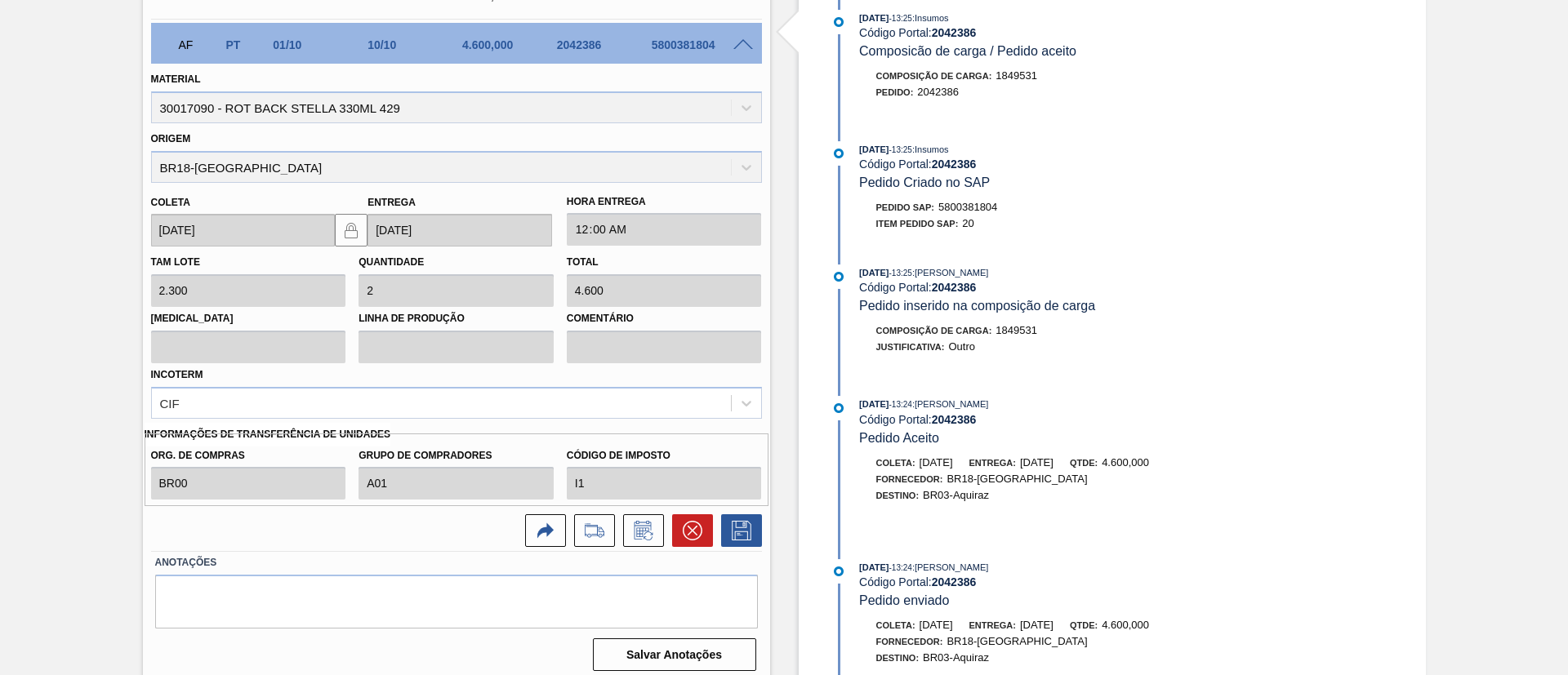
scroll to position [527, 0]
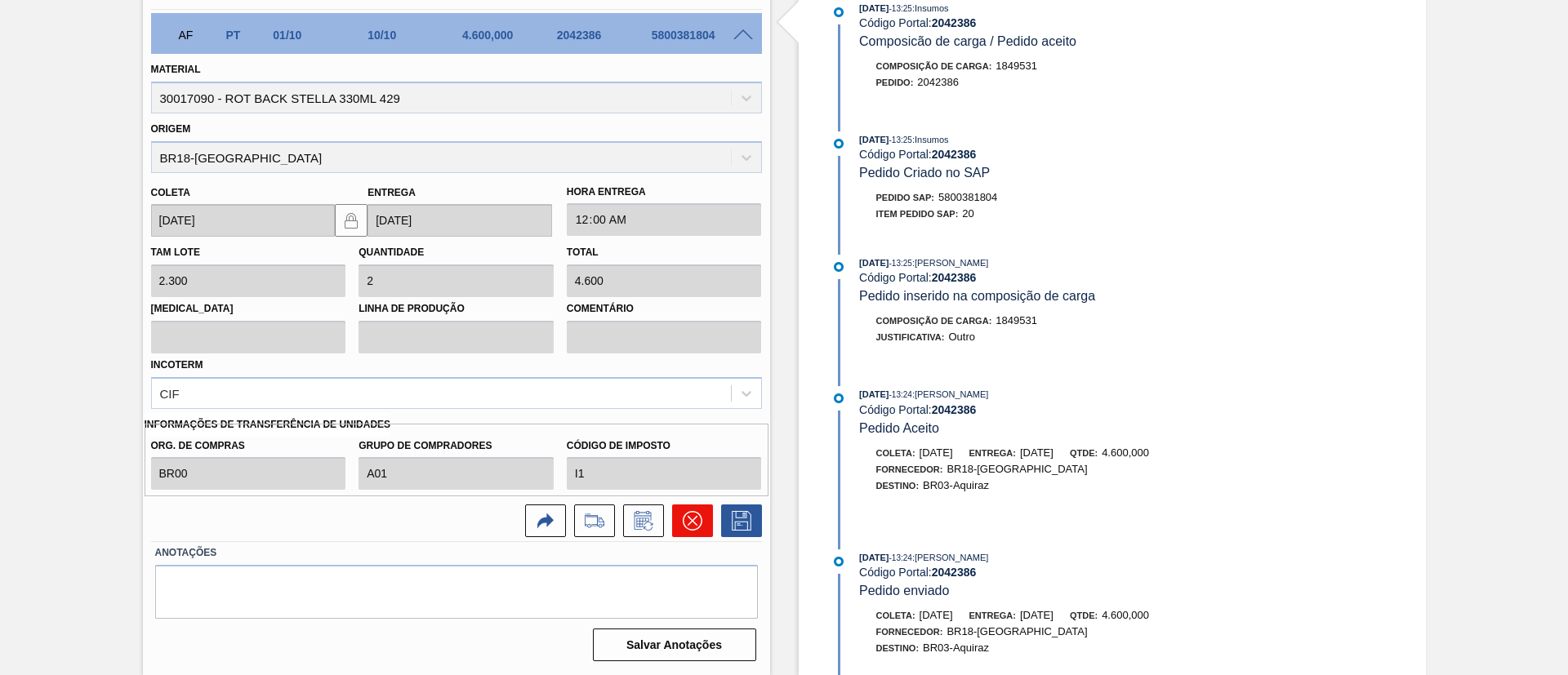
click at [679, 526] on button at bounding box center [692, 520] width 41 height 33
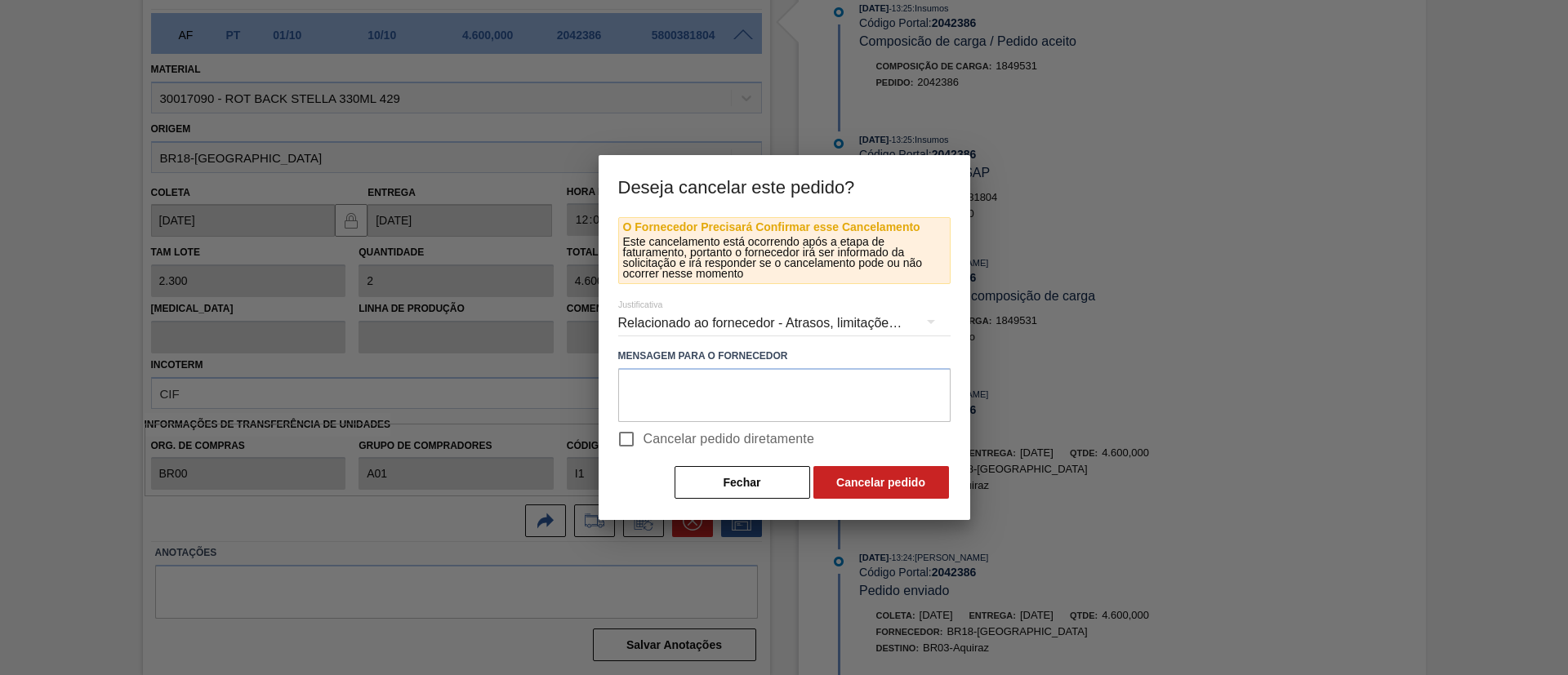
click at [655, 434] on span "Cancelar pedido diretamente" at bounding box center [729, 439] width 172 height 19
click at [644, 434] on input "Cancelar pedido diretamente" at bounding box center [626, 439] width 34 height 34
checkbox input "true"
click at [837, 474] on button "Cancelar pedido" at bounding box center [882, 482] width 136 height 33
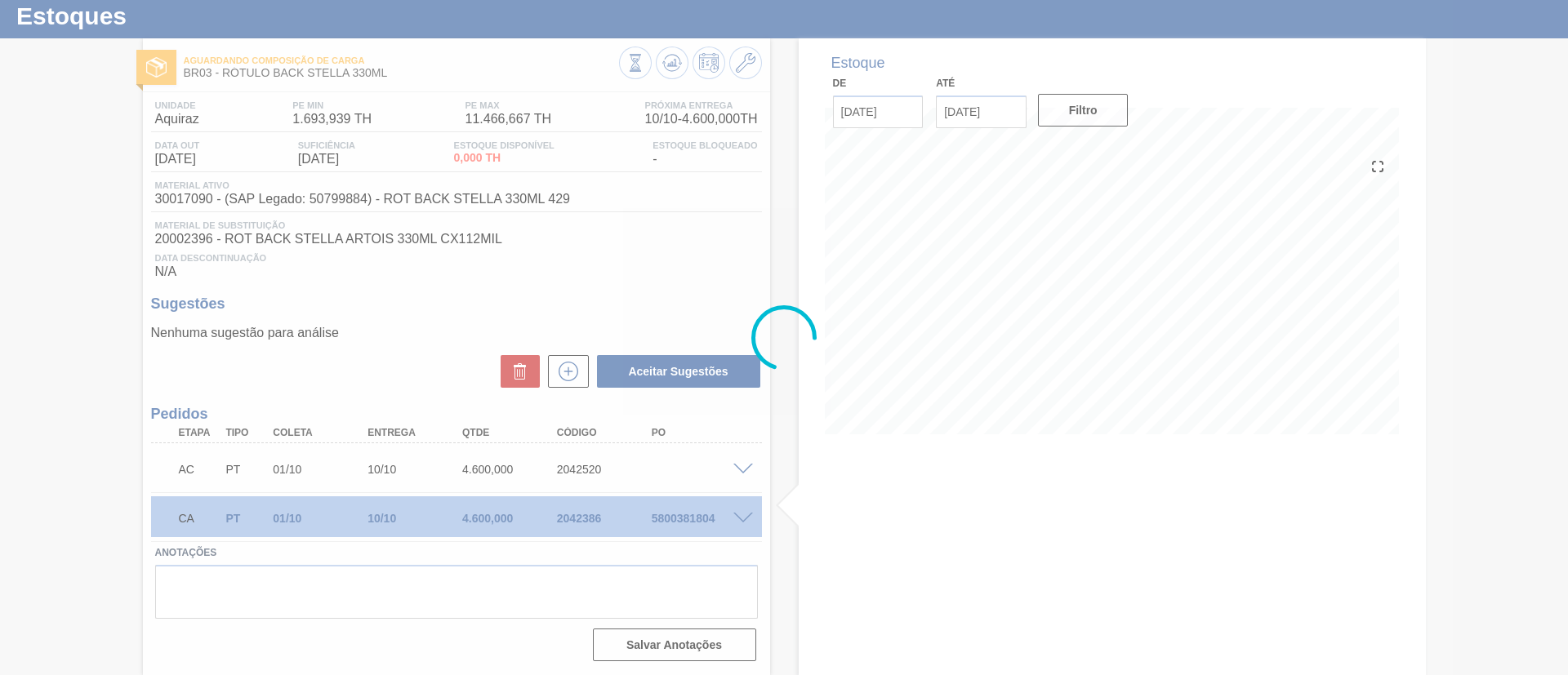
scroll to position [44, 0]
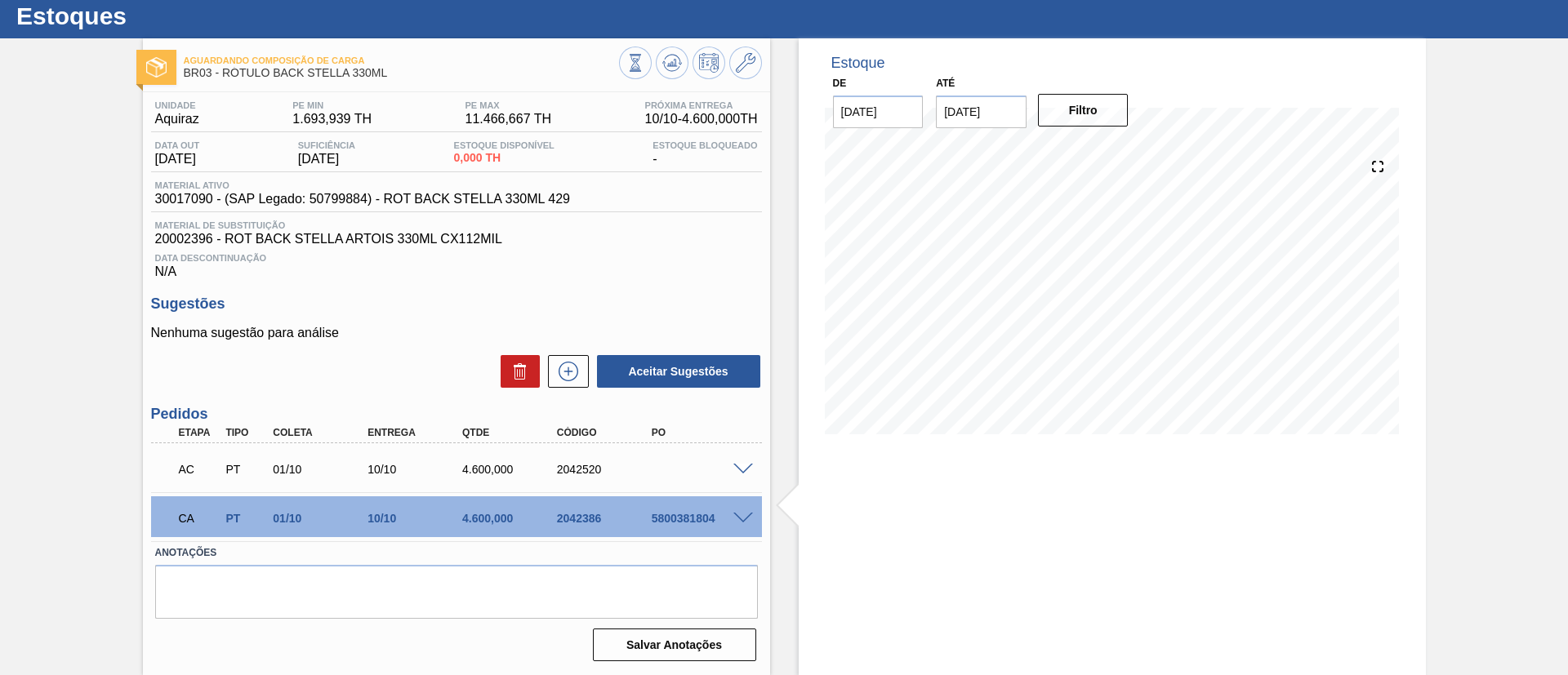
click at [742, 472] on span at bounding box center [743, 470] width 19 height 13
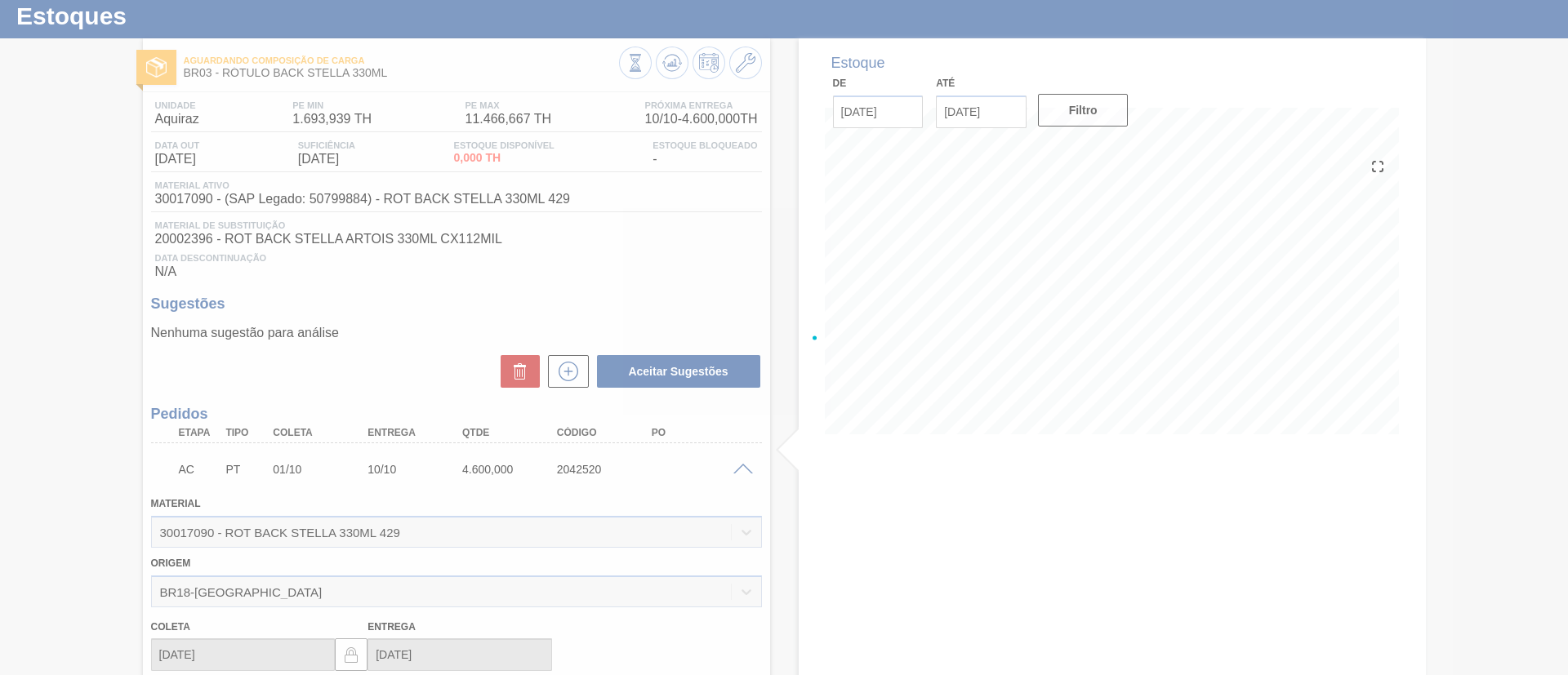
scroll to position [527, 0]
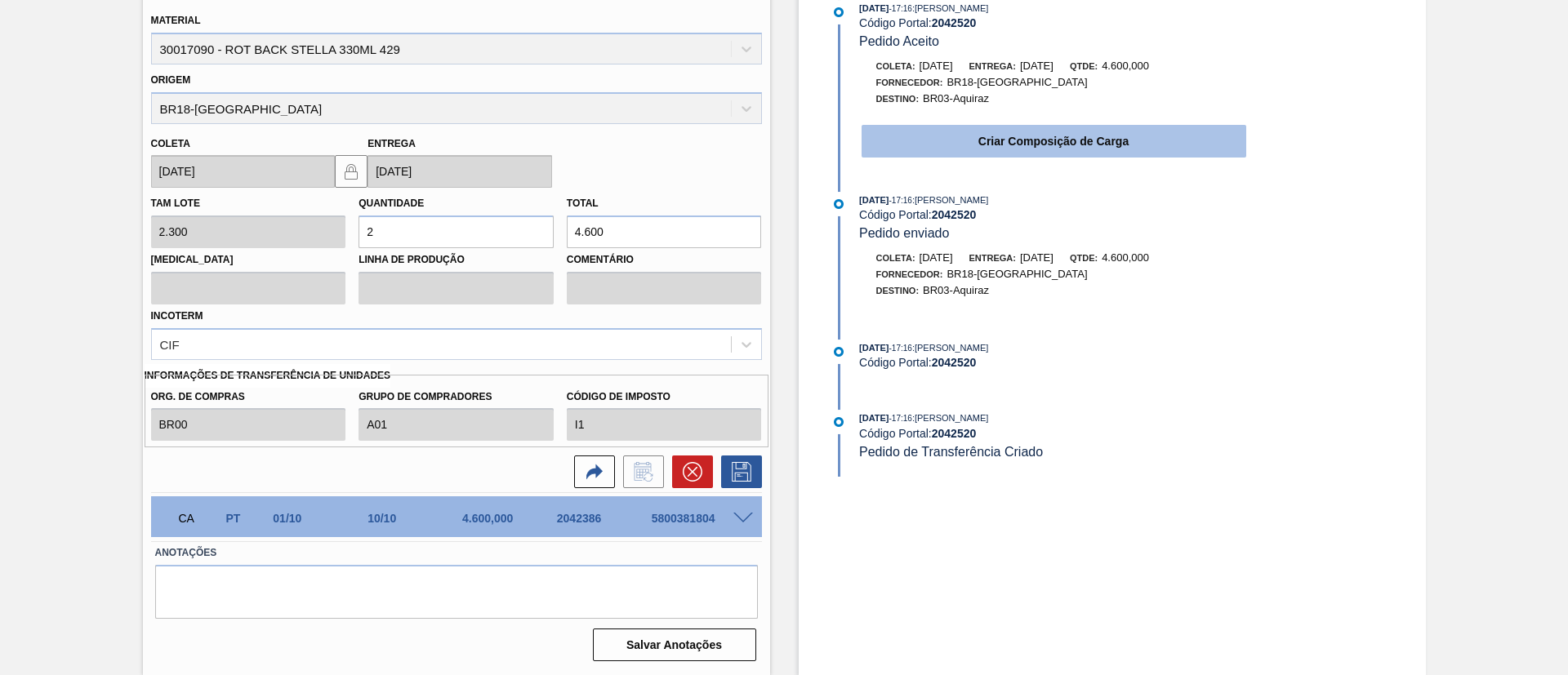
click at [1043, 133] on button "Criar Composição de Carga" at bounding box center [1053, 141] width 385 height 33
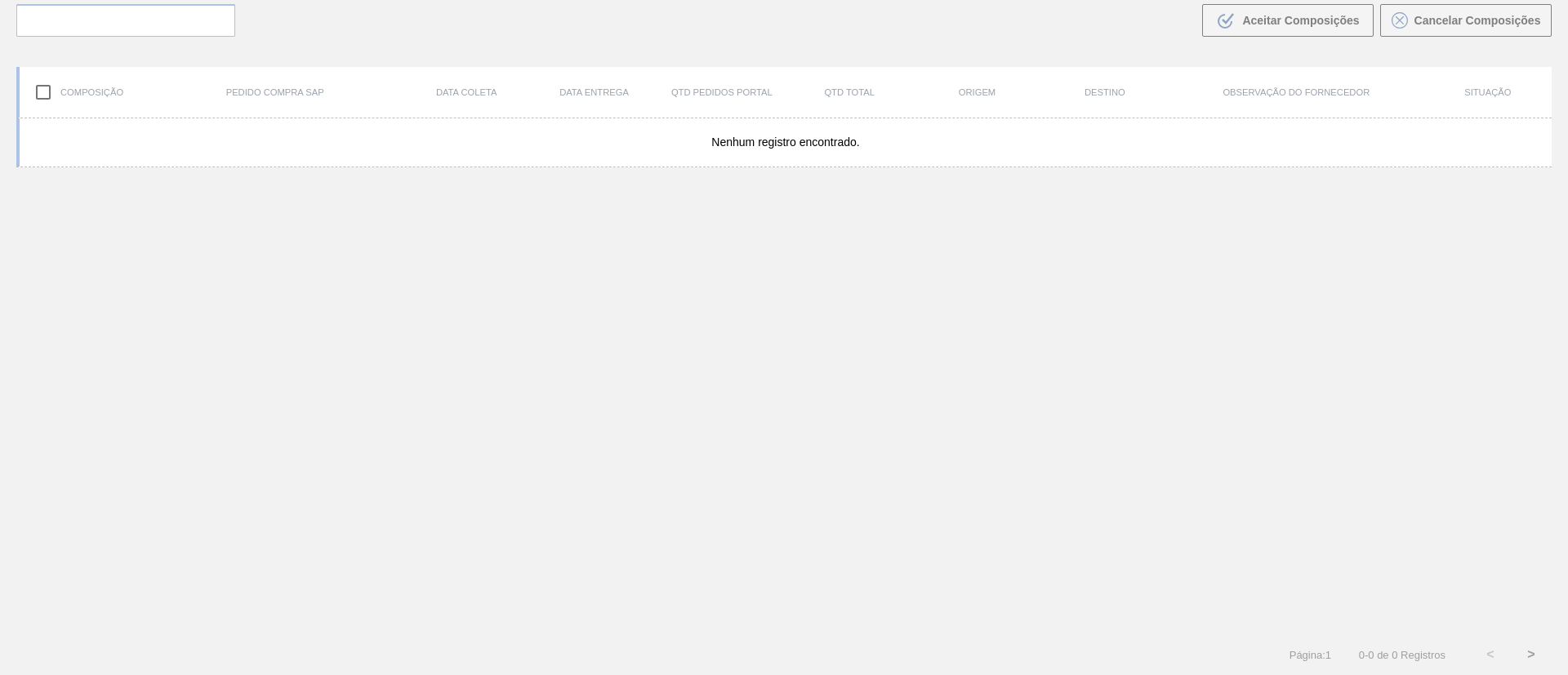
scroll to position [117, 0]
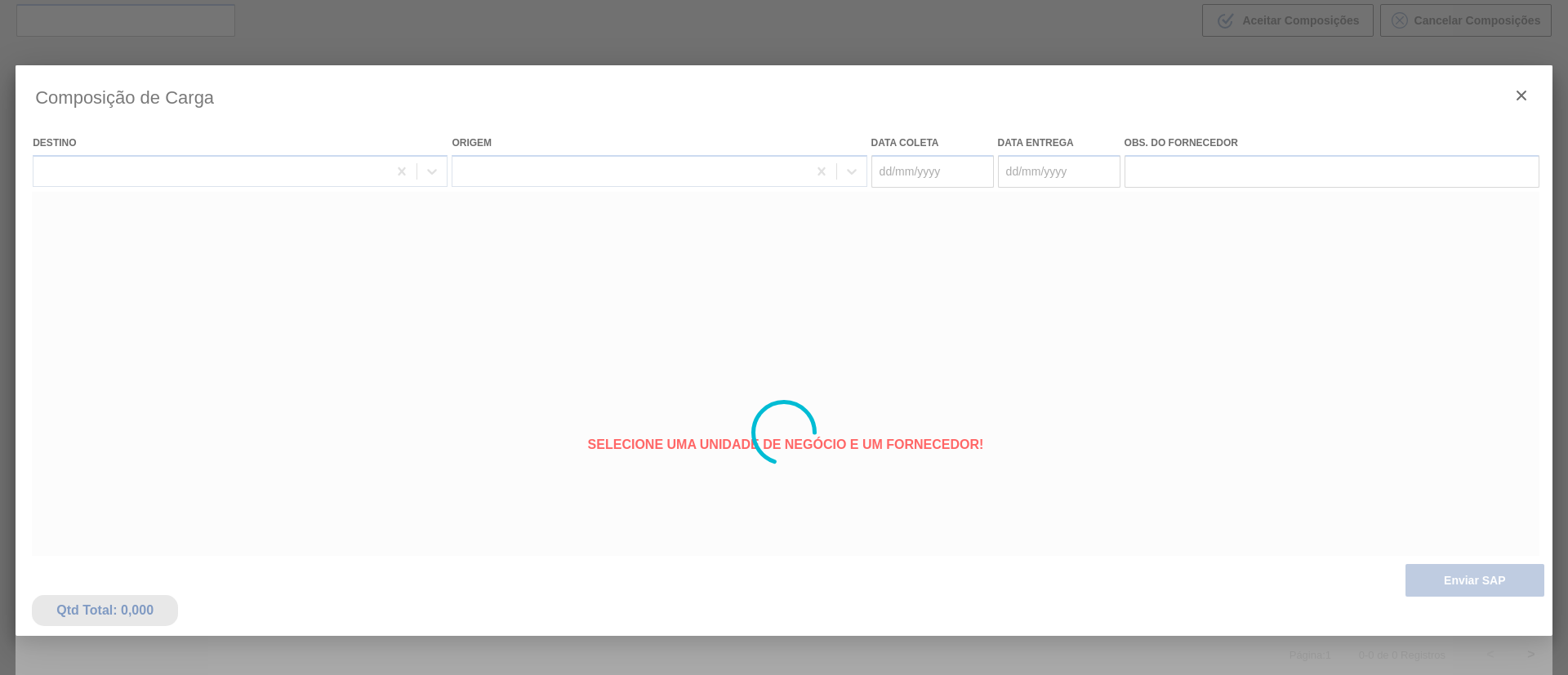
type coleta "[DATE]"
type entrega "[DATE]"
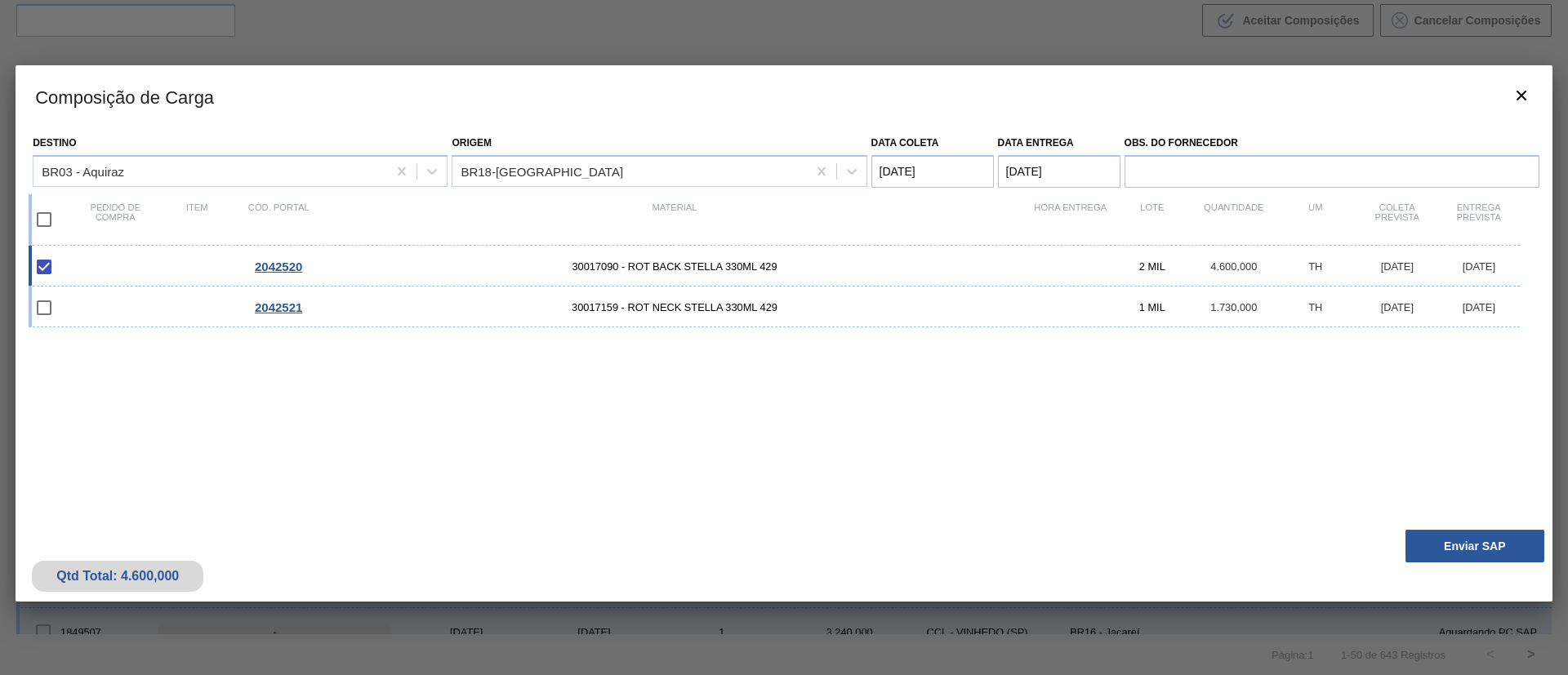
click at [49, 225] on input "checkbox" at bounding box center [44, 219] width 34 height 34
checkbox input "true"
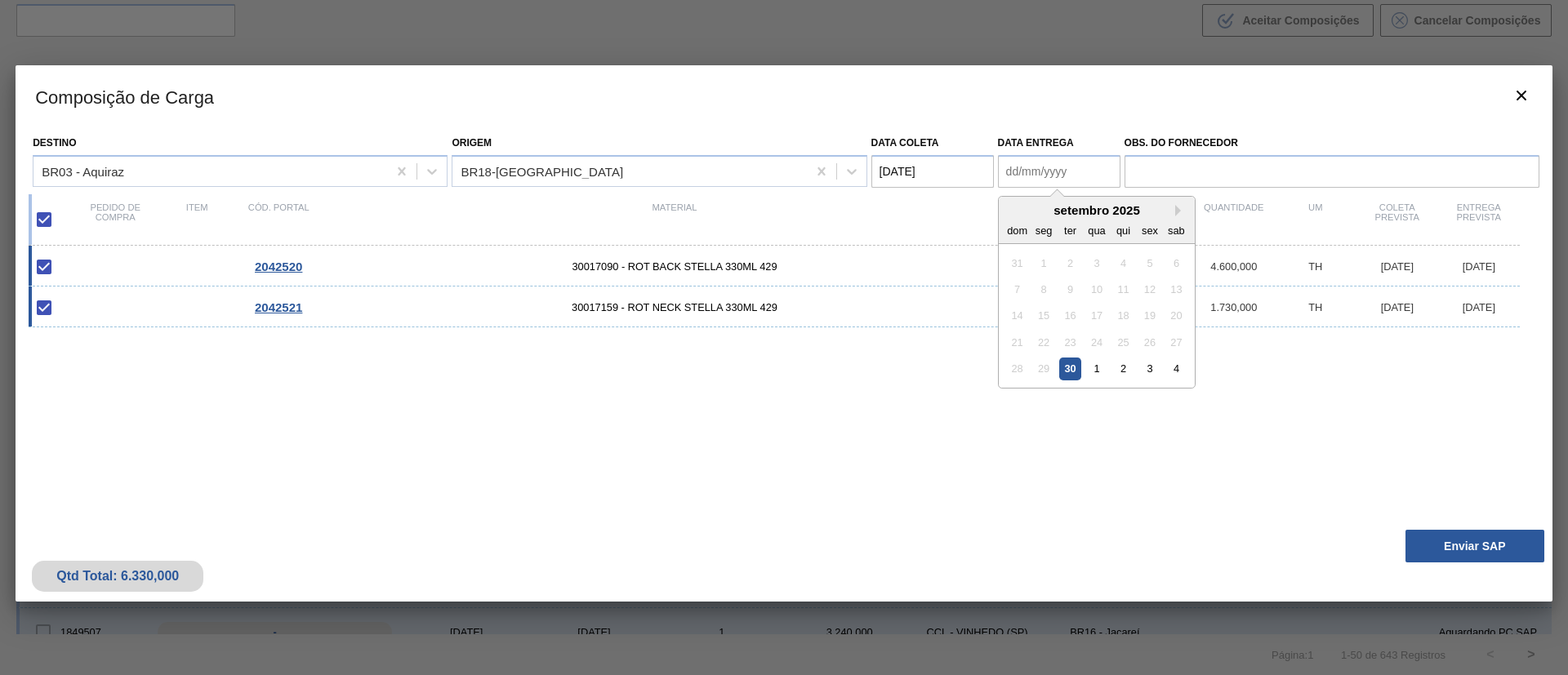
click at [1020, 177] on entrega "Data entrega" at bounding box center [1059, 171] width 122 height 33
click at [1017, 221] on div "dom" at bounding box center [1017, 229] width 22 height 22
click at [1143, 369] on div "3" at bounding box center [1150, 368] width 22 height 22
type entrega "[DATE]"
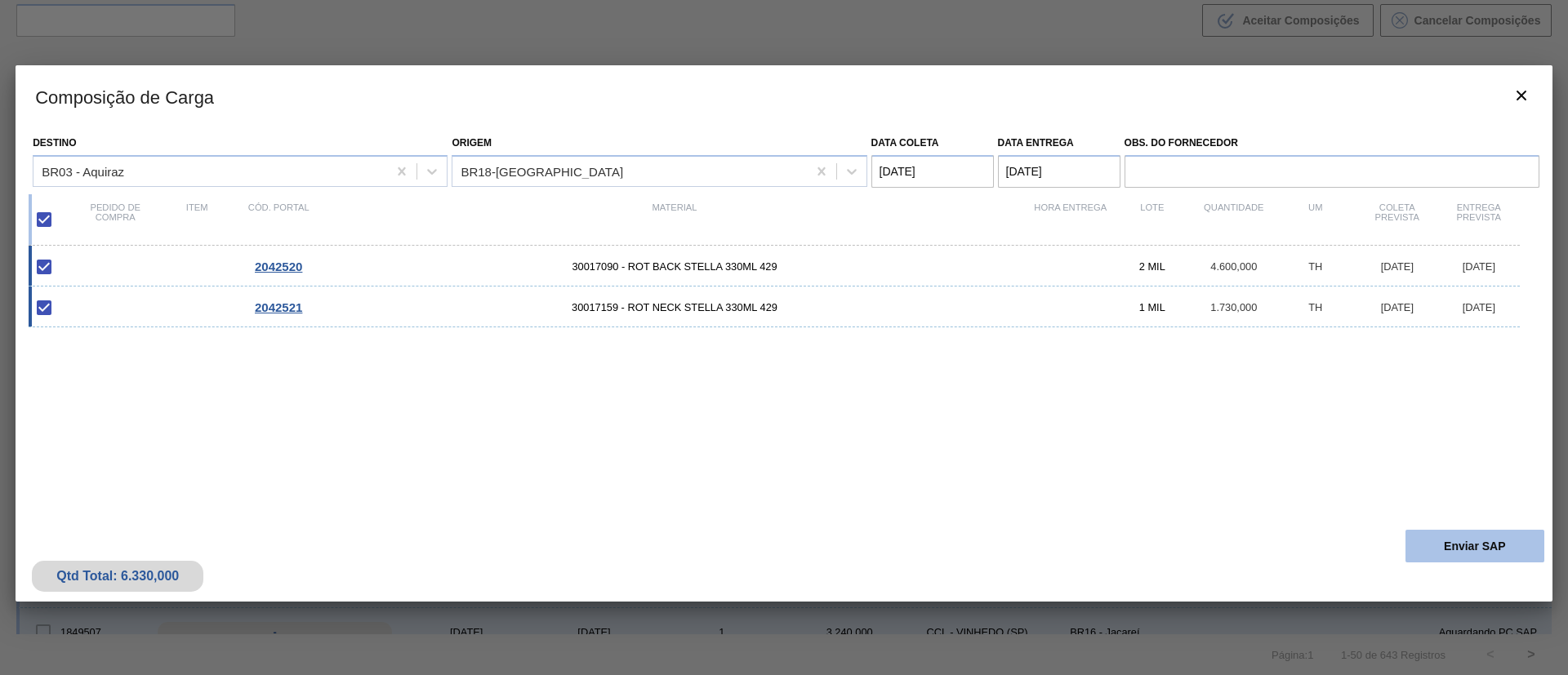
click at [1439, 533] on button "Enviar SAP" at bounding box center [1475, 546] width 139 height 33
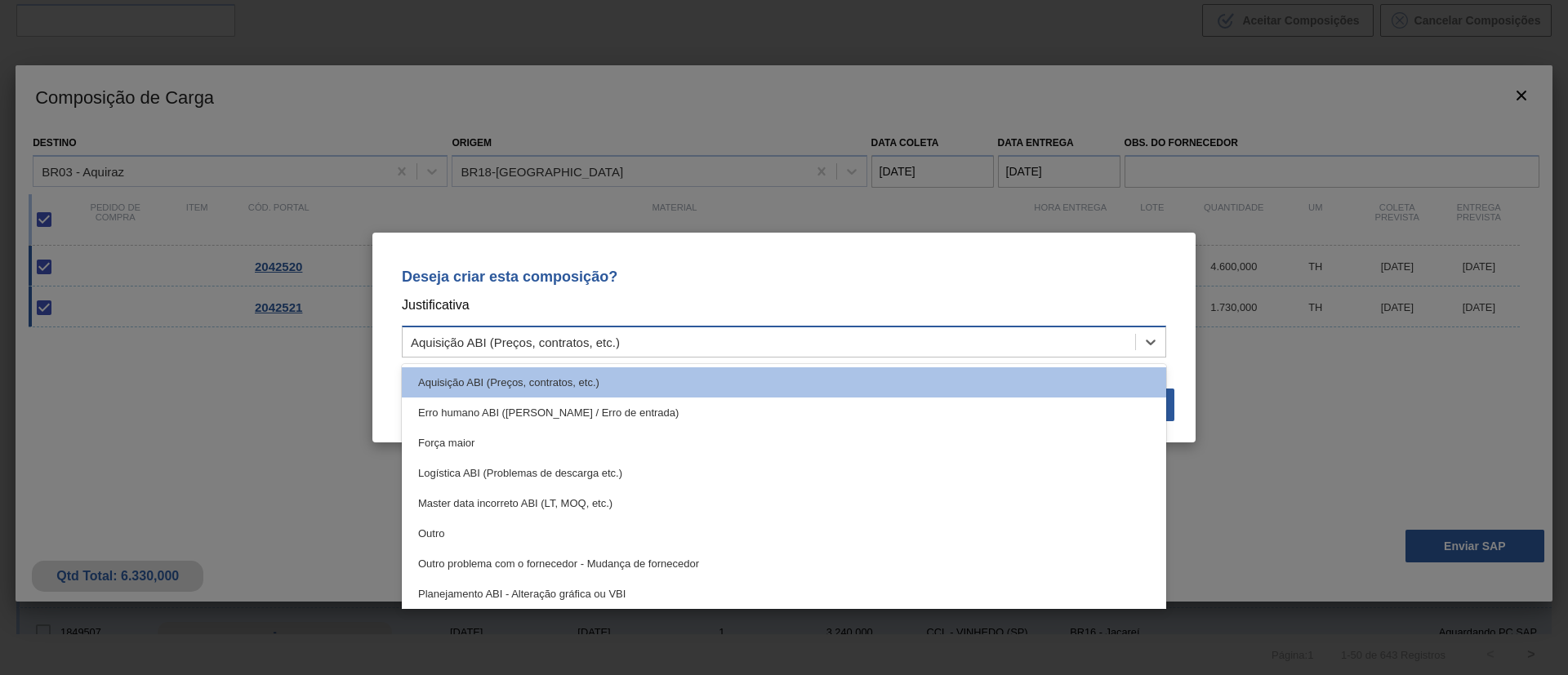
drag, startPoint x: 834, startPoint y: 332, endPoint x: 770, endPoint y: 339, distance: 64.4
click at [830, 333] on div "Aquisição ABI (Preços, contratos, etc.)" at bounding box center [768, 343] width 732 height 23
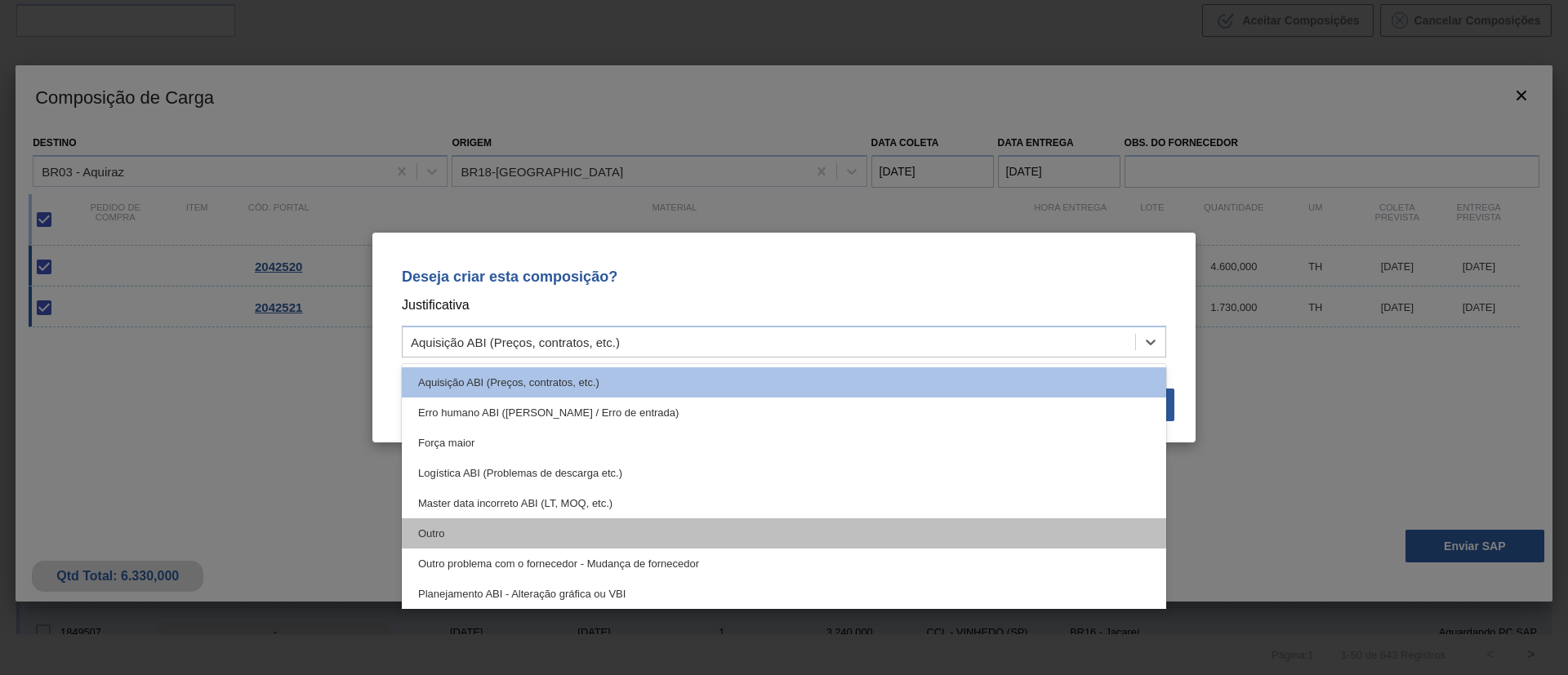
click at [479, 520] on div "Outro" at bounding box center [784, 533] width 764 height 30
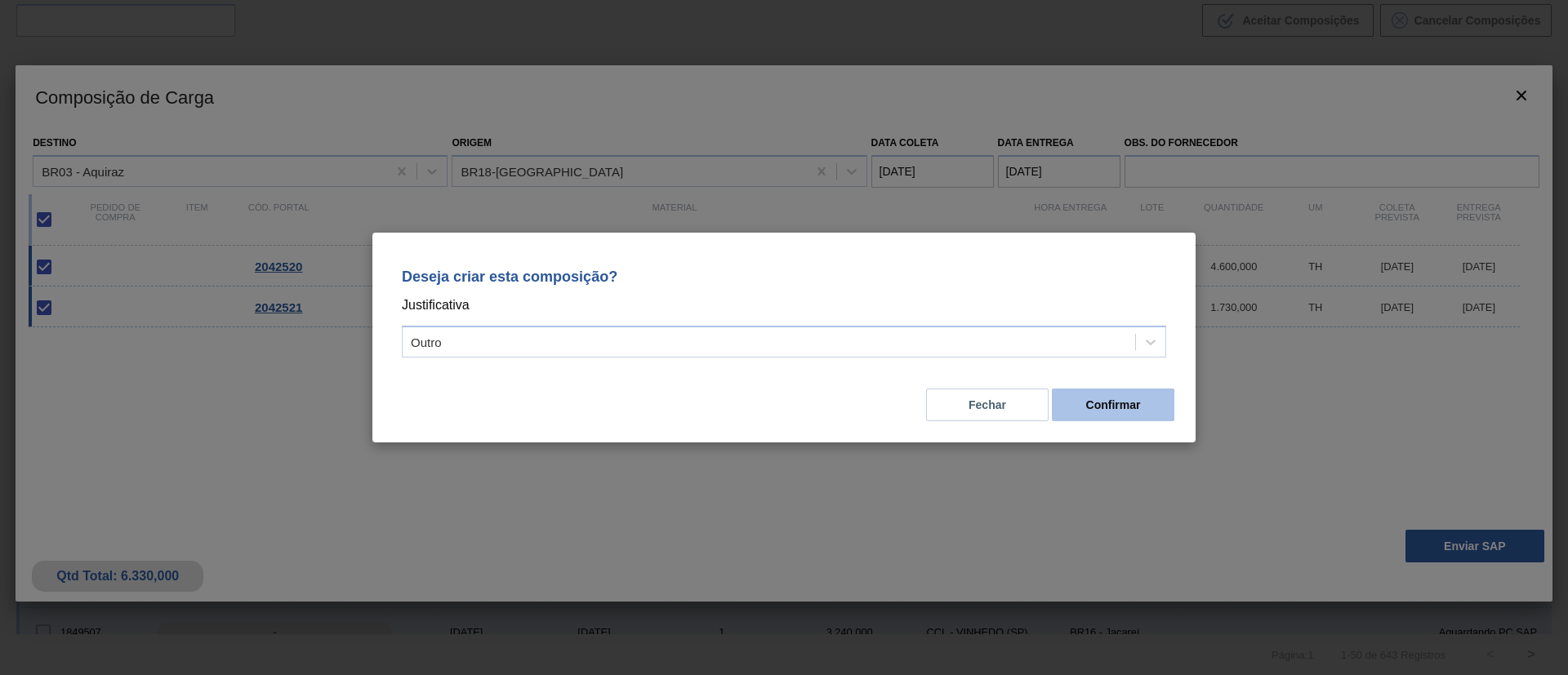
click at [1126, 399] on button "Confirmar" at bounding box center [1113, 404] width 122 height 33
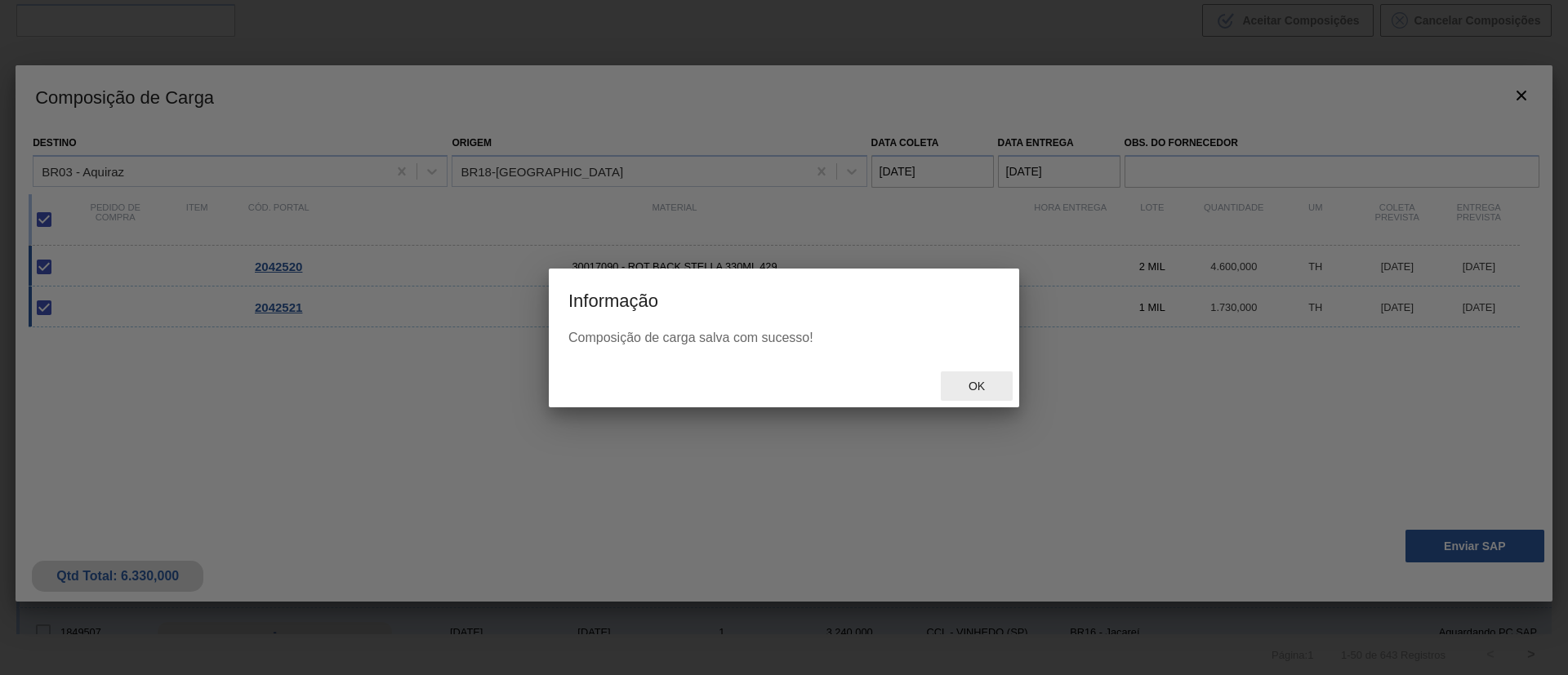
click at [961, 374] on div "Ok" at bounding box center [977, 386] width 72 height 30
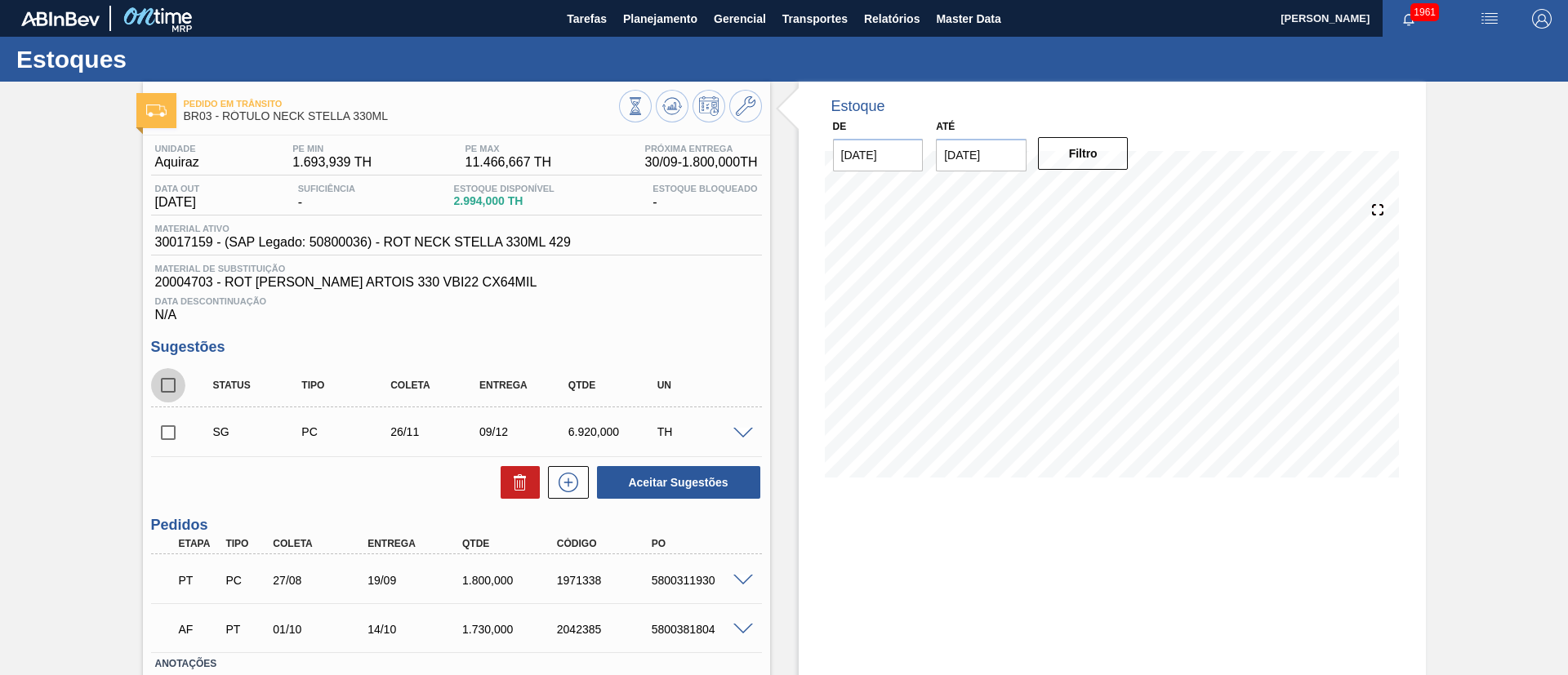
click at [170, 383] on input "checkbox" at bounding box center [168, 385] width 34 height 34
checkbox input "true"
click at [515, 489] on icon at bounding box center [520, 482] width 19 height 19
checkbox input "false"
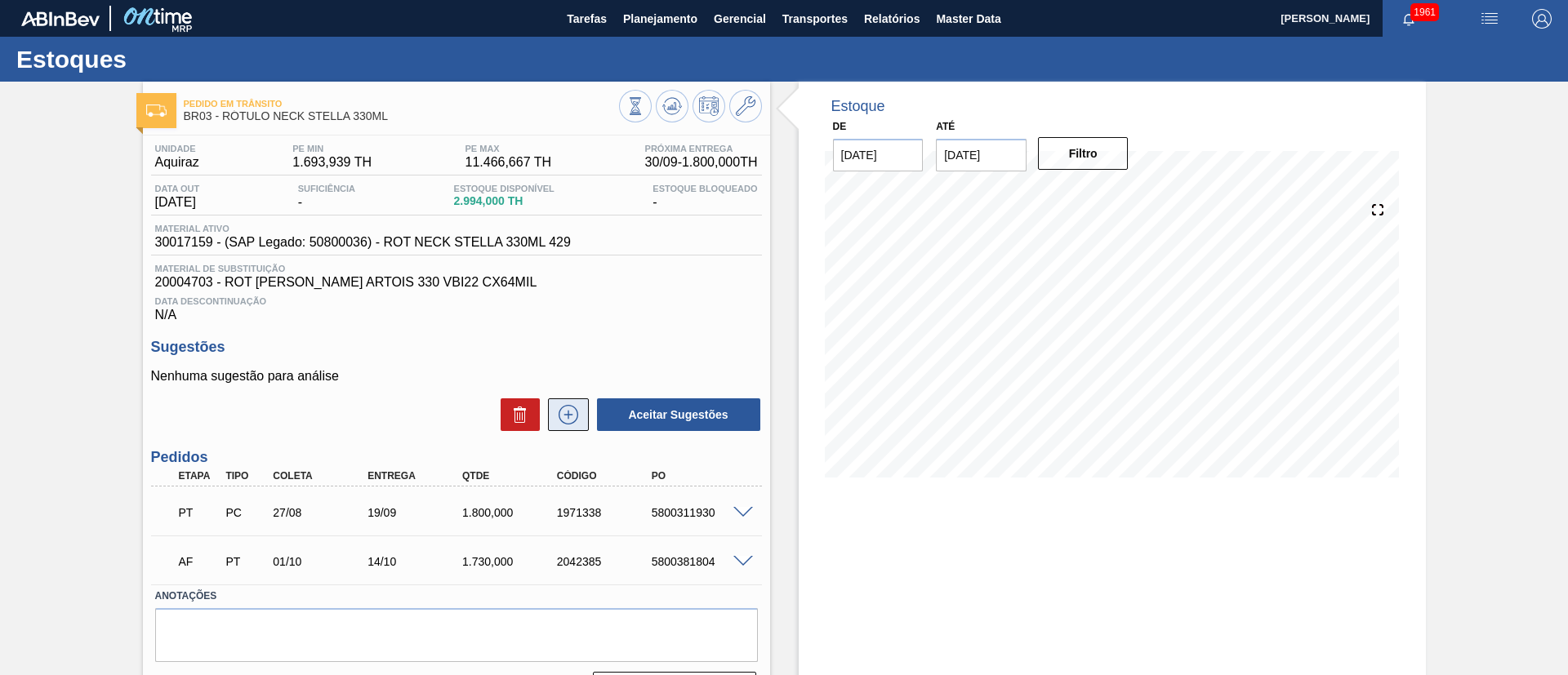
click at [560, 415] on icon at bounding box center [568, 414] width 26 height 19
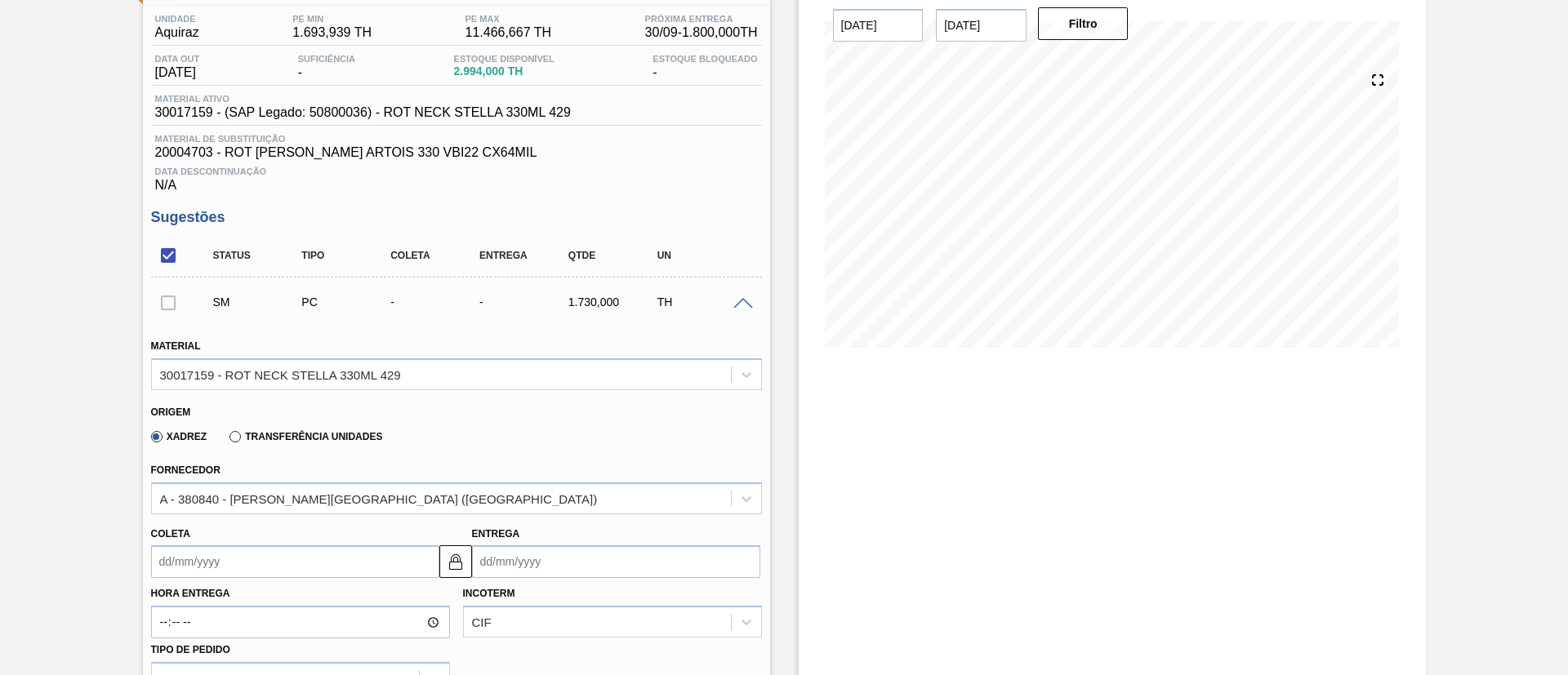
scroll to position [368, 0]
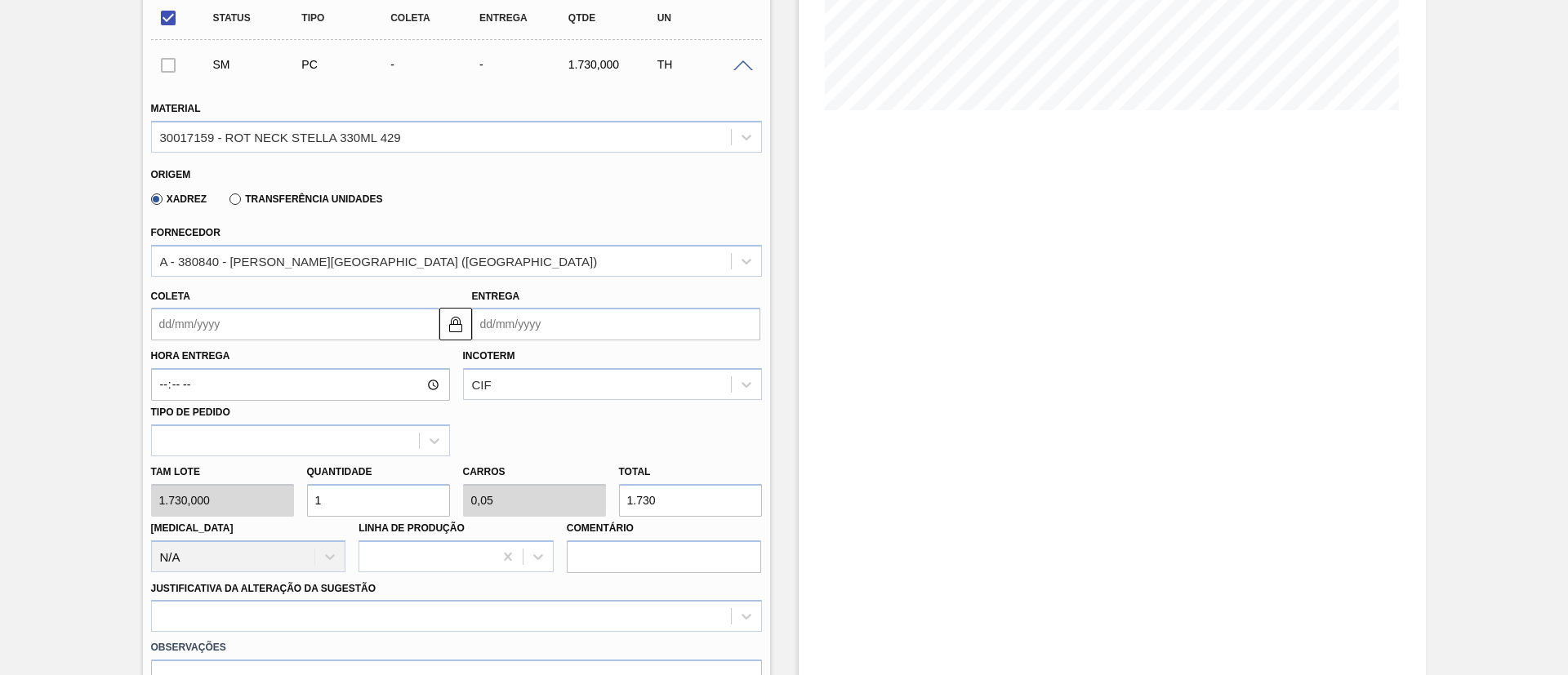
click at [302, 204] on label "Transferência Unidades" at bounding box center [306, 199] width 153 height 12
click at [227, 203] on input "Transferência Unidades" at bounding box center [227, 203] width 0 height 0
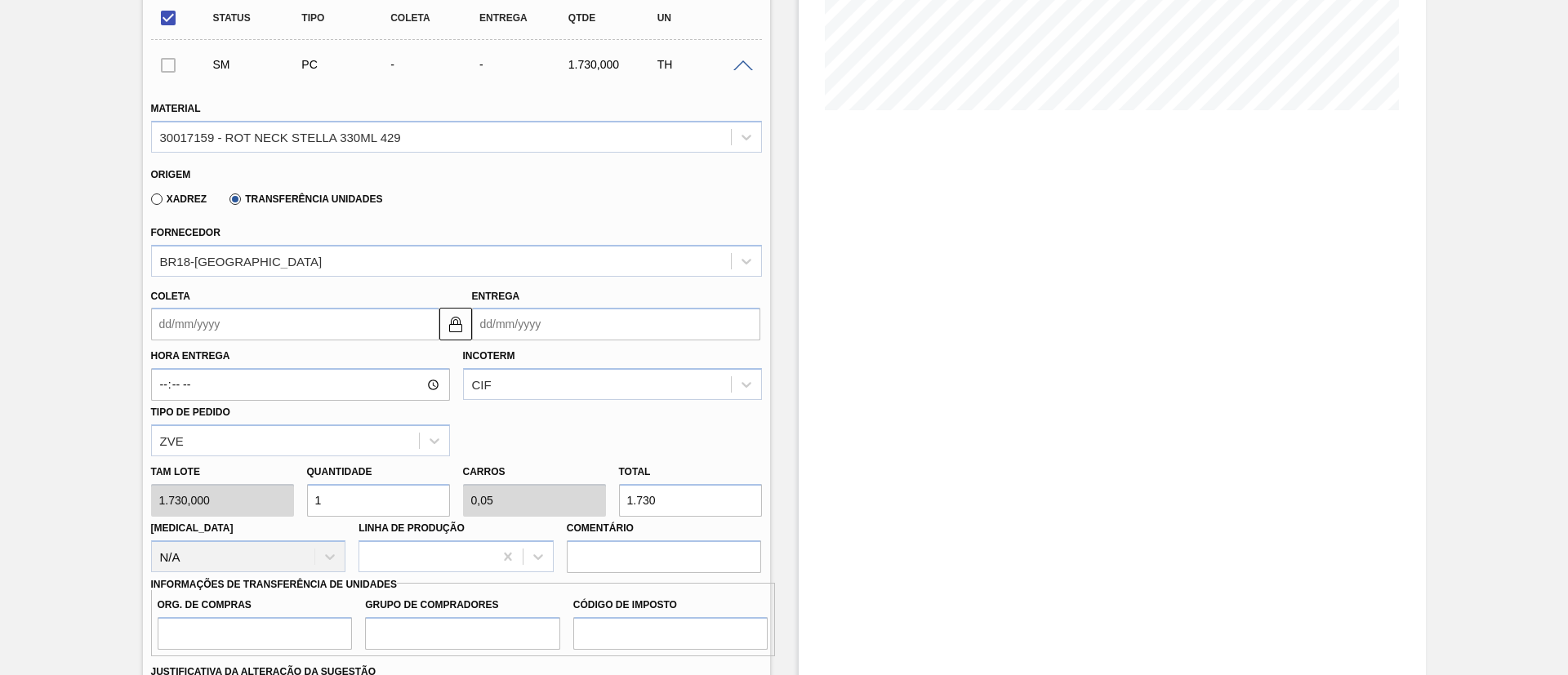
click at [208, 326] on input "Coleta" at bounding box center [295, 323] width 288 height 33
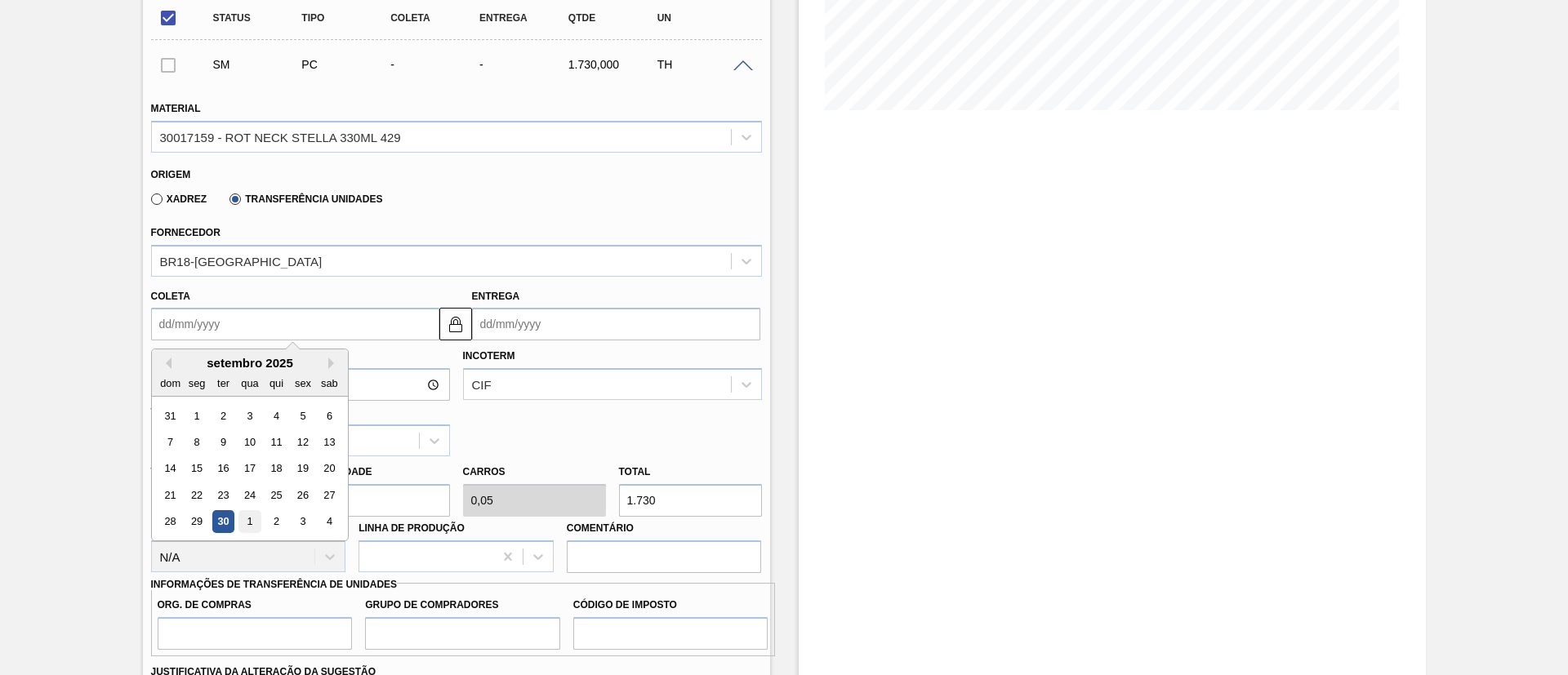
click at [250, 530] on div "1" at bounding box center [250, 522] width 22 height 22
type input "[DATE]"
type input "14/10/2025"
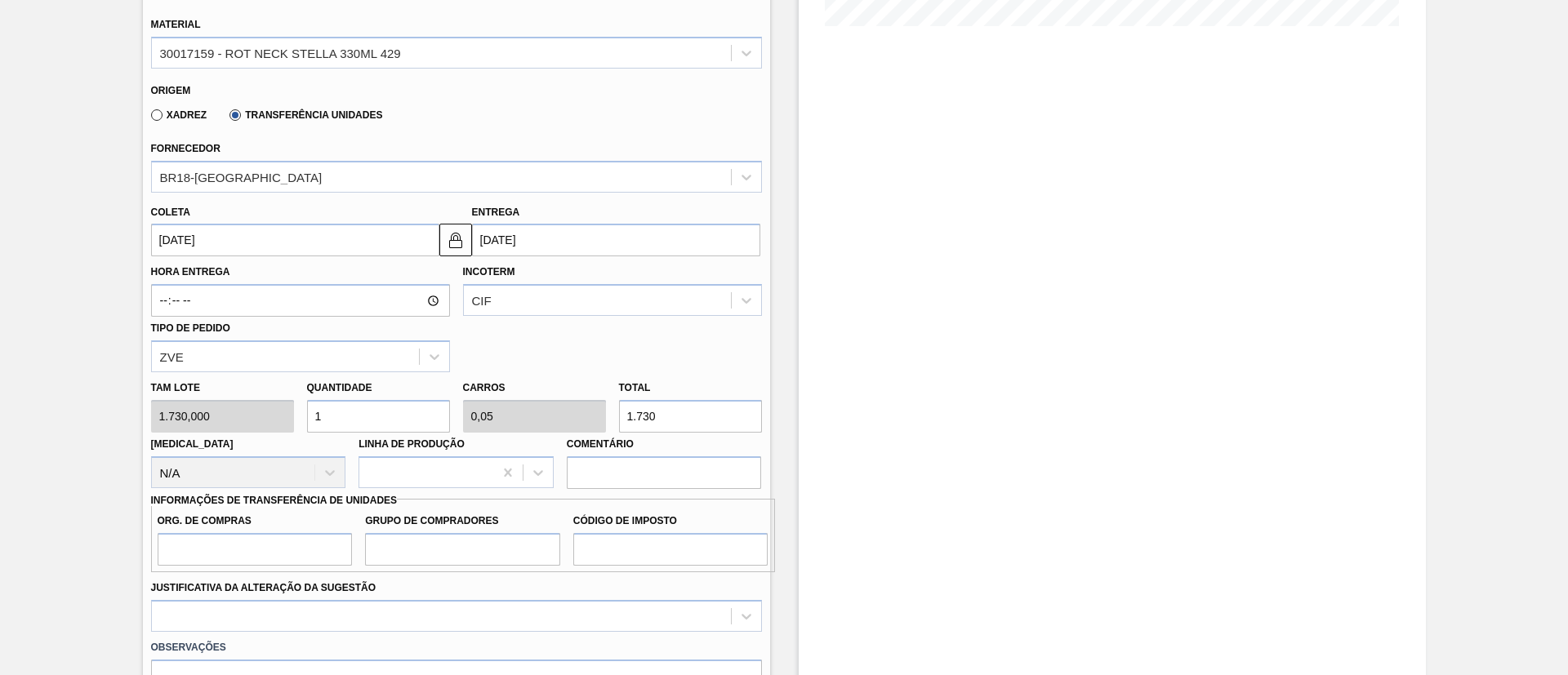
scroll to position [490, 0]
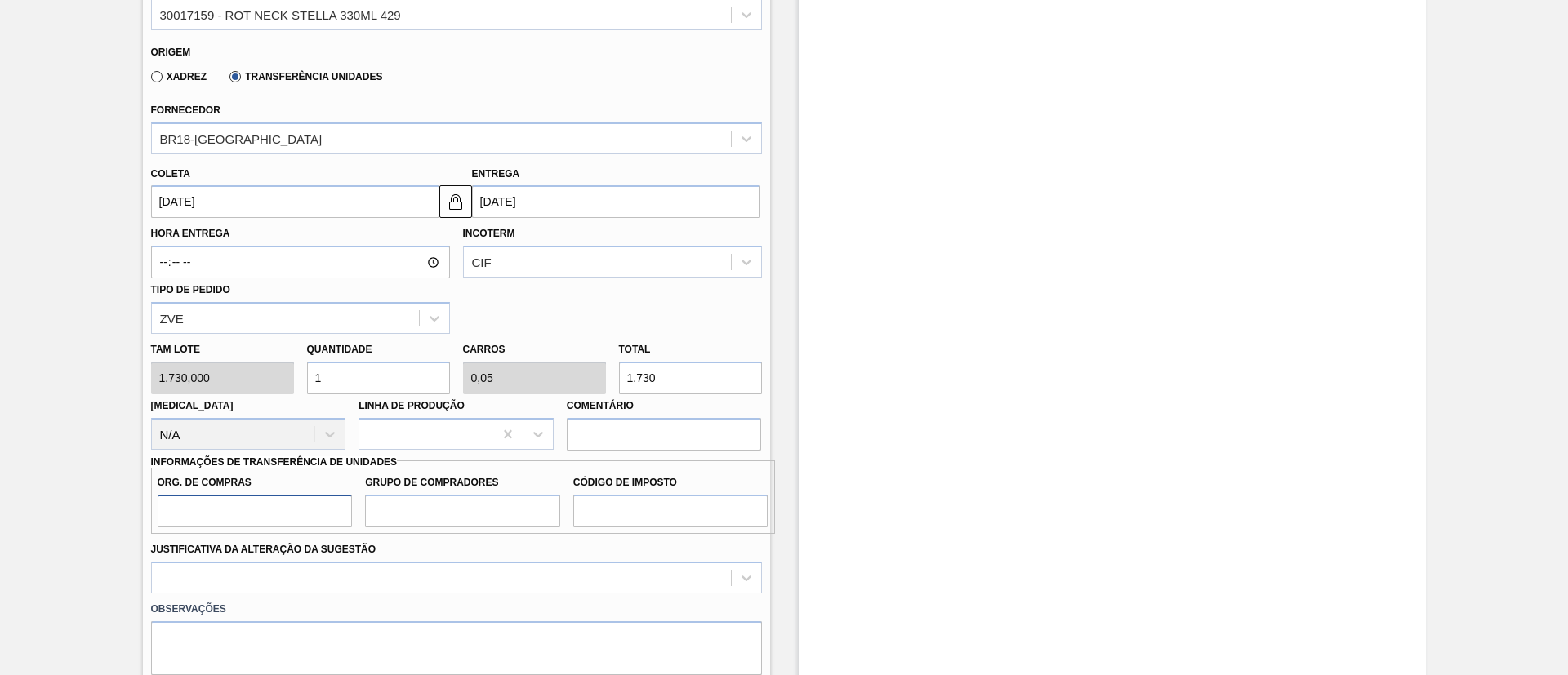
click at [261, 518] on input "Org. de Compras" at bounding box center [255, 511] width 195 height 33
type input "BR00"
click at [425, 513] on input "Grupo de Compradores" at bounding box center [463, 511] width 195 height 33
type input "A01"
click at [613, 517] on input "Código de Imposto" at bounding box center [670, 511] width 195 height 33
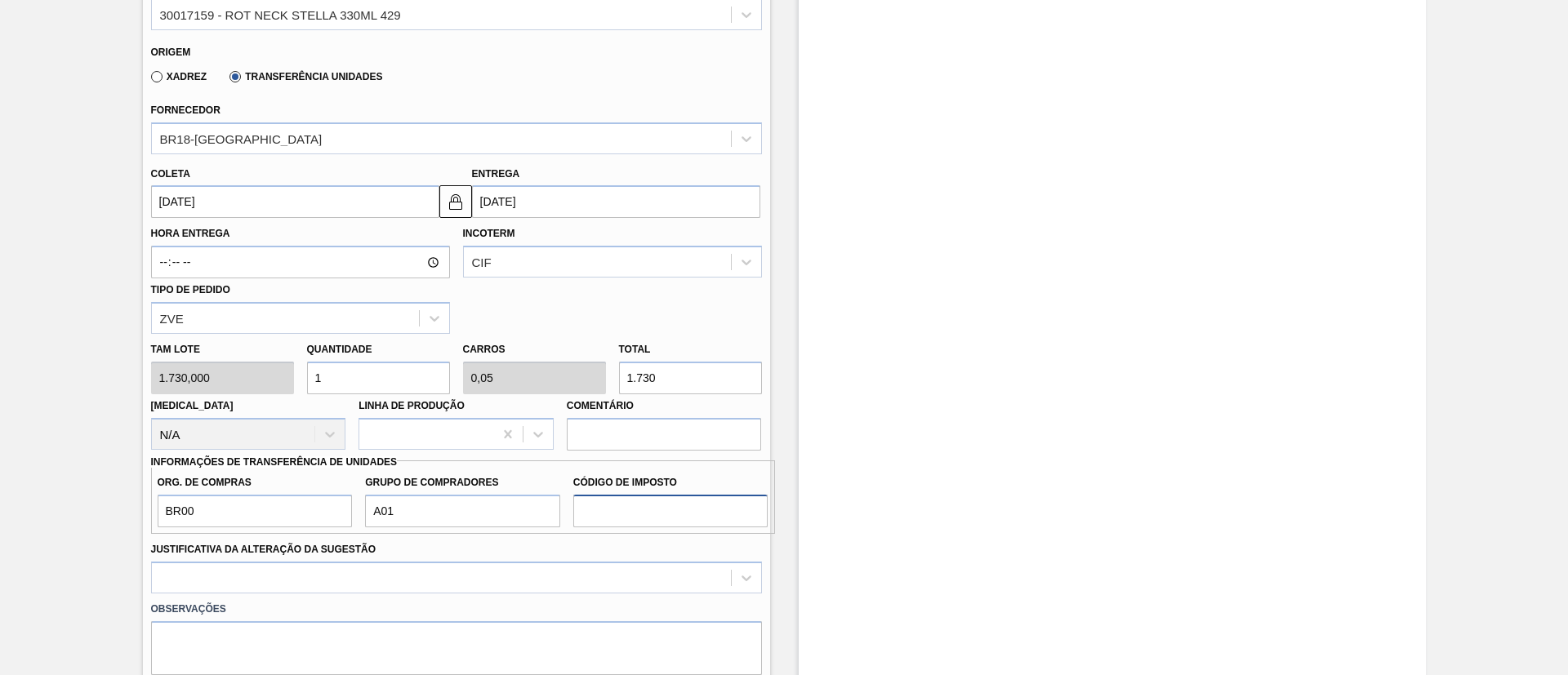
type input "I1"
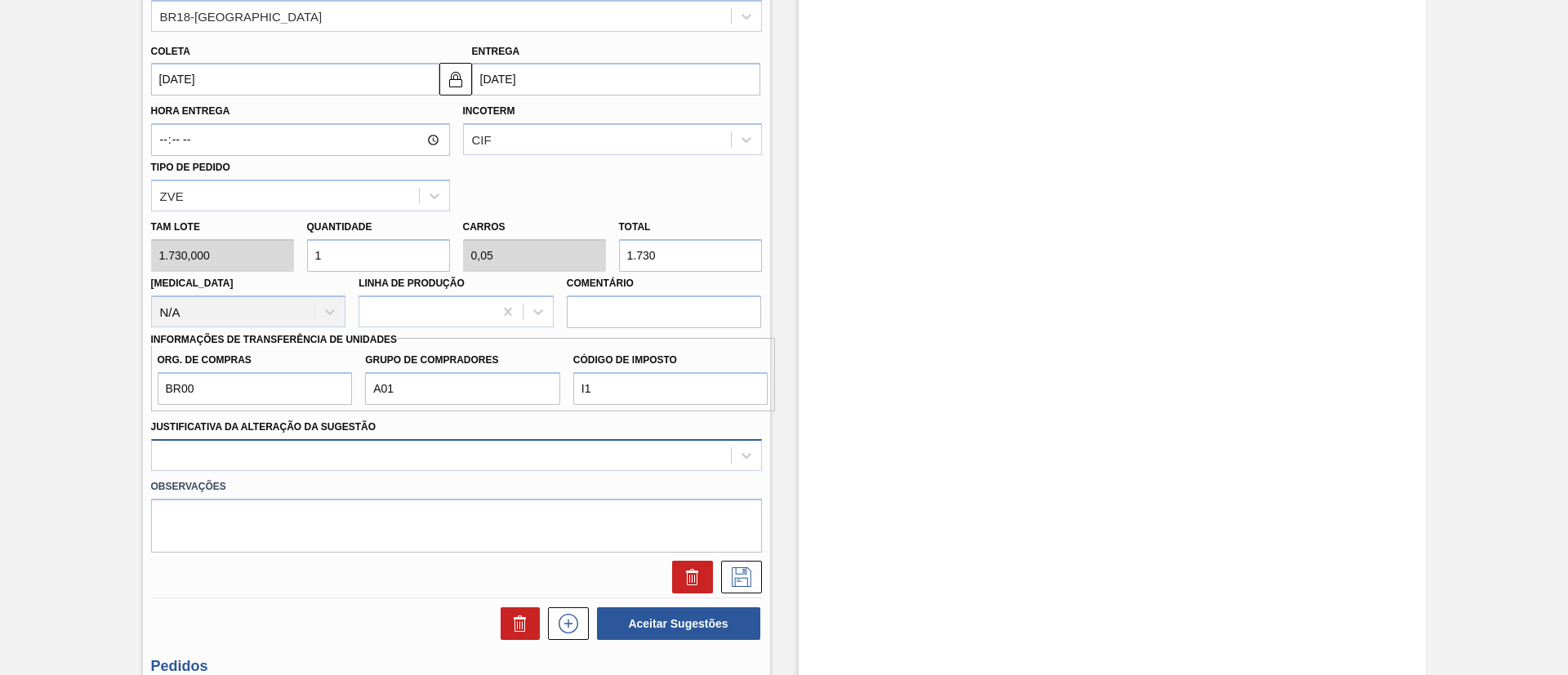
click at [376, 466] on div at bounding box center [456, 455] width 611 height 32
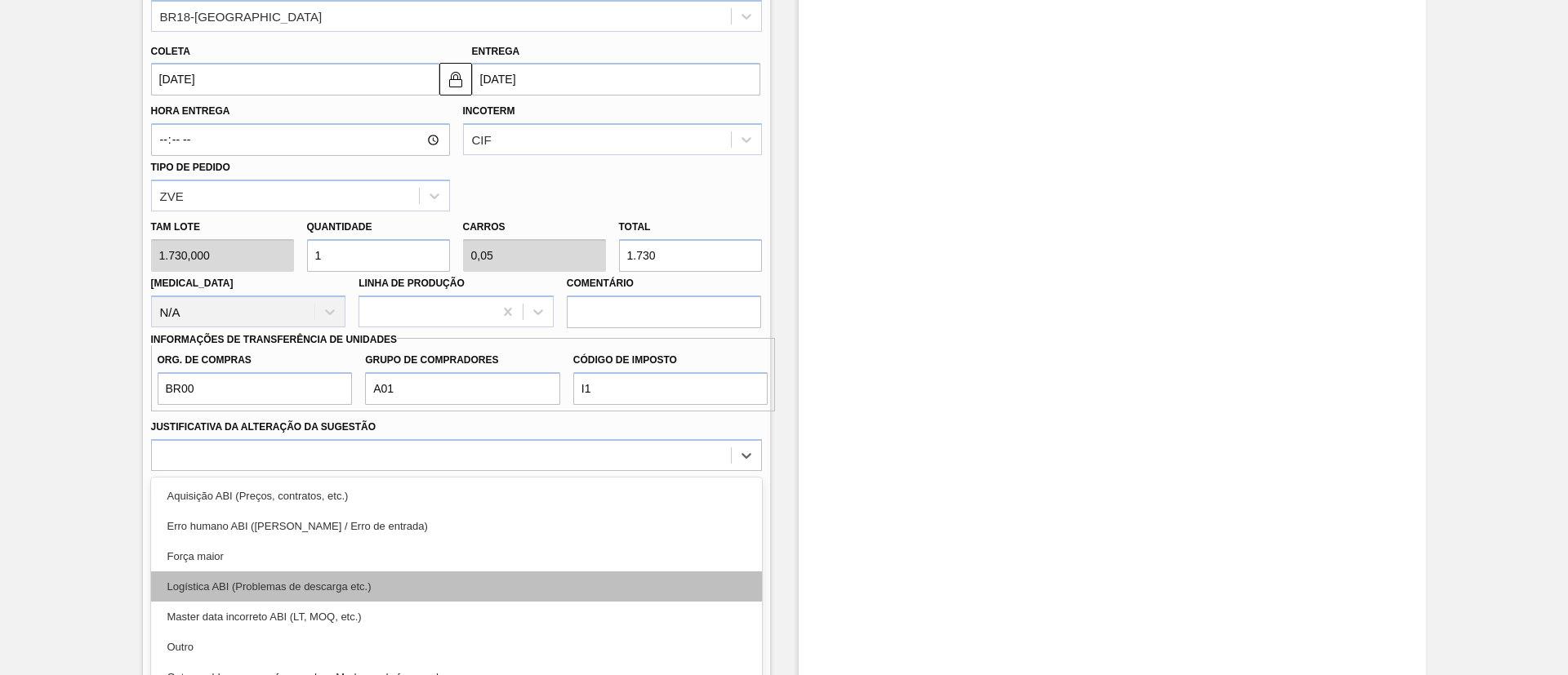
scroll to position [666, 0]
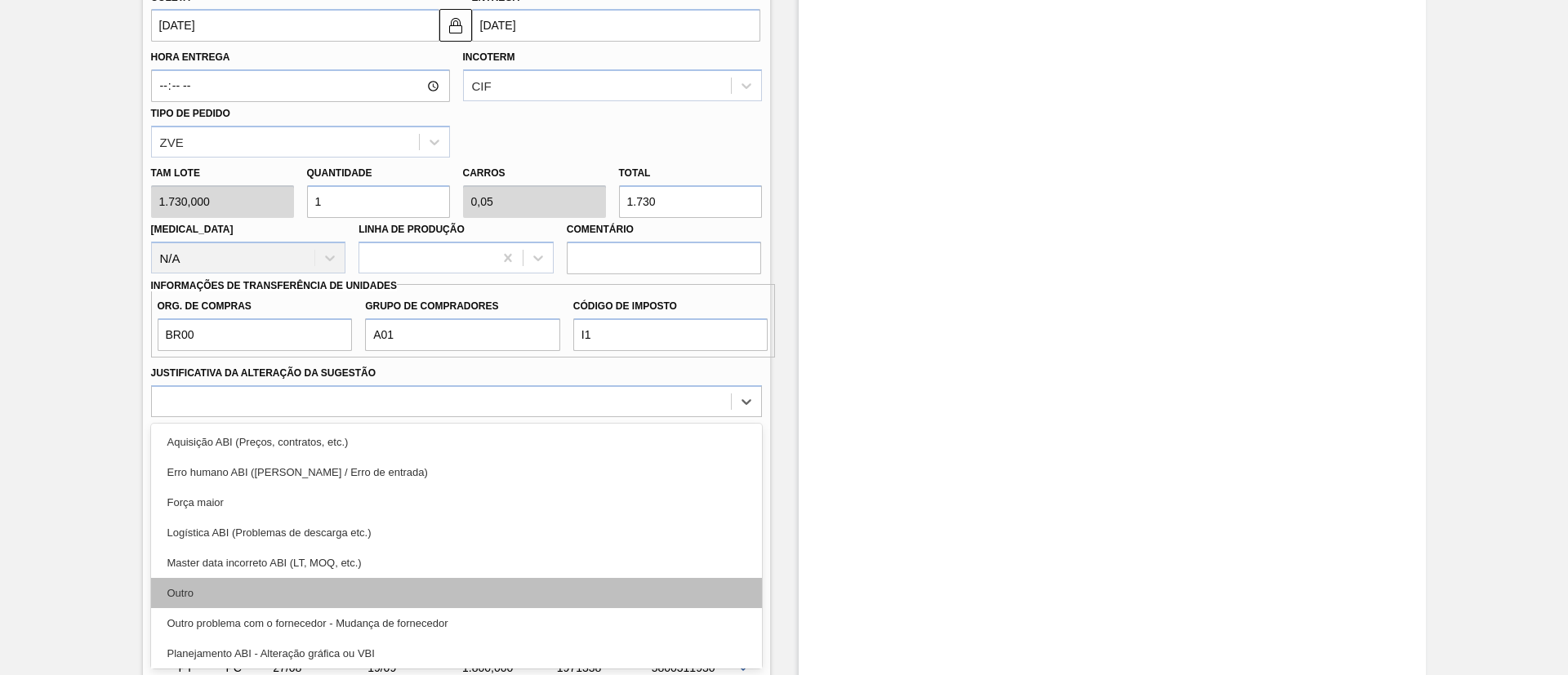
click at [306, 585] on div "Outro" at bounding box center [456, 593] width 611 height 30
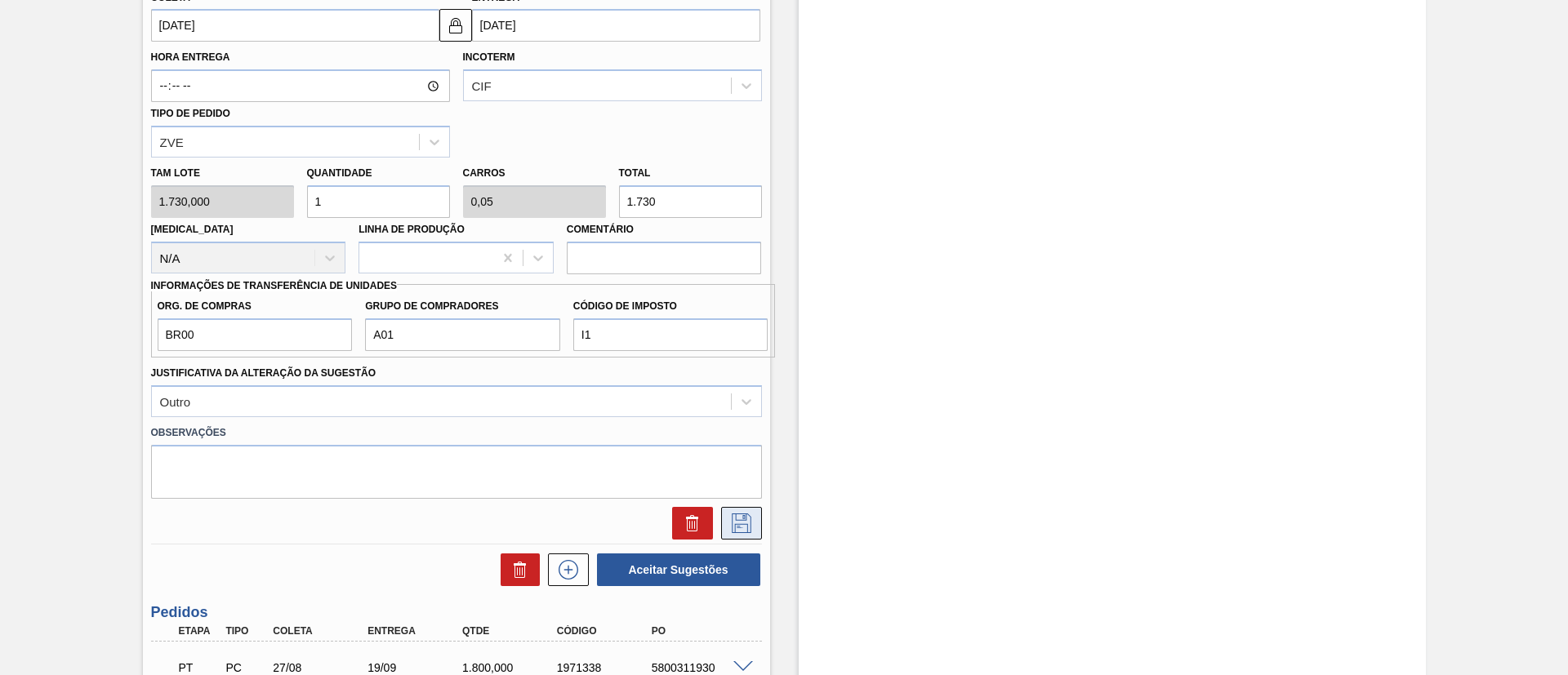
click at [740, 521] on icon at bounding box center [741, 523] width 26 height 19
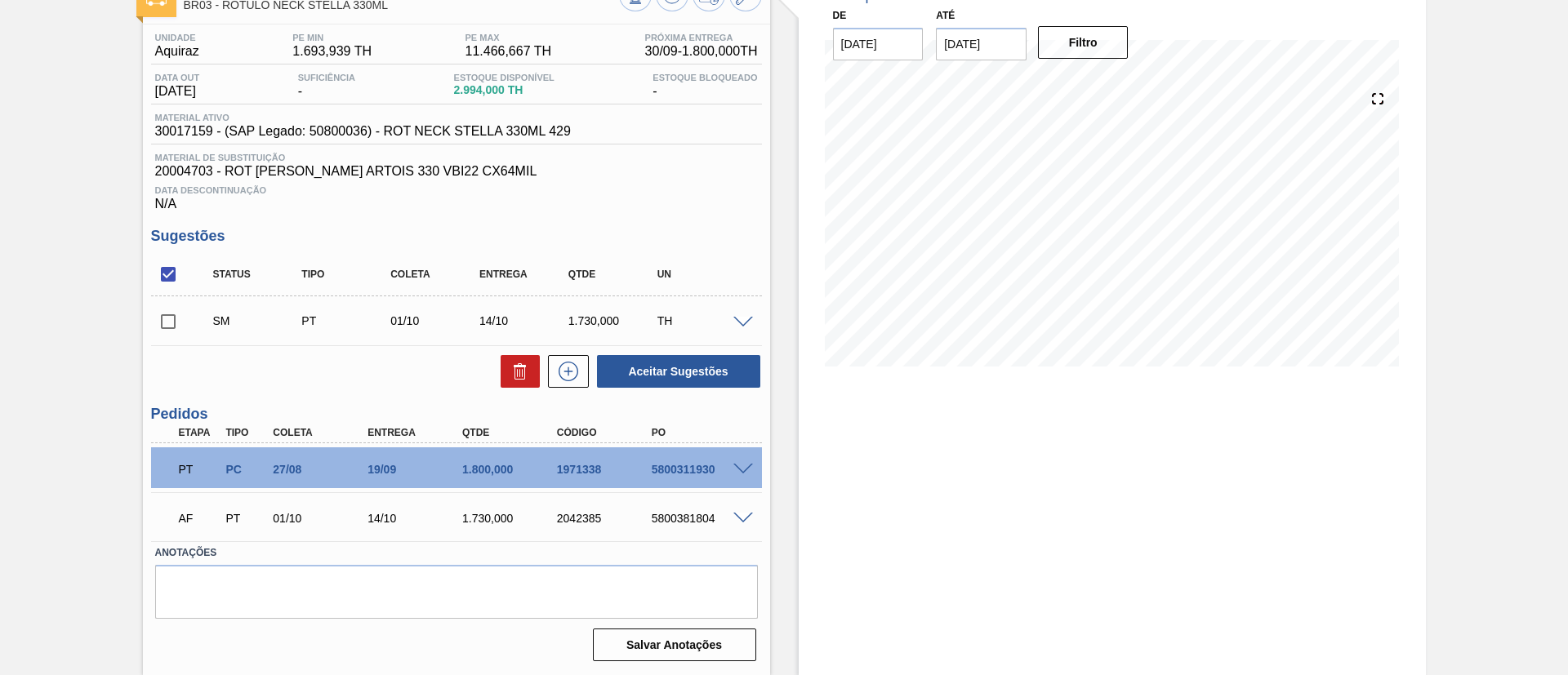
scroll to position [111, 0]
click at [177, 327] on input "checkbox" at bounding box center [168, 322] width 34 height 34
checkbox input "true"
click at [690, 368] on button "Aceitar Sugestões" at bounding box center [678, 371] width 163 height 33
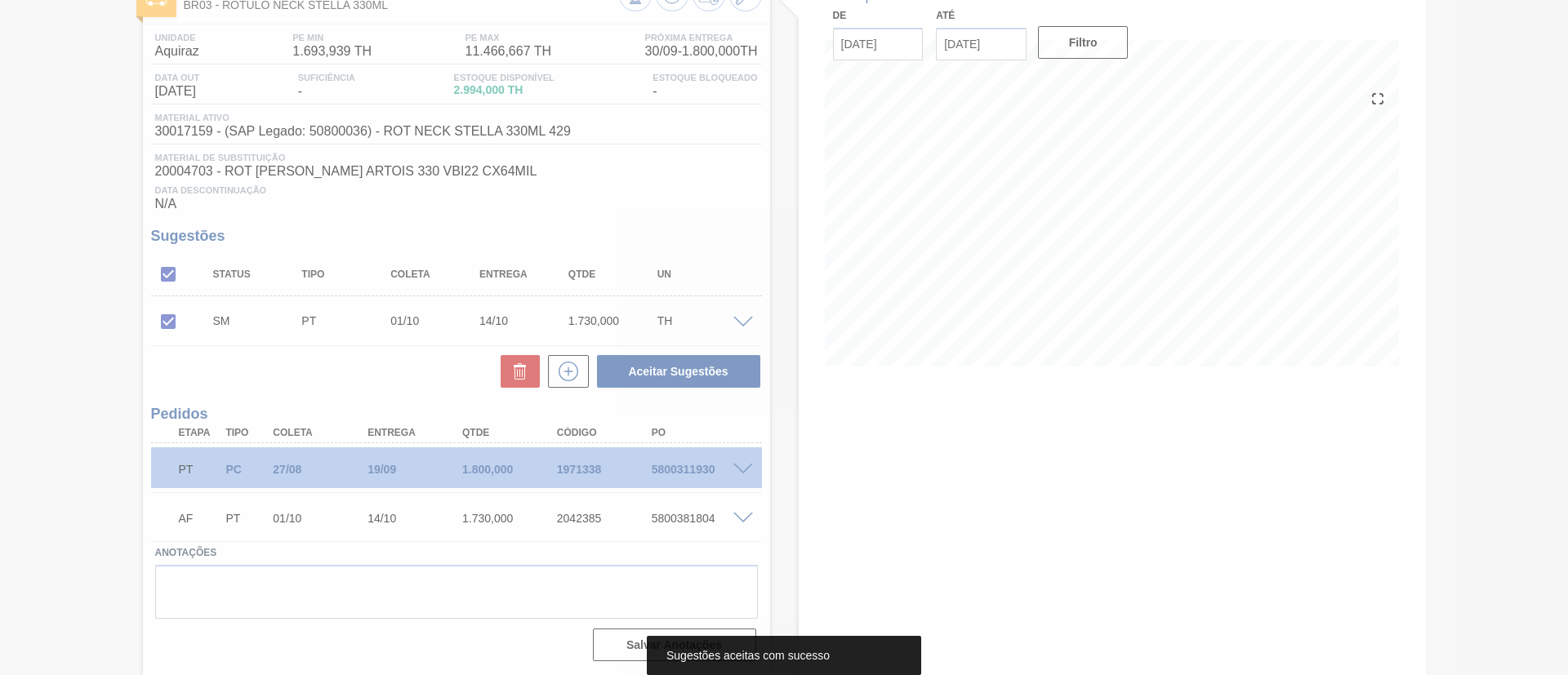
scroll to position [92, 0]
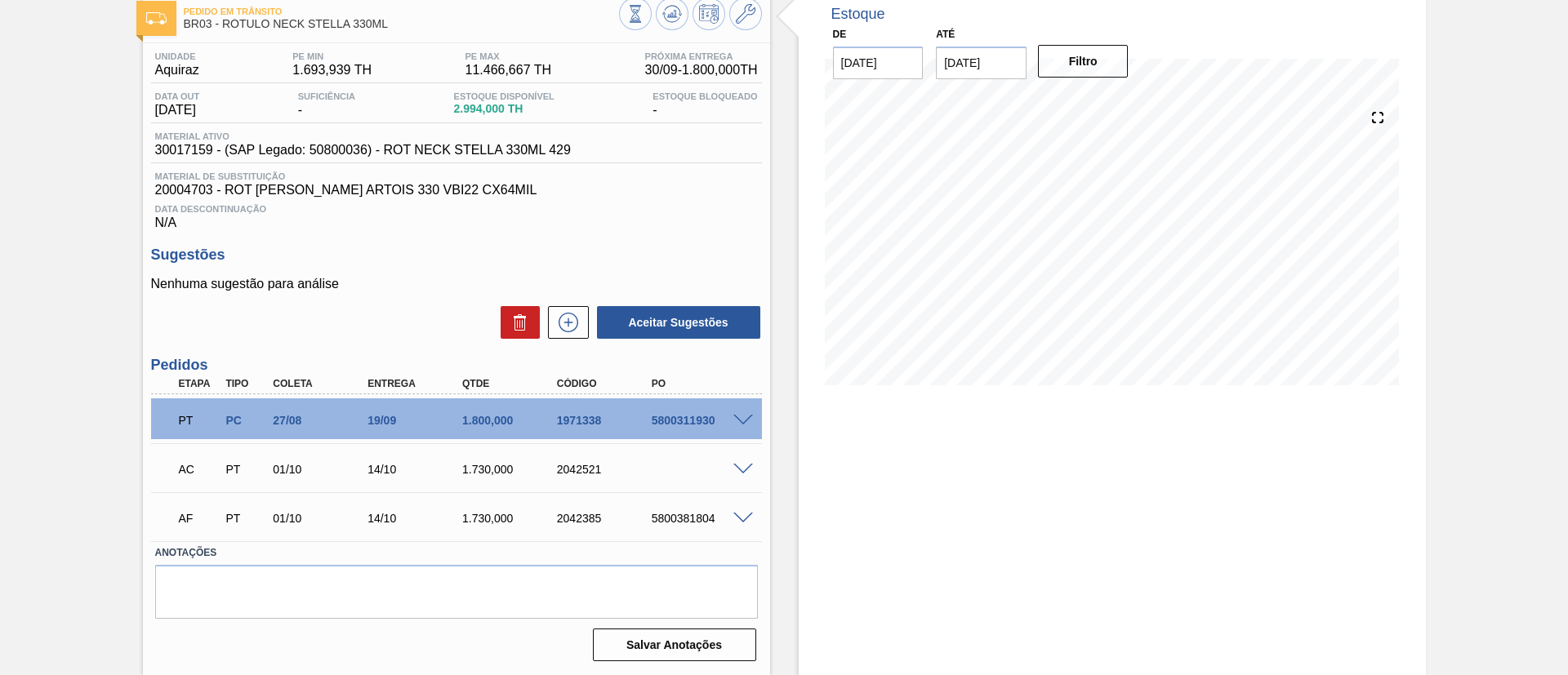
click at [742, 518] on span at bounding box center [743, 518] width 19 height 13
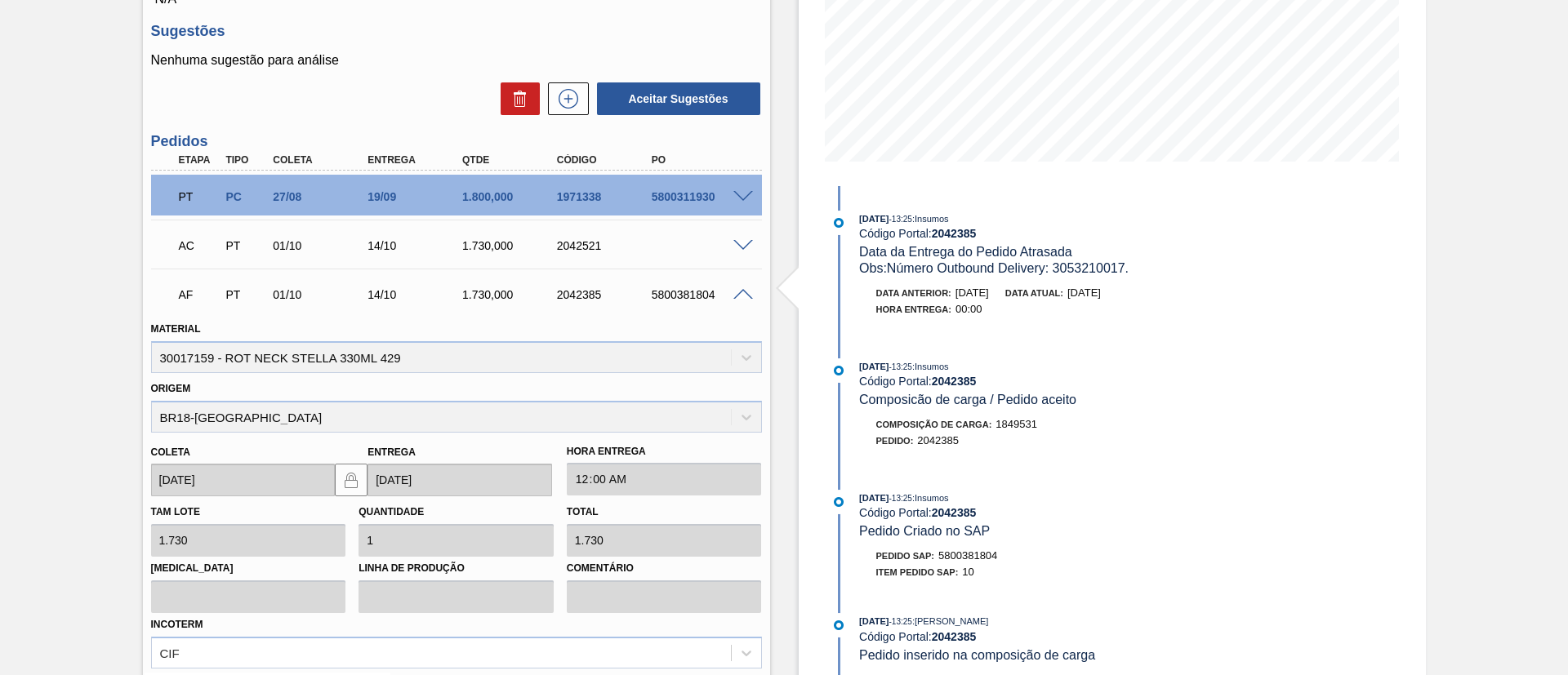
scroll to position [575, 0]
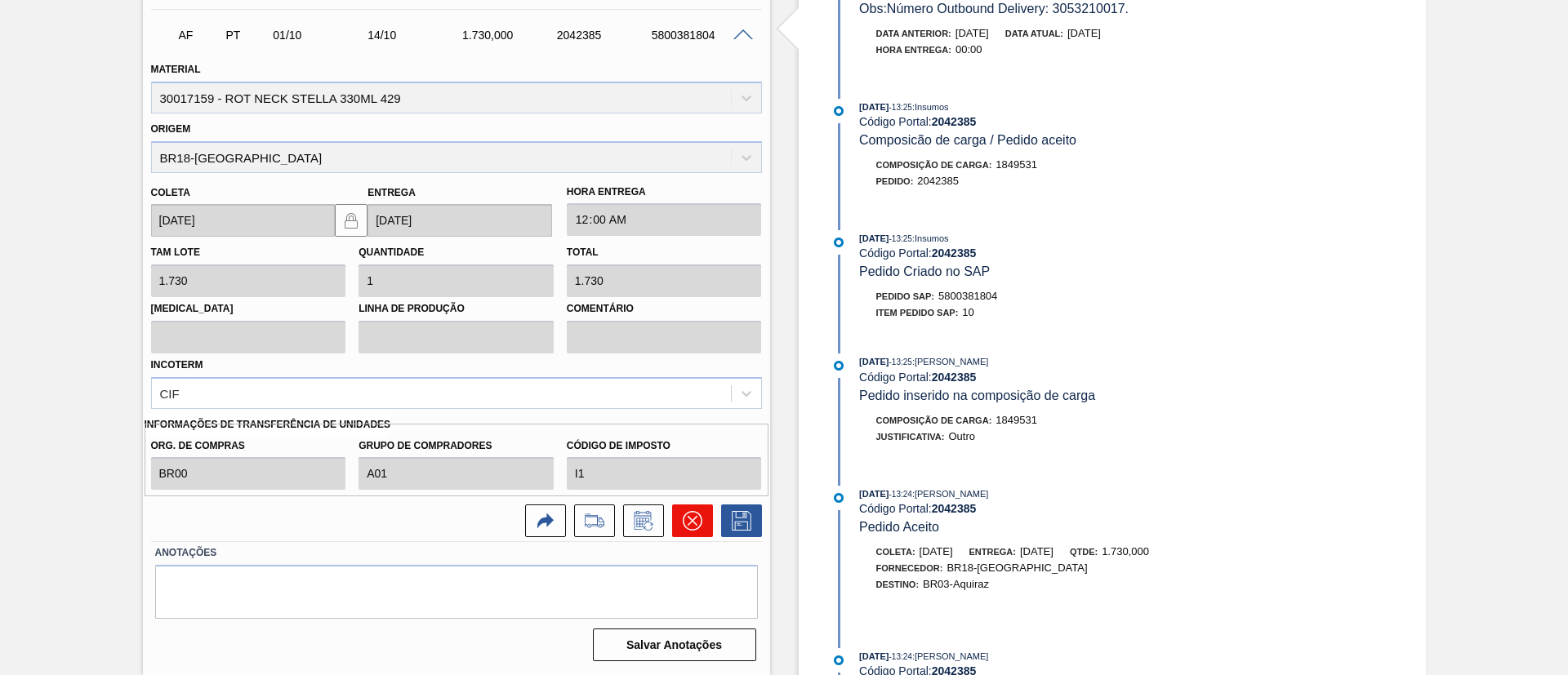
click at [683, 511] on icon at bounding box center [692, 520] width 19 height 19
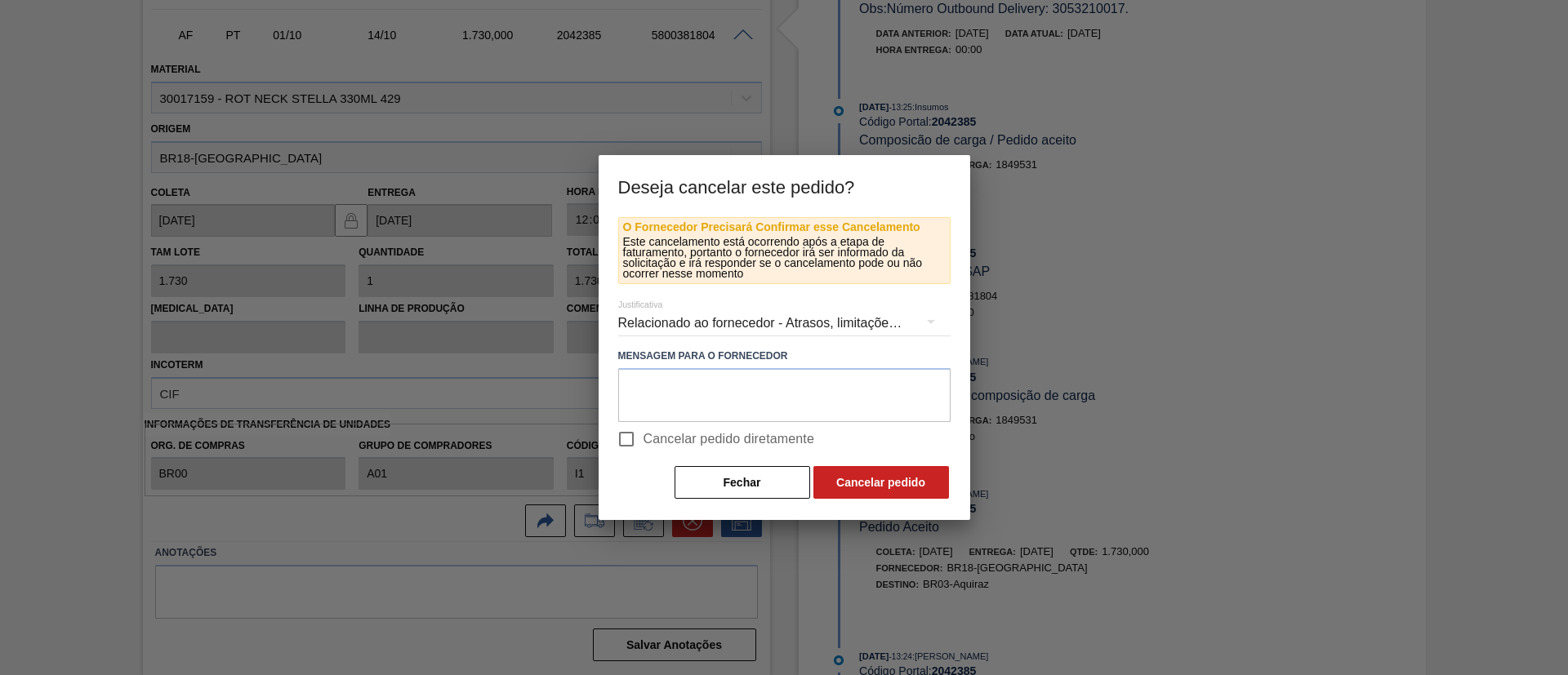
click at [670, 438] on span "Cancelar pedido diretamente" at bounding box center [729, 439] width 172 height 19
click at [644, 438] on input "Cancelar pedido diretamente" at bounding box center [626, 439] width 34 height 34
checkbox input "true"
click at [846, 478] on button "Cancelar pedido" at bounding box center [882, 482] width 136 height 33
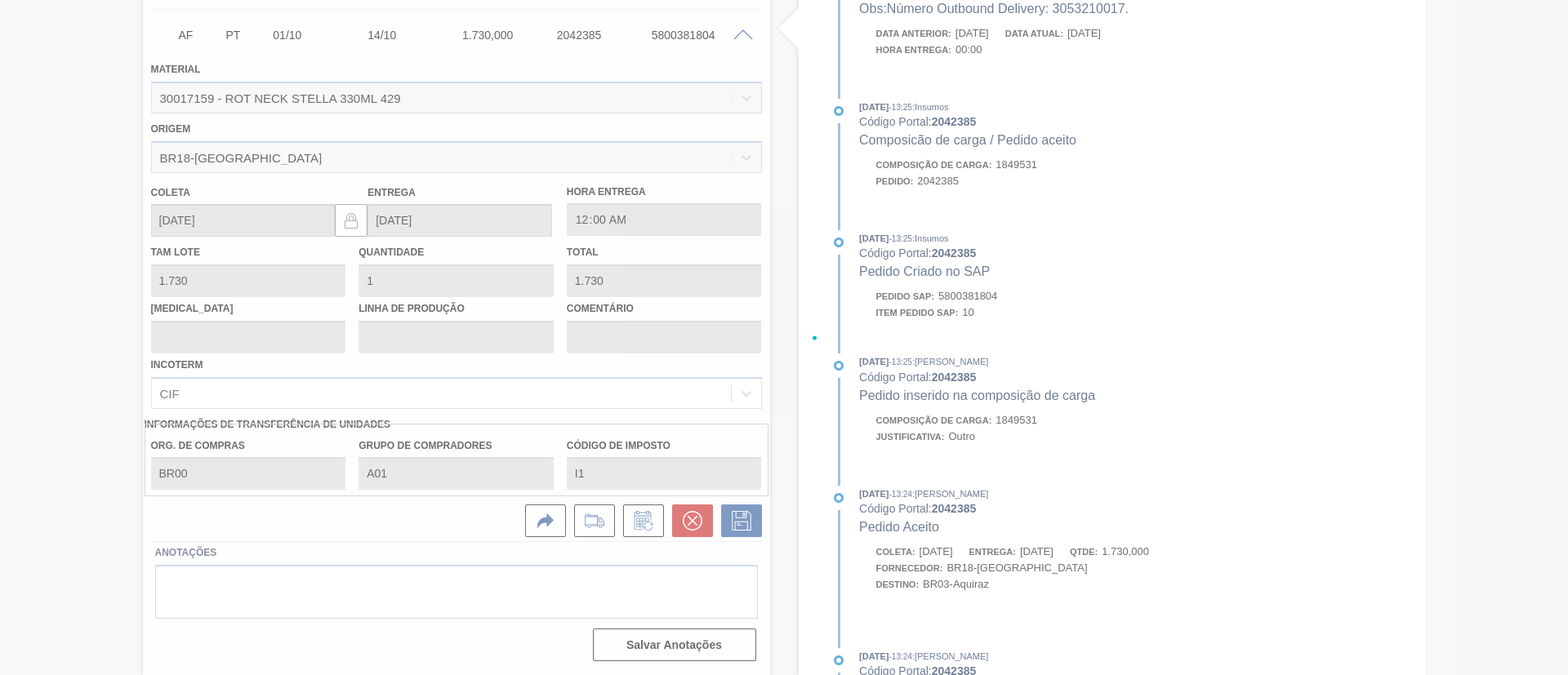
scroll to position [92, 0]
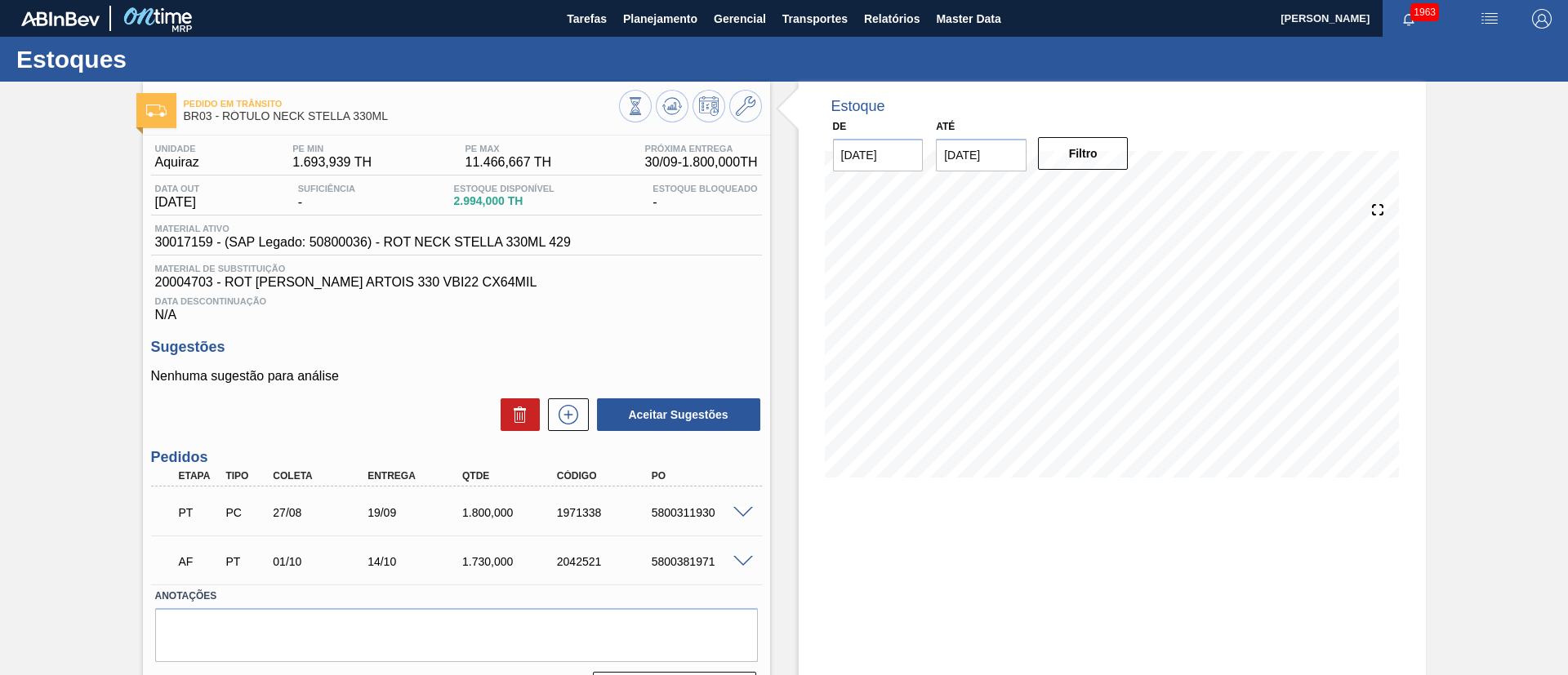
click at [699, 558] on div "5800381971" at bounding box center [701, 562] width 106 height 13
copy div "5800381971"
